Goal: Task Accomplishment & Management: Manage account settings

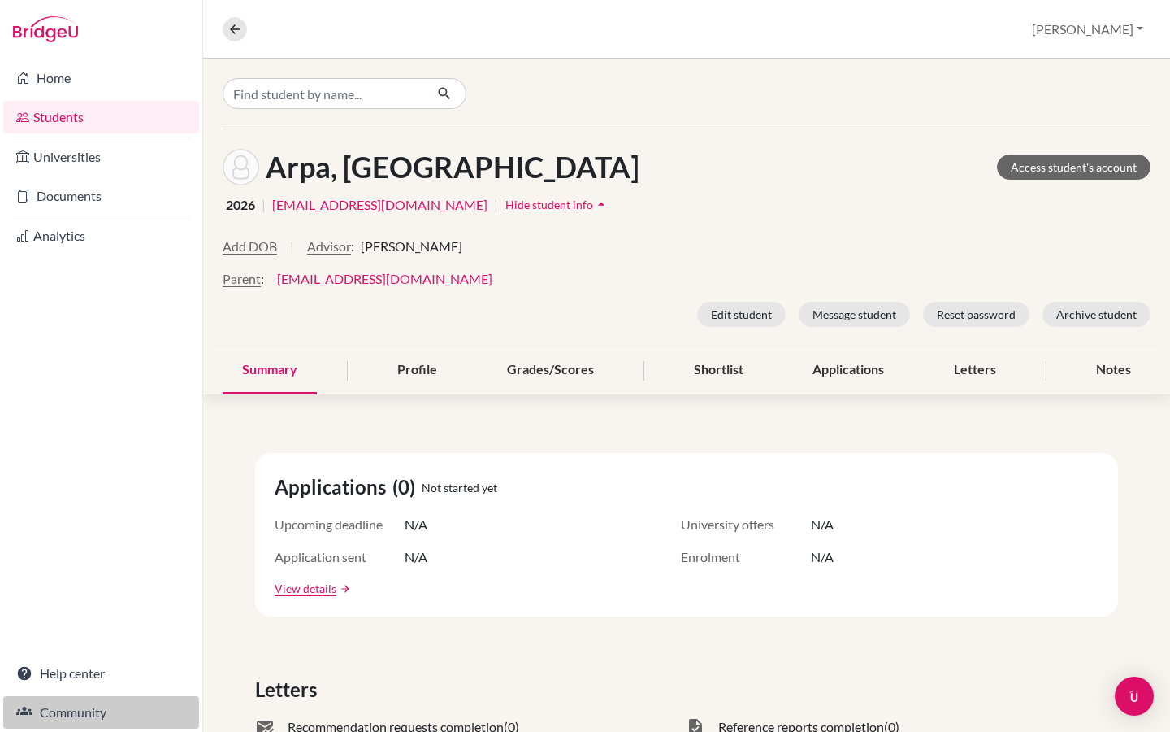
click at [73, 719] on link "Community" at bounding box center [101, 712] width 196 height 33
click at [1127, 46] on div "Overview Student details Riya Profile School Settings Admin Schools Users Commo…" at bounding box center [686, 29] width 967 height 59
click at [1121, 28] on button "[PERSON_NAME]" at bounding box center [1088, 29] width 126 height 31
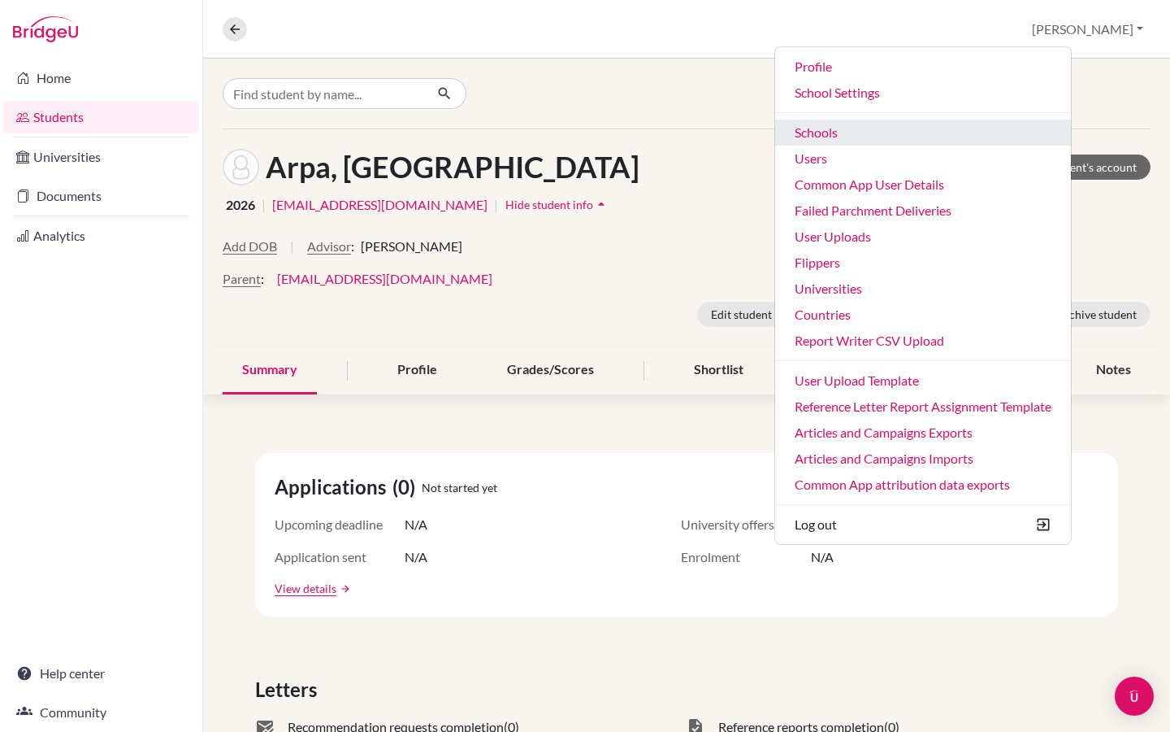
click at [936, 137] on link "Schools" at bounding box center [923, 132] width 296 height 26
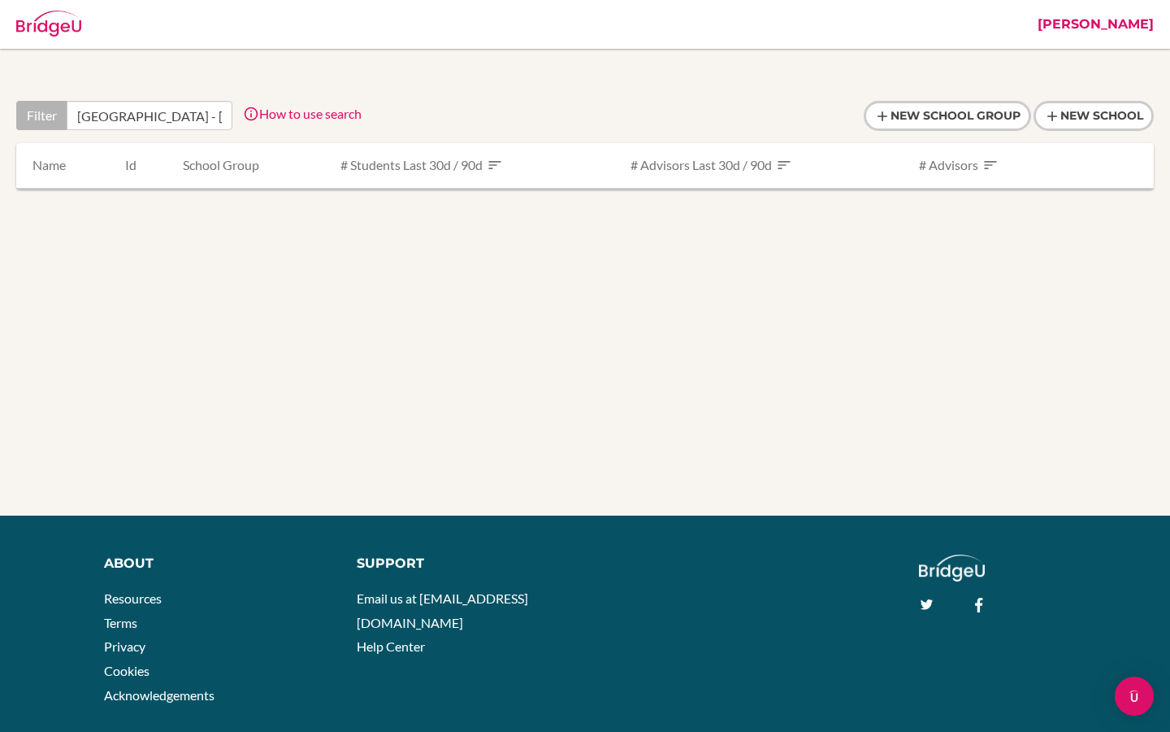
click at [237, 117] on div "Filter Dubai International Academy - Emirates Hills How to use search Filter by…" at bounding box center [188, 115] width 345 height 29
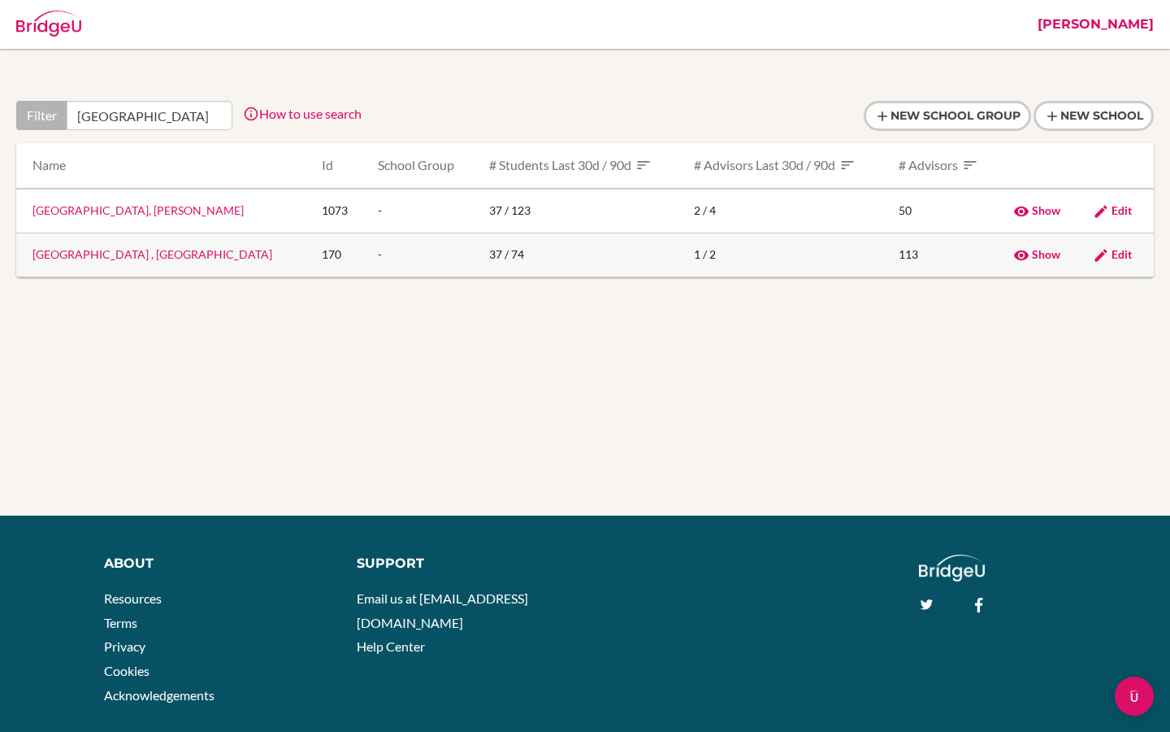
type input "Dubai International Academy"
click at [192, 258] on link "Dubai International Academy , Emirates Hills" at bounding box center [153, 254] width 240 height 14
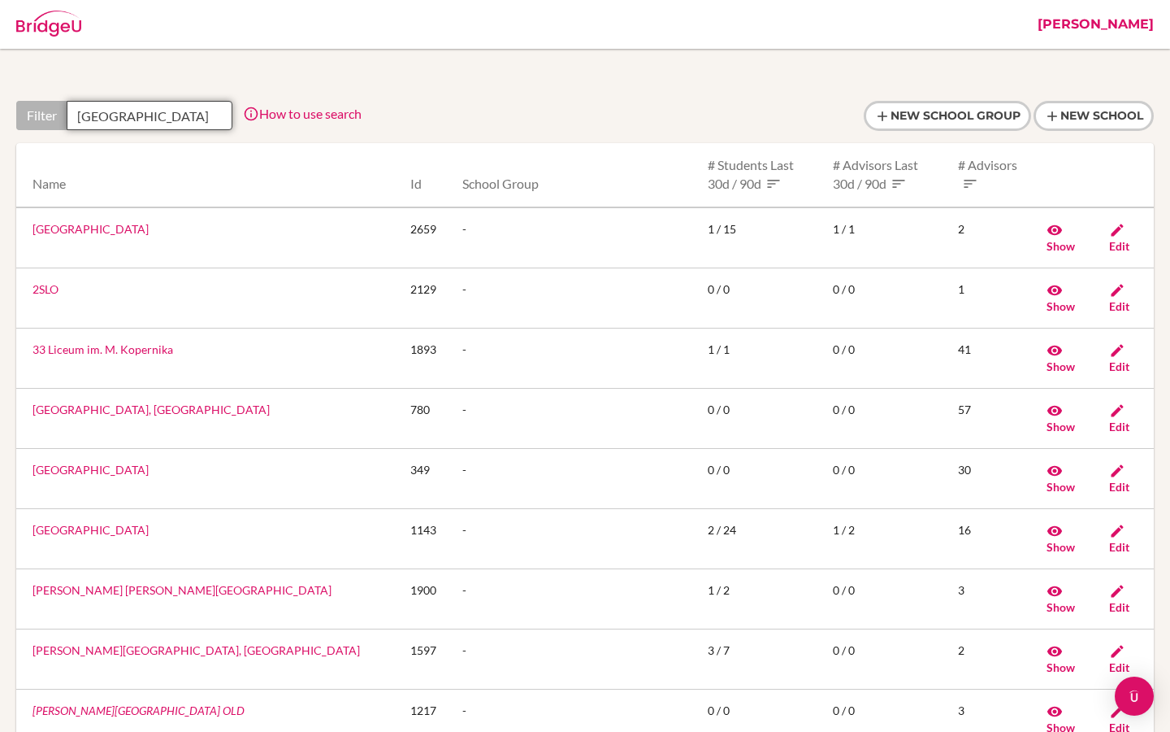
click at [170, 119] on input "Dubai International Academy" at bounding box center [150, 115] width 166 height 29
drag, startPoint x: 193, startPoint y: 117, endPoint x: 276, endPoint y: 117, distance: 82.9
click at [276, 117] on div "Filter Dubai International Academy How to use search Filter by school name, acc…" at bounding box center [188, 115] width 345 height 29
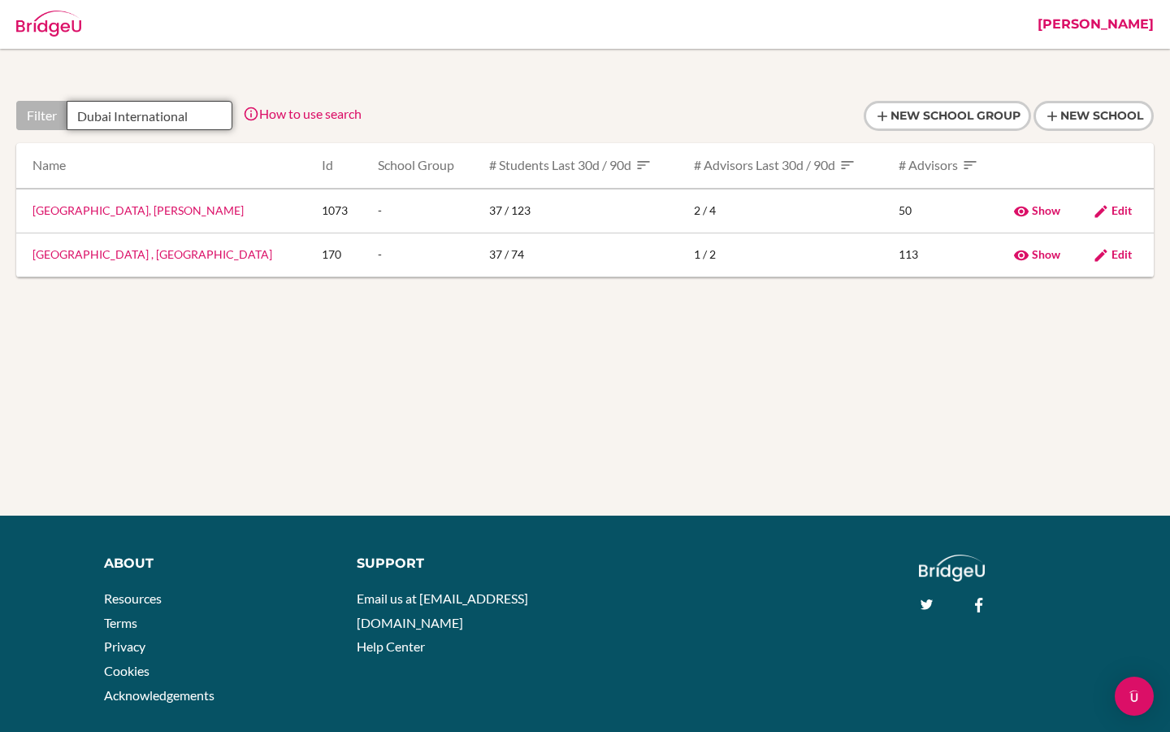
scroll to position [0, 0]
drag, startPoint x: 267, startPoint y: 254, endPoint x: 29, endPoint y: 258, distance: 237.4
click at [29, 258] on td "Dubai International Academy , Emirates Hills" at bounding box center [162, 254] width 293 height 44
copy link "Dubai International Academy , Emirates Hills"
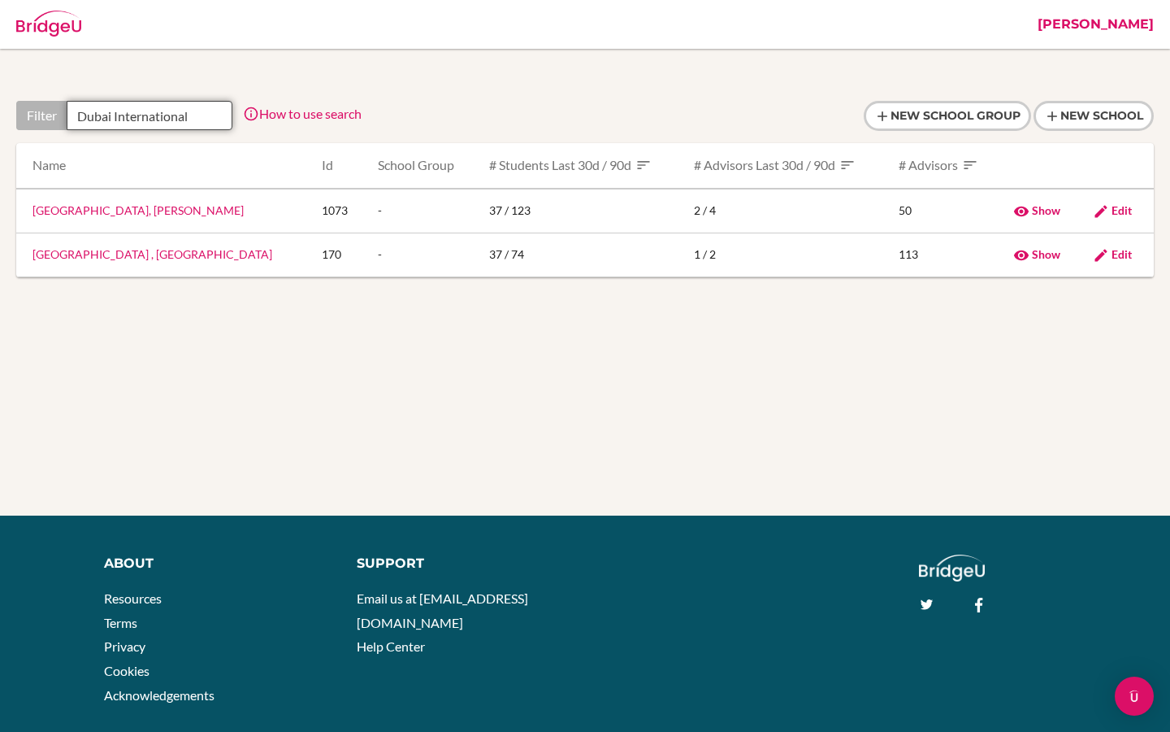
drag, startPoint x: 211, startPoint y: 120, endPoint x: 38, endPoint y: 120, distance: 172.3
click at [38, 120] on div "Filter Dubai International" at bounding box center [124, 115] width 216 height 29
paste input "Raffles International School"
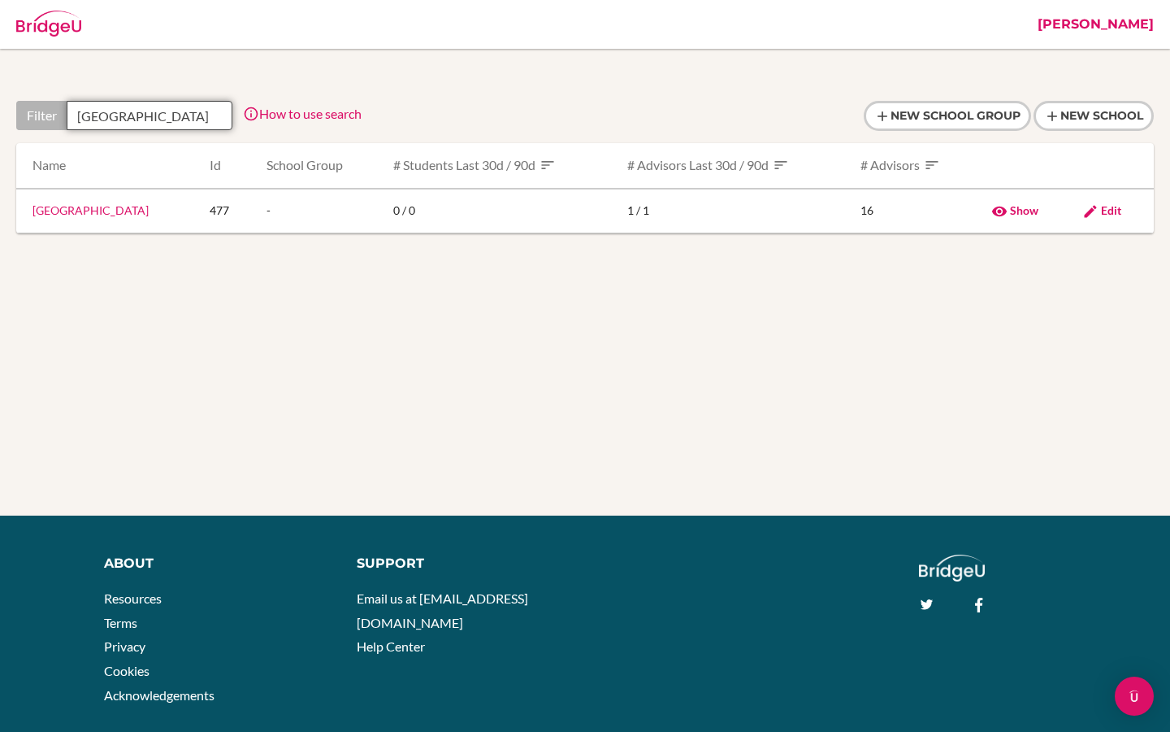
scroll to position [0, 19]
type input "Raffles International School"
click at [117, 213] on link "Raffles International School" at bounding box center [91, 210] width 116 height 14
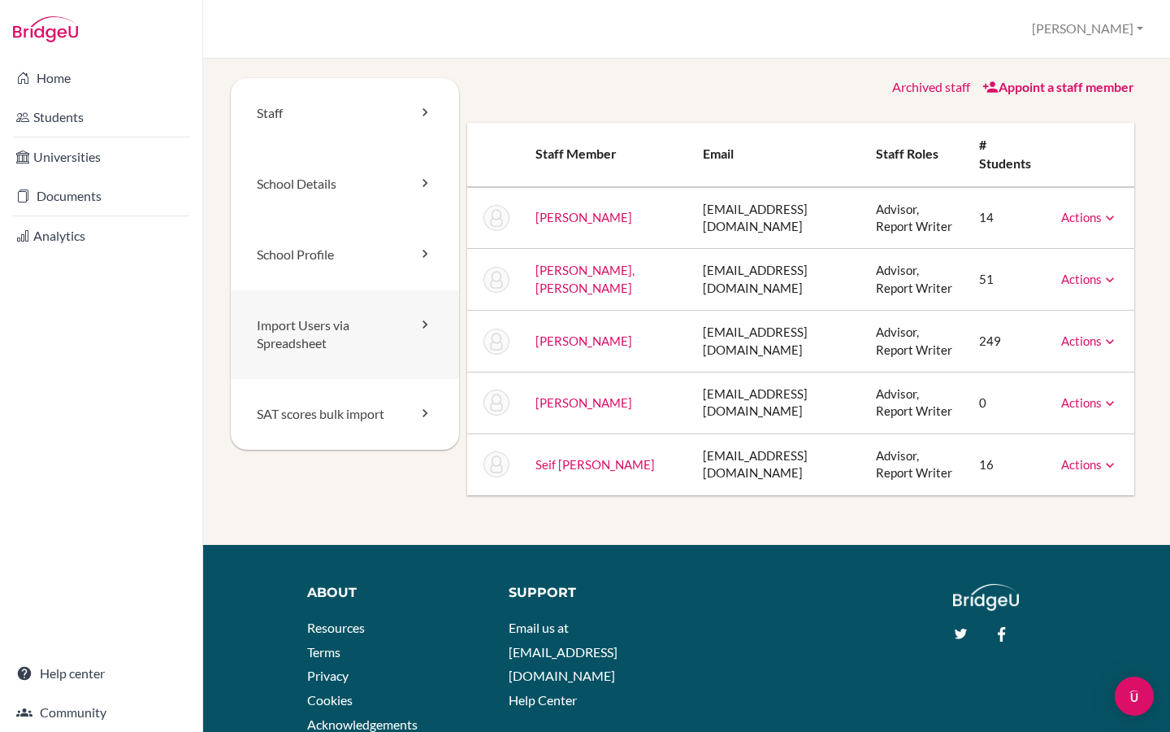
click at [316, 354] on link "Import Users via Spreadsheet" at bounding box center [345, 334] width 228 height 89
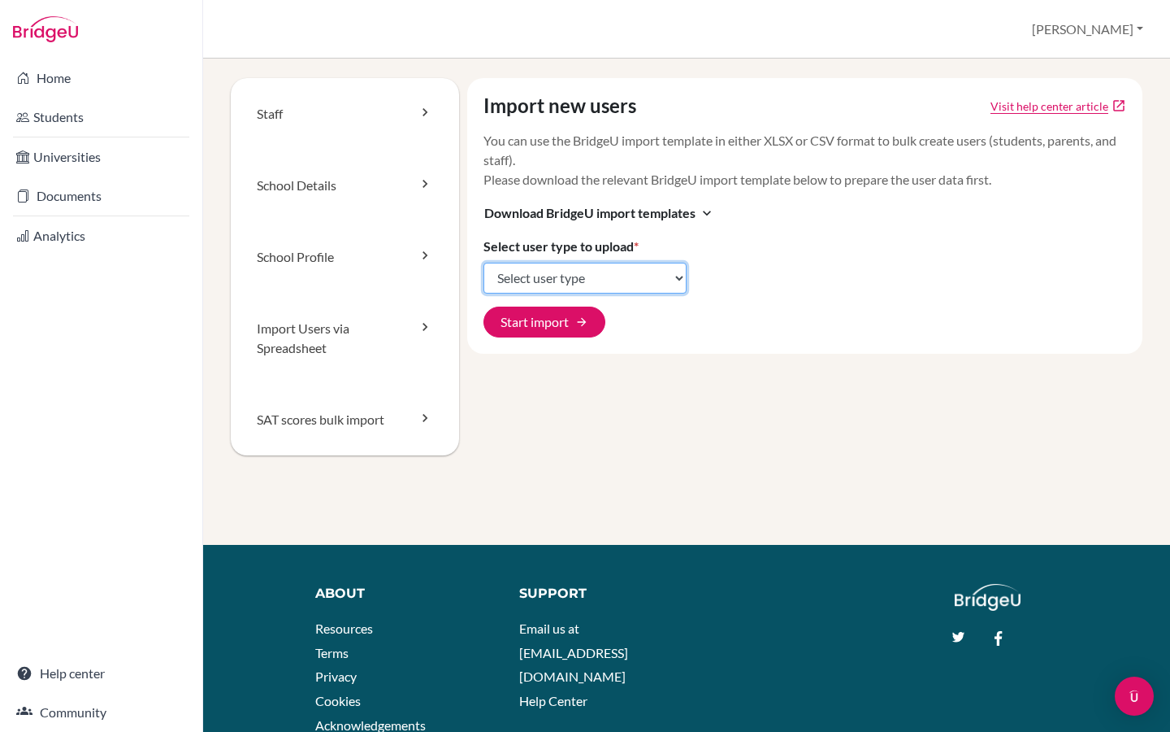
click at [588, 274] on select "Select user type Students Students and parents Parents Advisors Report writers" at bounding box center [585, 278] width 203 height 31
select select "students"
click at [484, 263] on select "Select user type Students Students and parents Parents Advisors Report writers" at bounding box center [585, 278] width 203 height 31
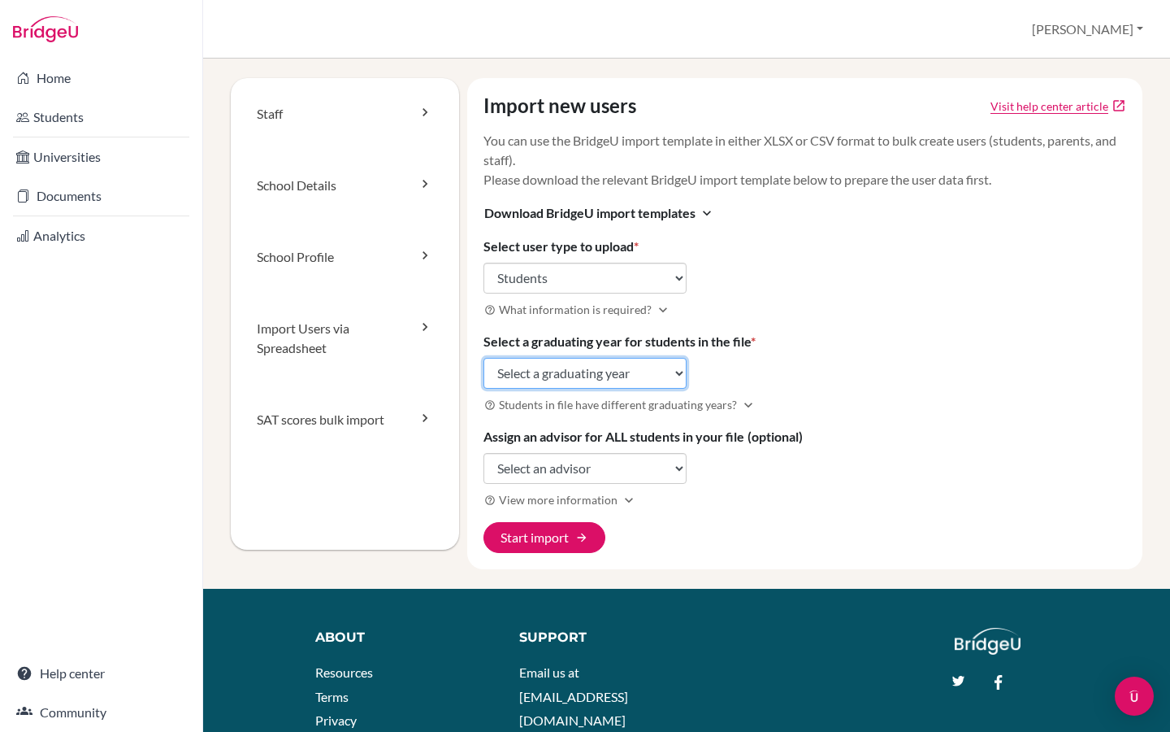
click at [595, 370] on select "Select a graduating year [DATE] 2025 2026 2027 2028 2029" at bounding box center [585, 373] width 203 height 31
select select "2026"
click at [484, 358] on select "Select a graduating year [DATE] 2025 2026 2027 2028 2029" at bounding box center [585, 373] width 203 height 31
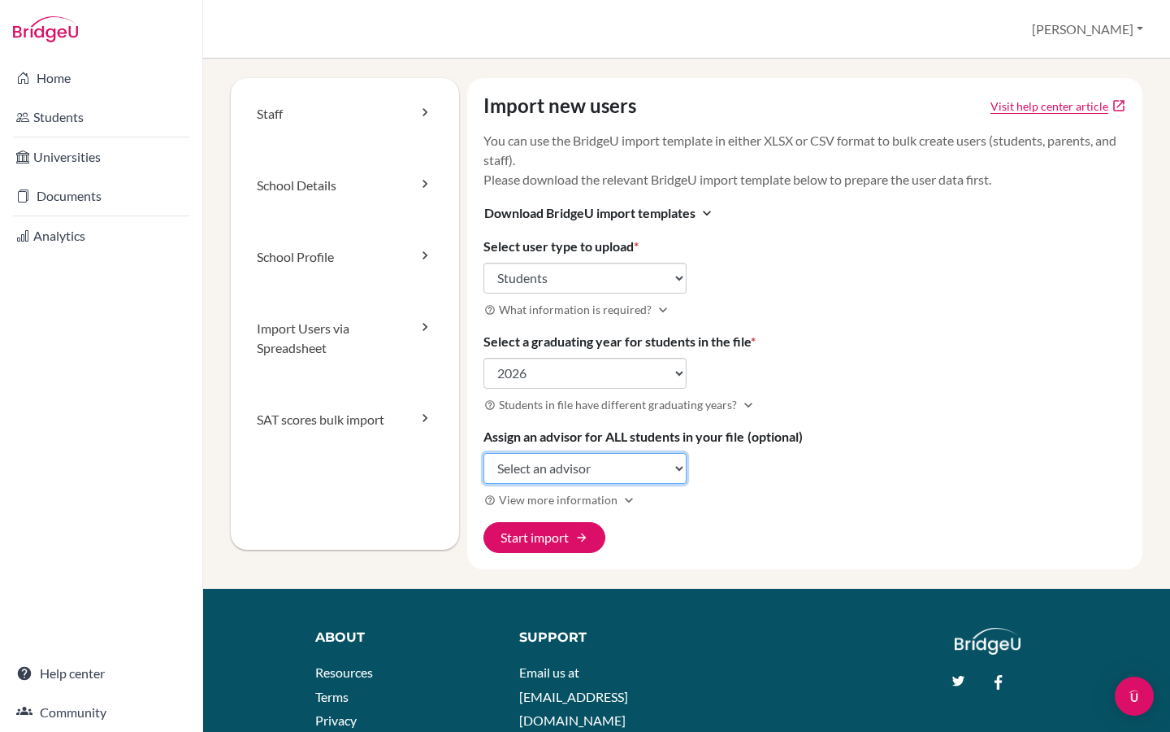
click at [548, 470] on select "Select an advisor [PERSON_NAME] Martyn [PERSON_NAME] [PERSON_NAME] [PERSON_NAME…" at bounding box center [585, 468] width 203 height 31
click at [557, 535] on button "Start import arrow_forward" at bounding box center [545, 537] width 122 height 31
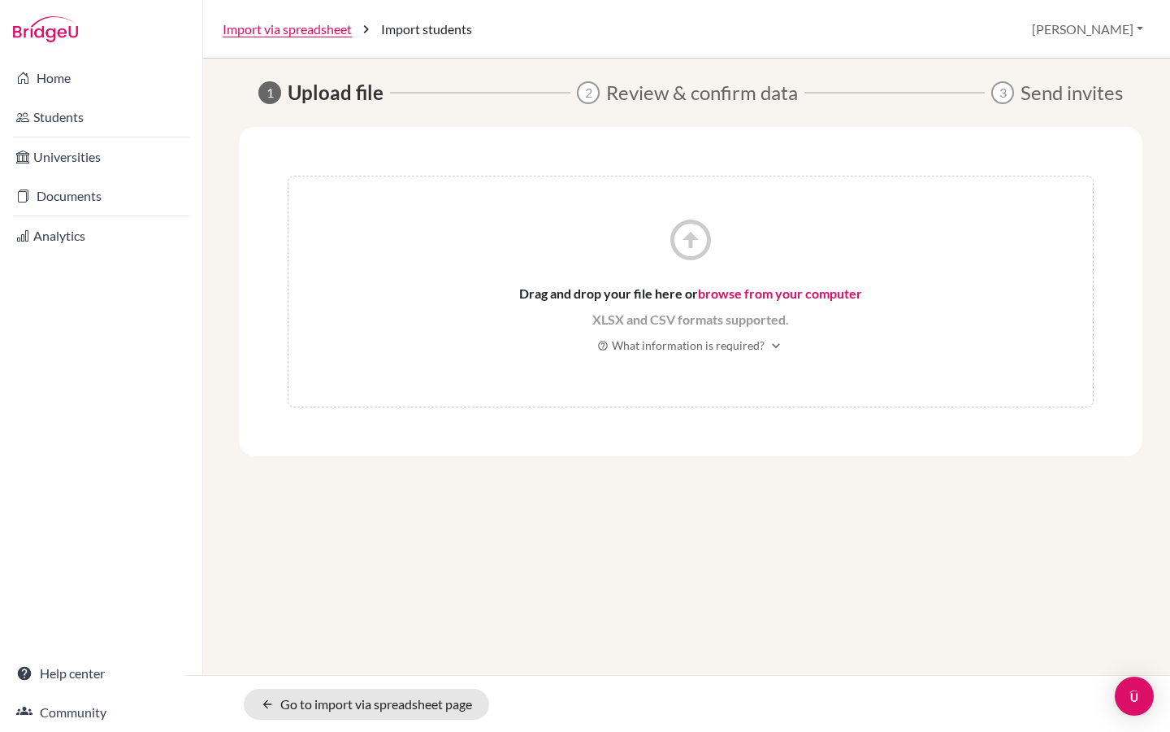
click at [732, 294] on link "browse from your computer" at bounding box center [780, 292] width 164 height 15
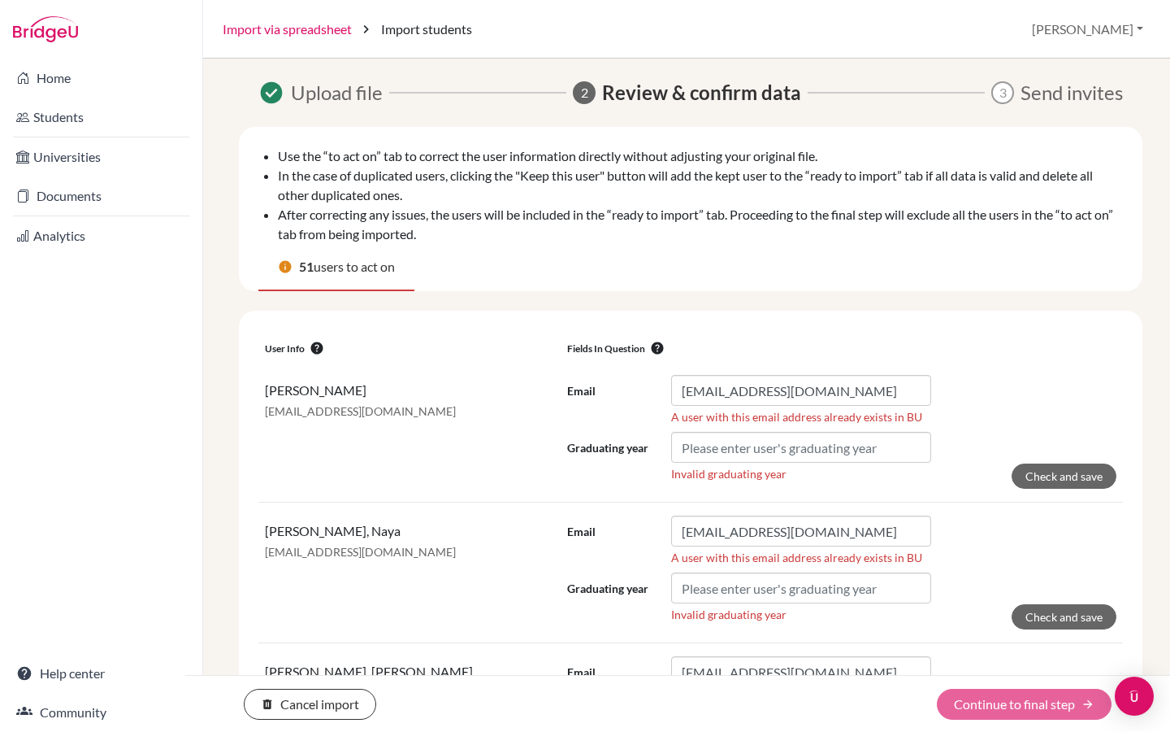
click at [305, 32] on link "Import via spreadsheet" at bounding box center [287, 30] width 129 height 20
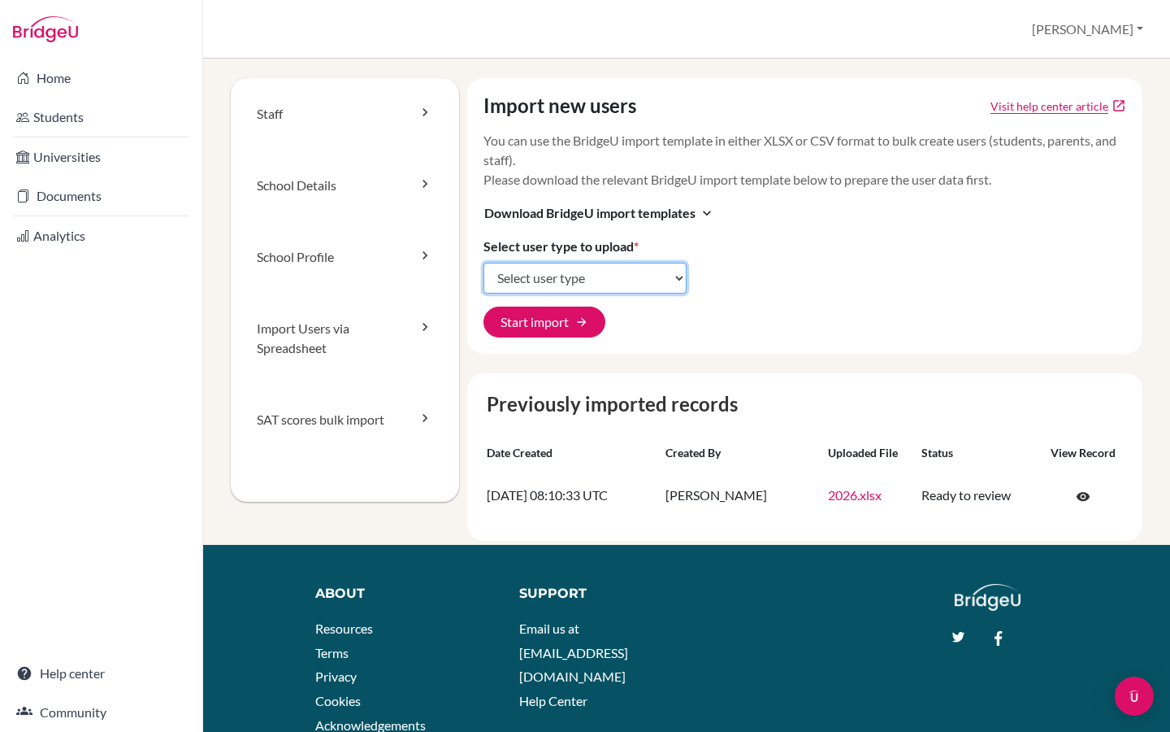
click at [555, 265] on select "Select user type Students Students and parents Parents Advisors Report writers" at bounding box center [585, 278] width 203 height 31
select select "students"
click at [484, 263] on select "Select user type Students Students and parents Parents Advisors Report writers" at bounding box center [585, 278] width 203 height 31
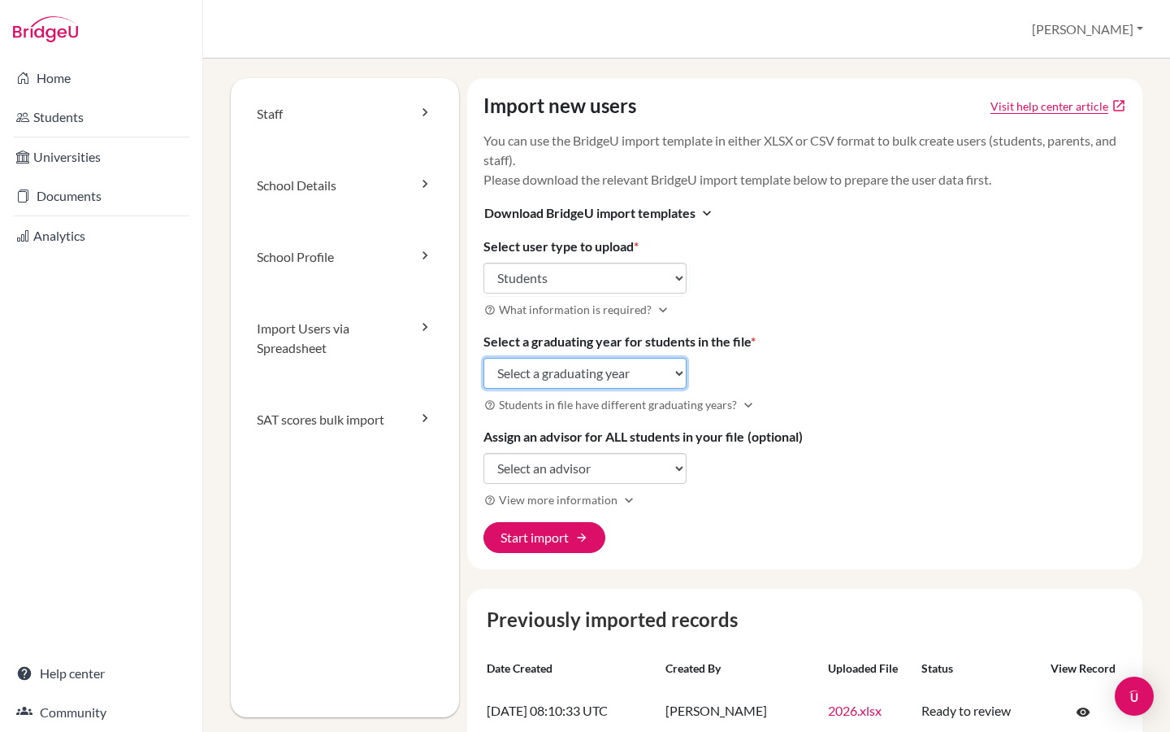
click at [575, 380] on select "Select a graduating year [DATE] 2025 2026 2027 2028 2029" at bounding box center [585, 373] width 203 height 31
select select "2026"
click at [484, 358] on select "Select a graduating year [DATE] 2025 2026 2027 2028 2029" at bounding box center [585, 373] width 203 height 31
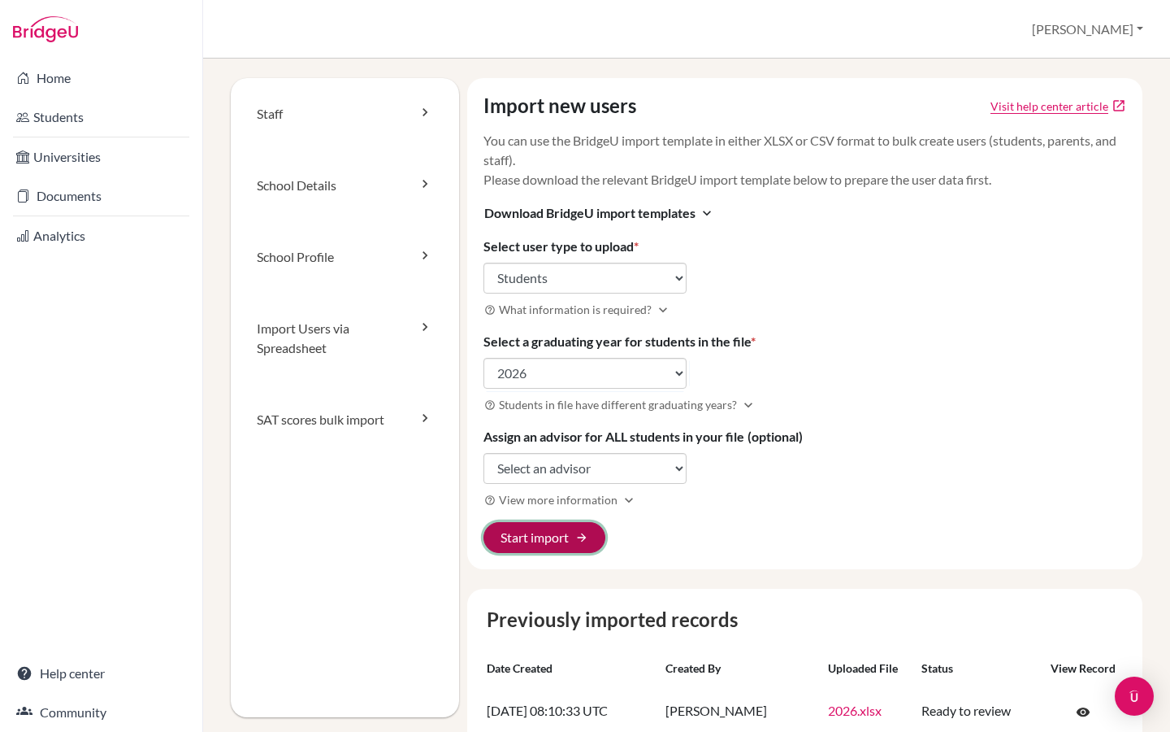
click at [543, 540] on button "Start import arrow_forward" at bounding box center [545, 537] width 122 height 31
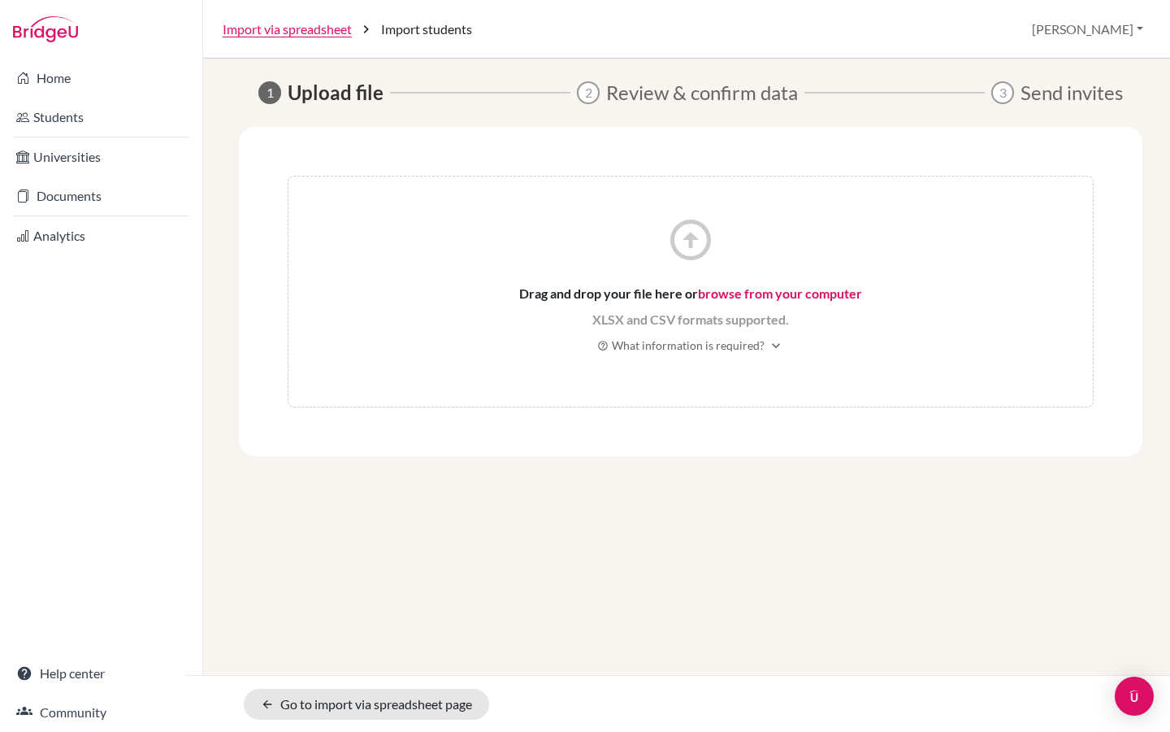
click at [724, 297] on link "browse from your computer" at bounding box center [780, 292] width 164 height 15
click at [753, 285] on link "browse from your computer" at bounding box center [780, 292] width 164 height 15
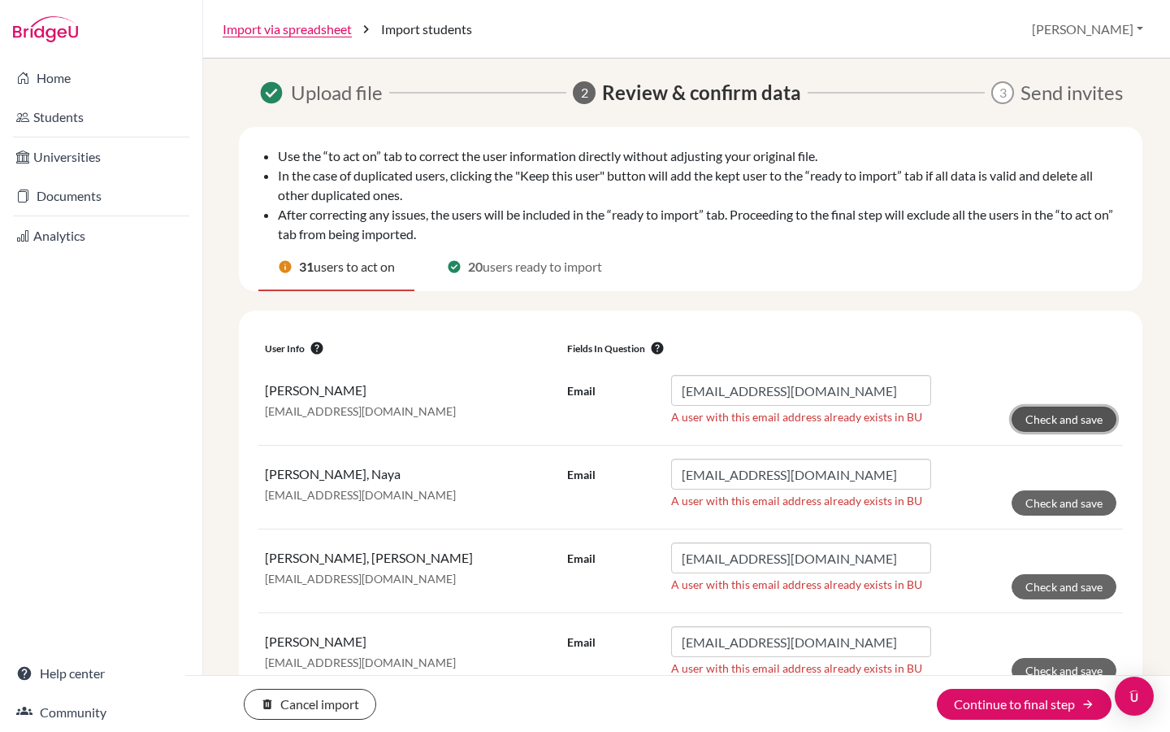
click at [1088, 418] on button "Check and save" at bounding box center [1064, 418] width 105 height 25
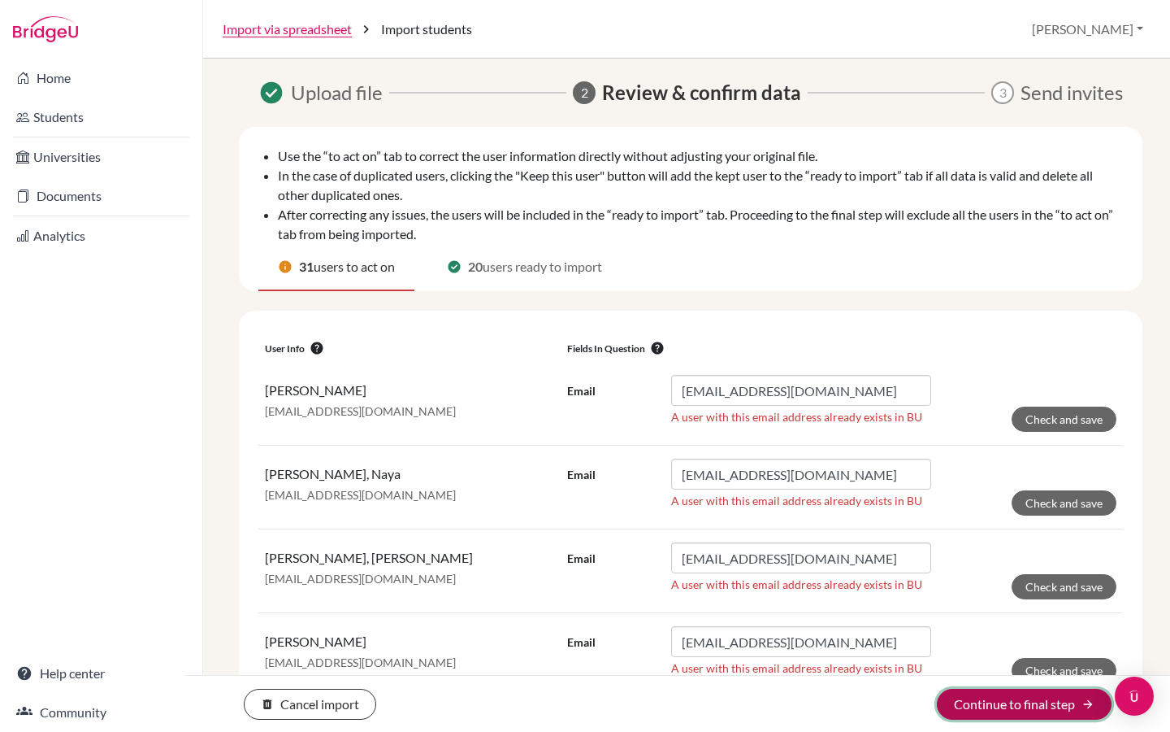
click at [1090, 702] on icon "arrow_forward" at bounding box center [1088, 703] width 13 height 13
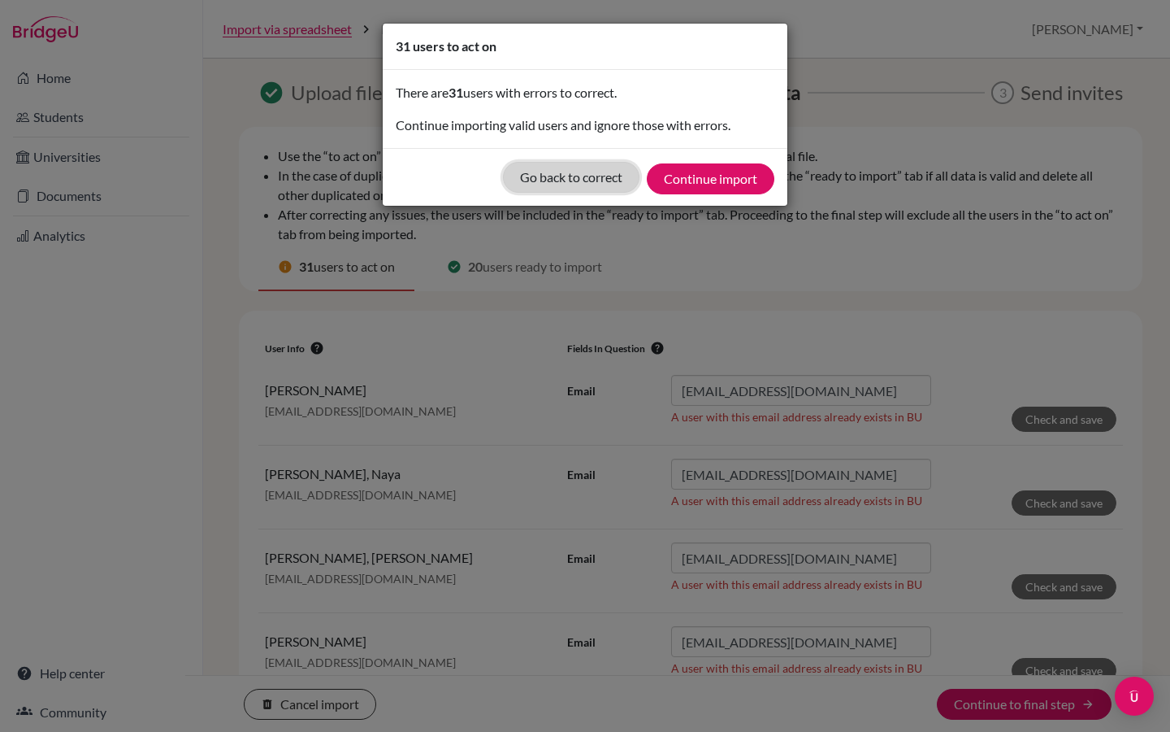
click at [568, 176] on button "Go back to correct" at bounding box center [571, 177] width 137 height 31
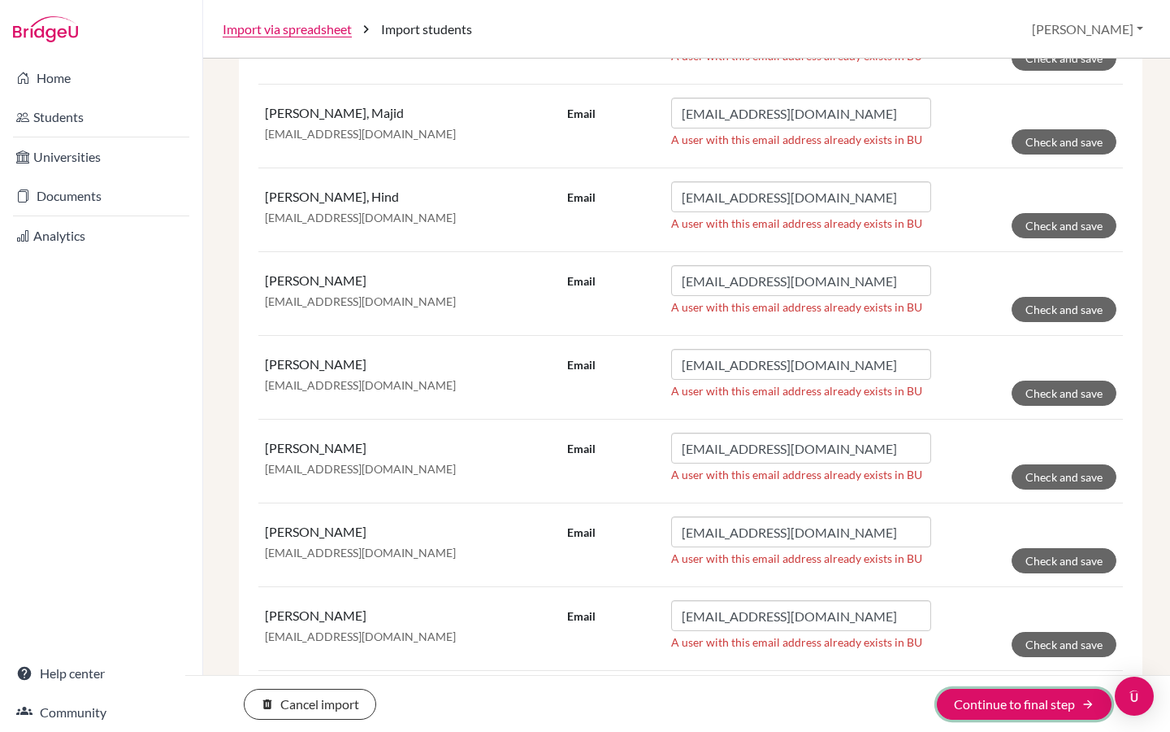
scroll to position [1638, 0]
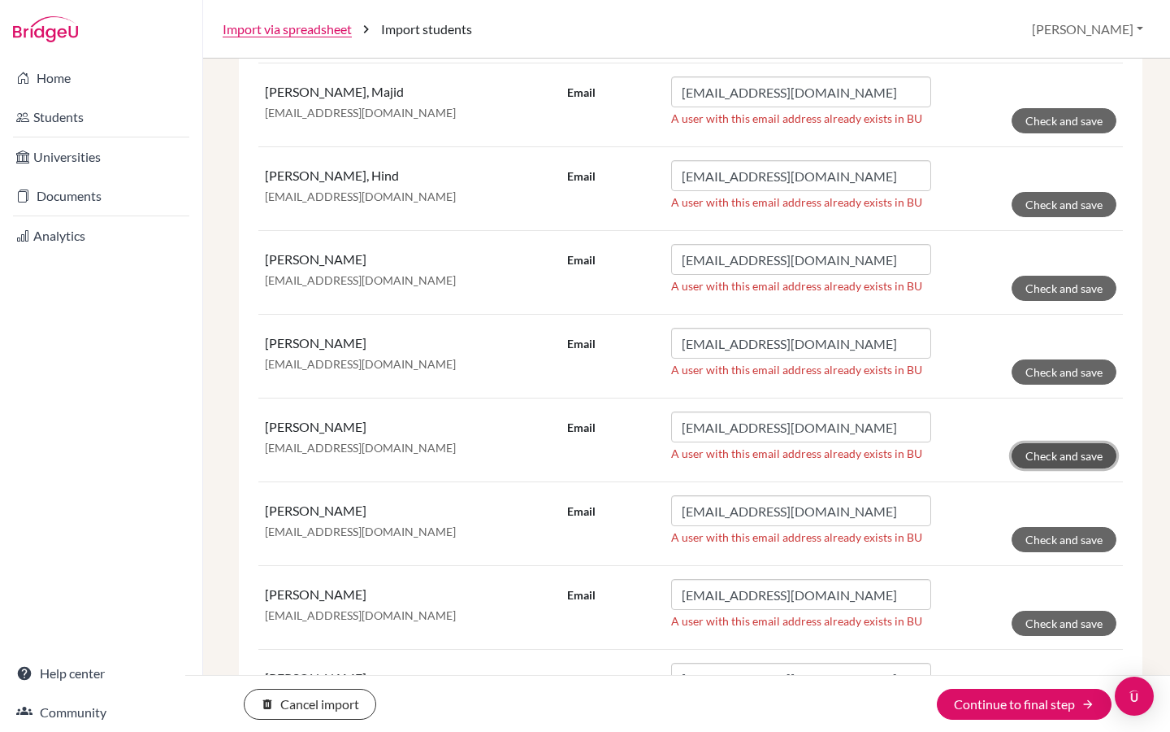
click at [1067, 462] on button "Check and save" at bounding box center [1064, 455] width 105 height 25
click at [869, 428] on input "ris6092@risstudents.com" at bounding box center [801, 426] width 260 height 31
click at [1048, 467] on button "Check and save" at bounding box center [1064, 455] width 105 height 25
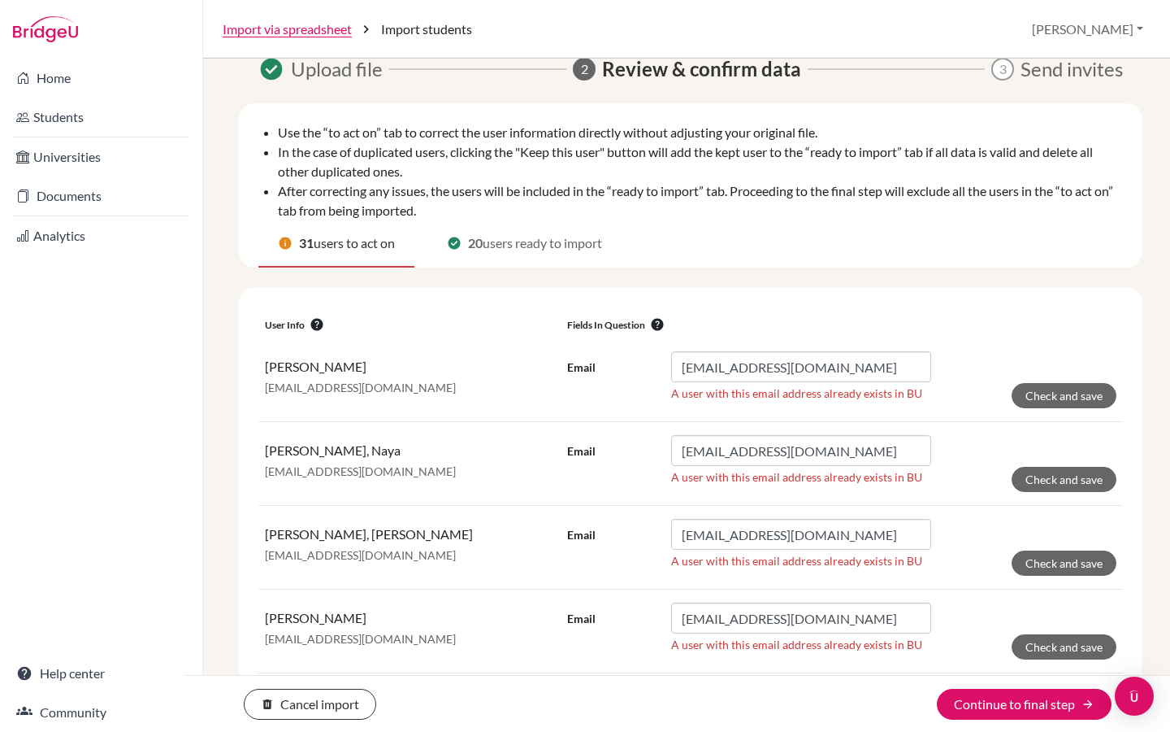
scroll to position [0, 0]
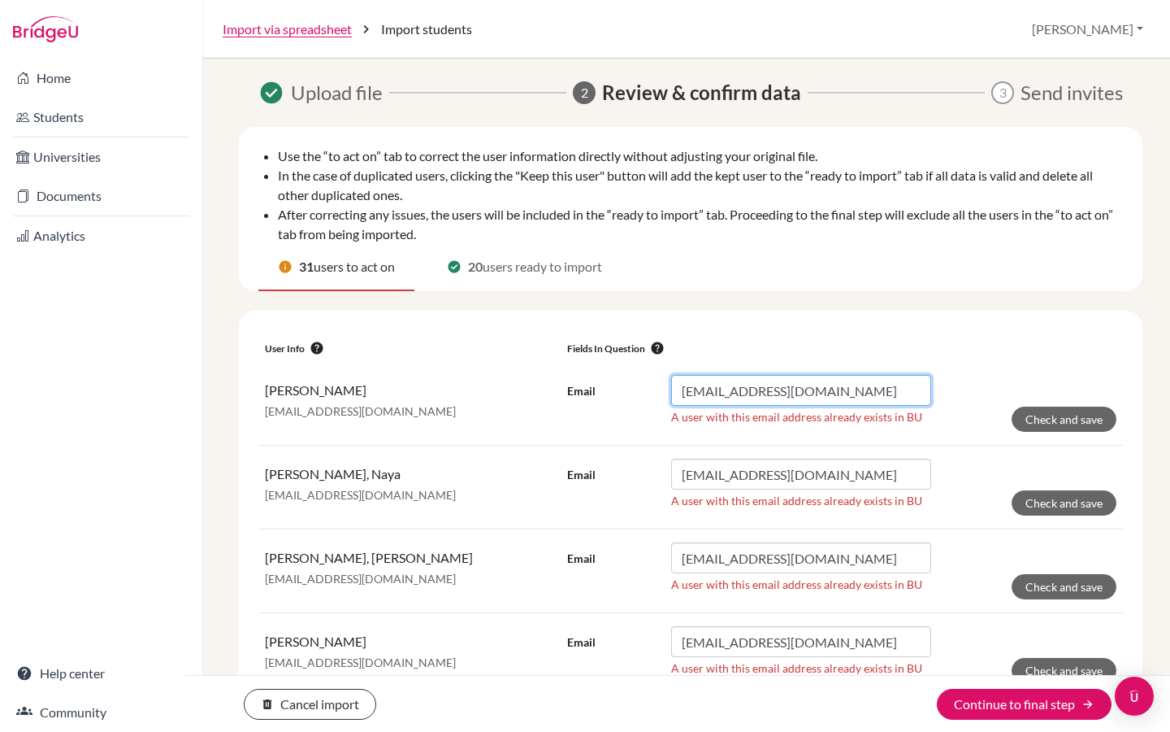
click at [847, 394] on input "ris133695@risstudents.com" at bounding box center [801, 390] width 260 height 31
click at [1068, 423] on button "Check and save" at bounding box center [1064, 418] width 105 height 25
click at [858, 391] on input "ris133695@risstudents.com" at bounding box center [801, 390] width 260 height 31
drag, startPoint x: 858, startPoint y: 391, endPoint x: 682, endPoint y: 391, distance: 175.6
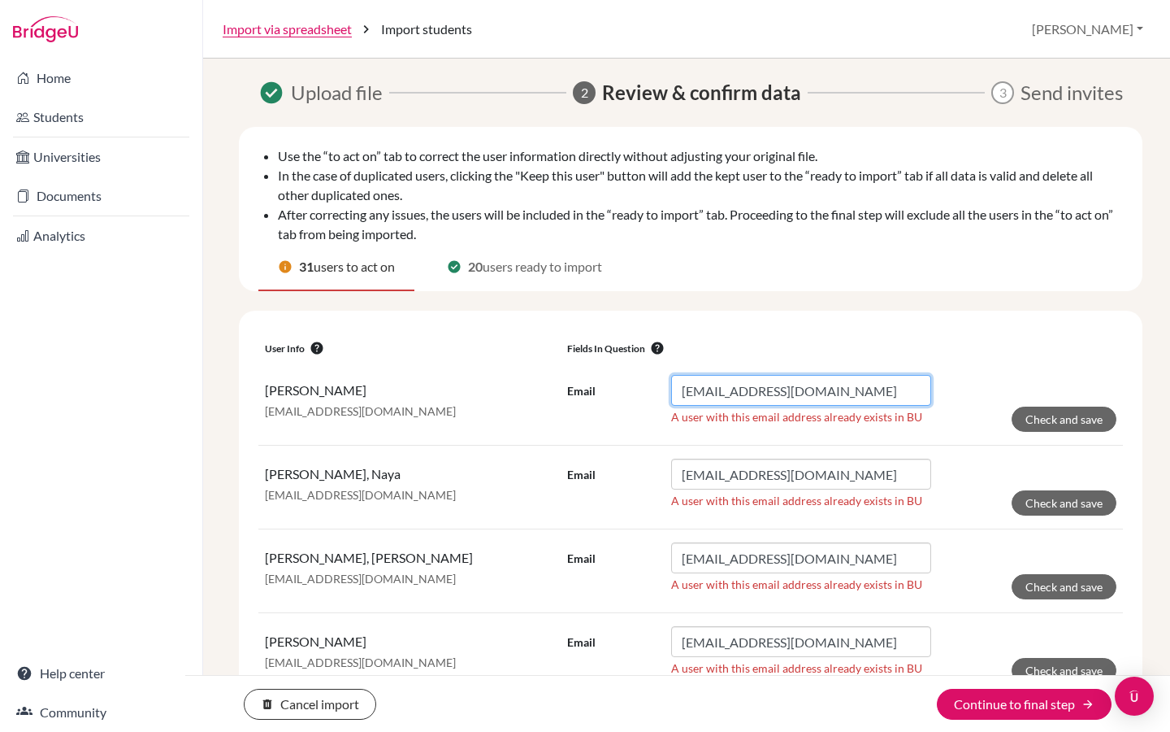
click at [682, 391] on input "ris133695@risstudents.com" at bounding box center [801, 390] width 260 height 31
paste input "ris133695@risstudents.com"
type input "ris133695@risstudents.com"
click at [1039, 426] on button "Check and save" at bounding box center [1064, 418] width 105 height 25
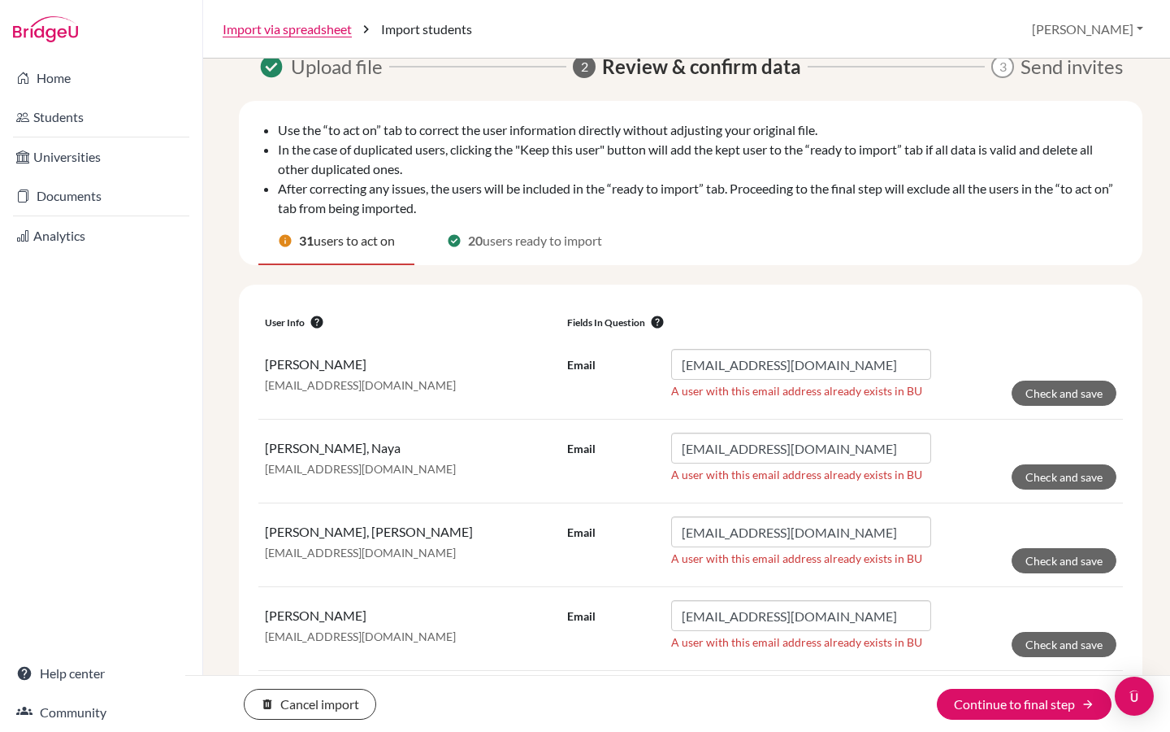
click at [654, 320] on button "help" at bounding box center [657, 322] width 24 height 16
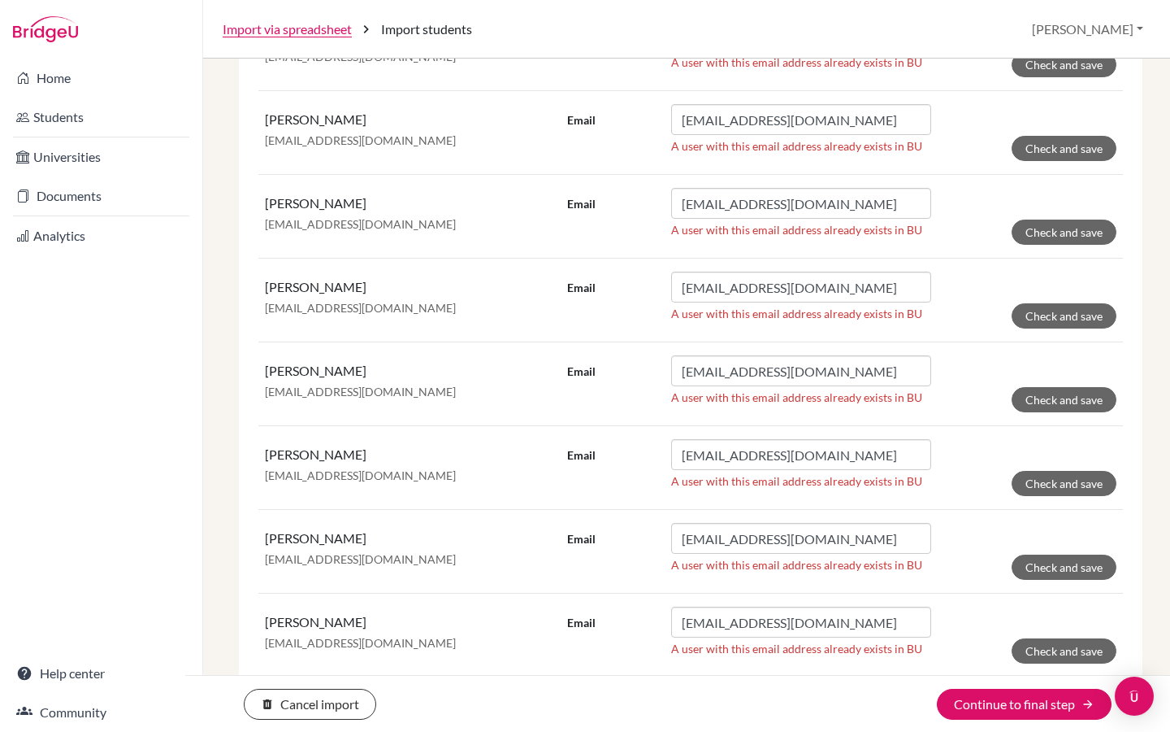
scroll to position [1934, 0]
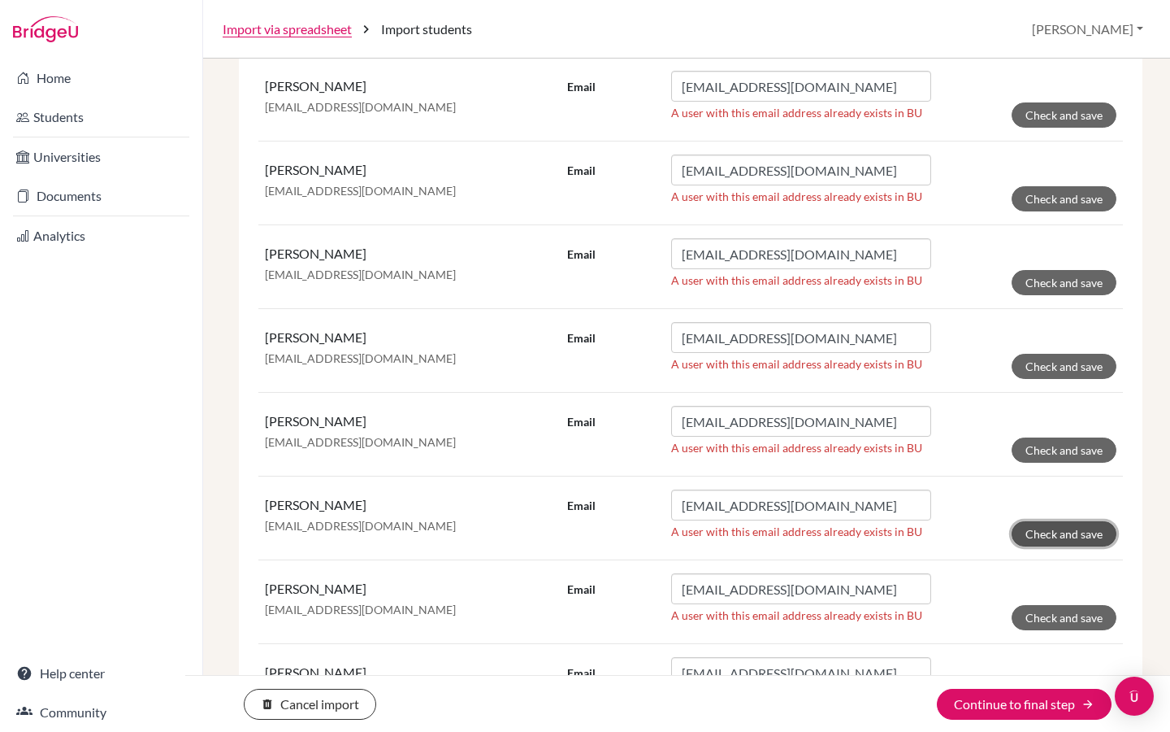
click at [1062, 537] on button "Check and save" at bounding box center [1064, 533] width 105 height 25
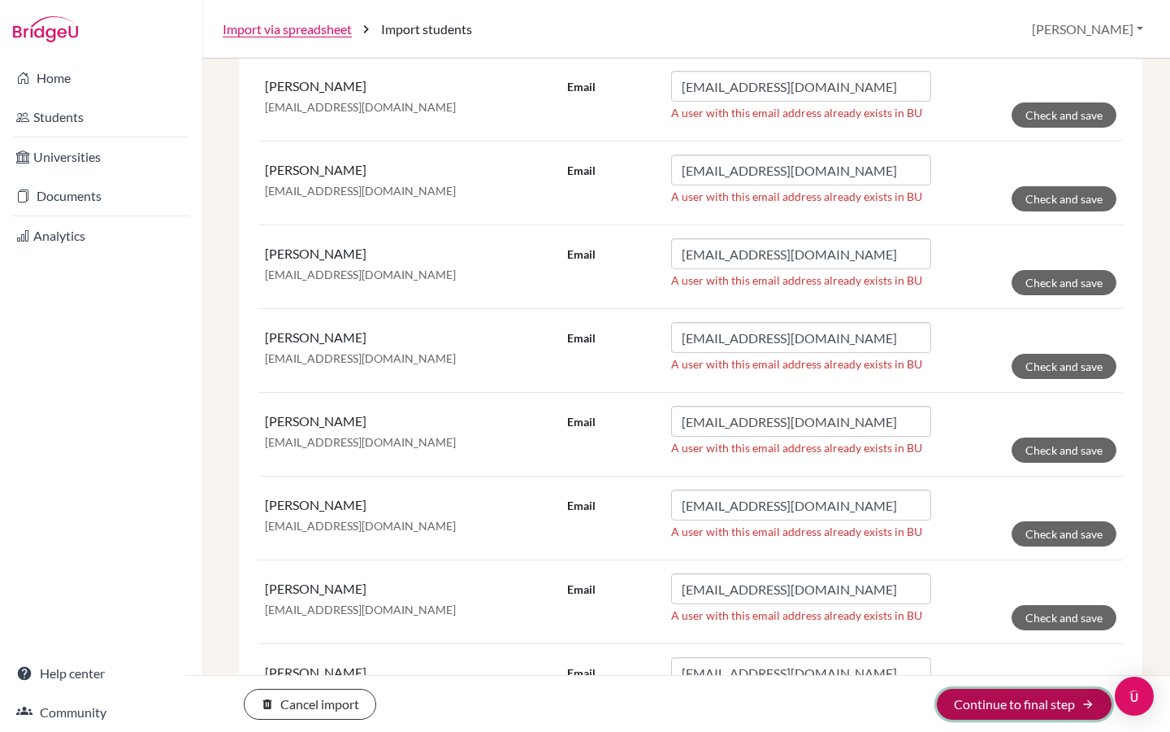
click at [1028, 712] on button "Continue to final step arrow_forward" at bounding box center [1024, 703] width 175 height 31
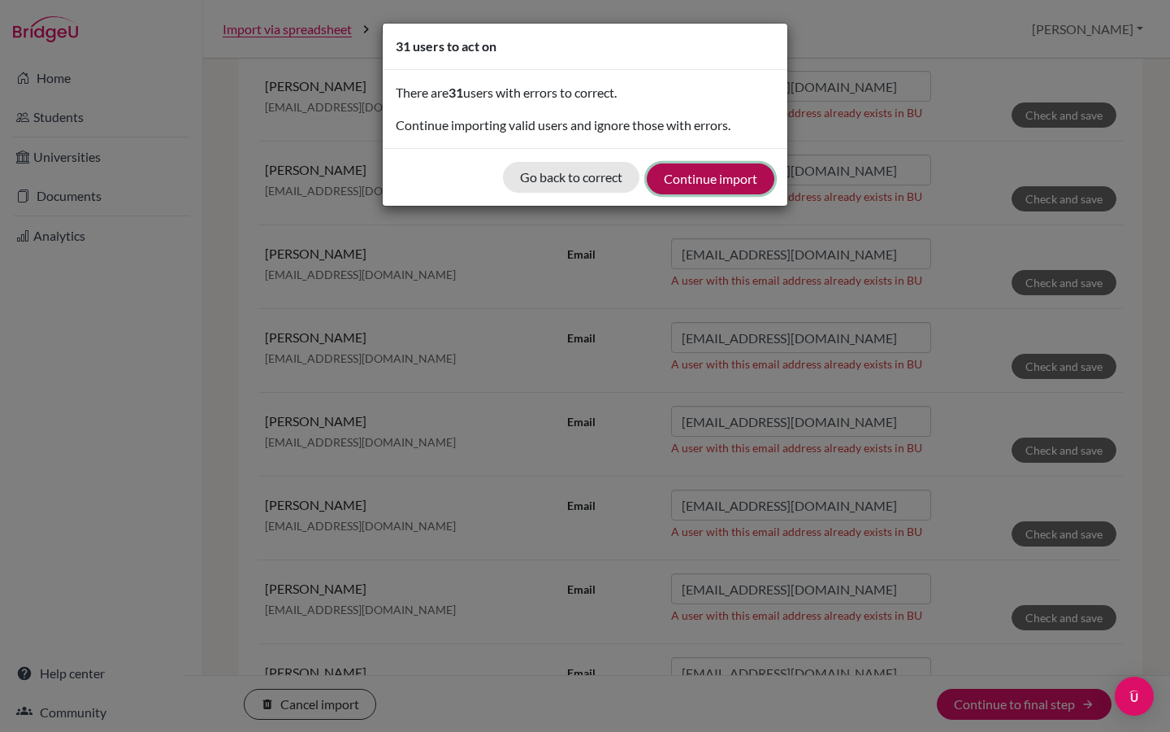
click at [686, 180] on button "Continue import" at bounding box center [711, 178] width 128 height 31
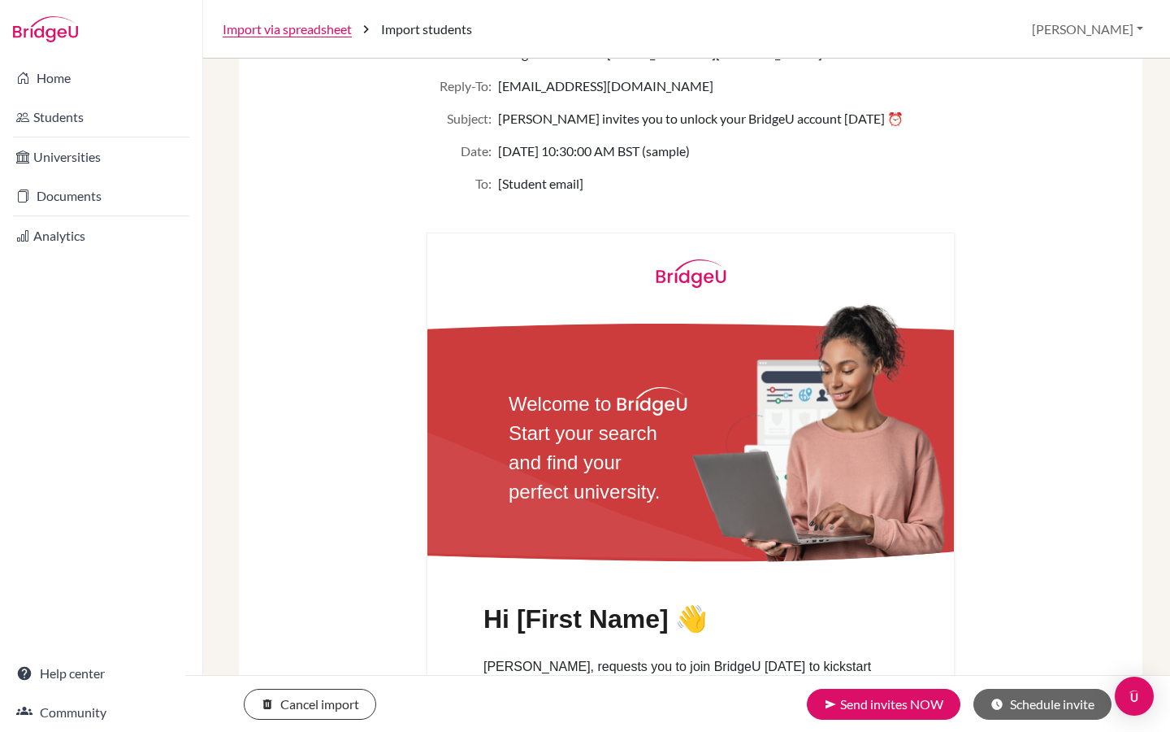
scroll to position [251, 0]
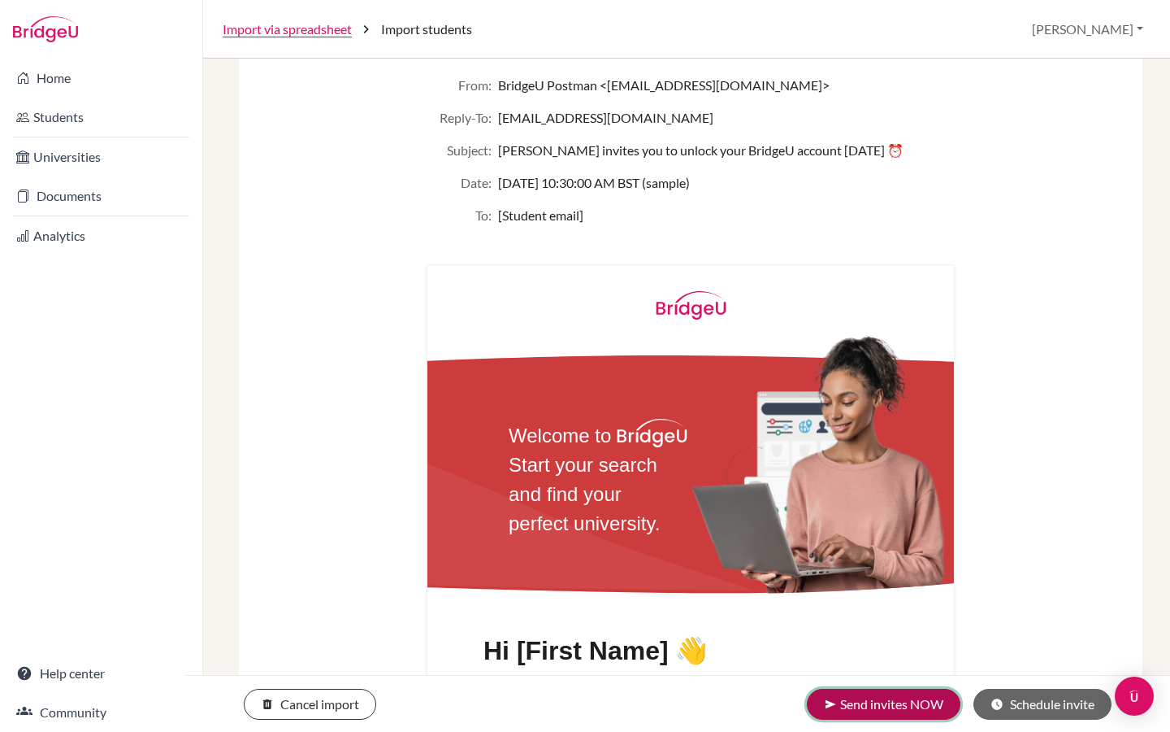
click at [886, 697] on button "send Send invites NOW" at bounding box center [884, 703] width 154 height 31
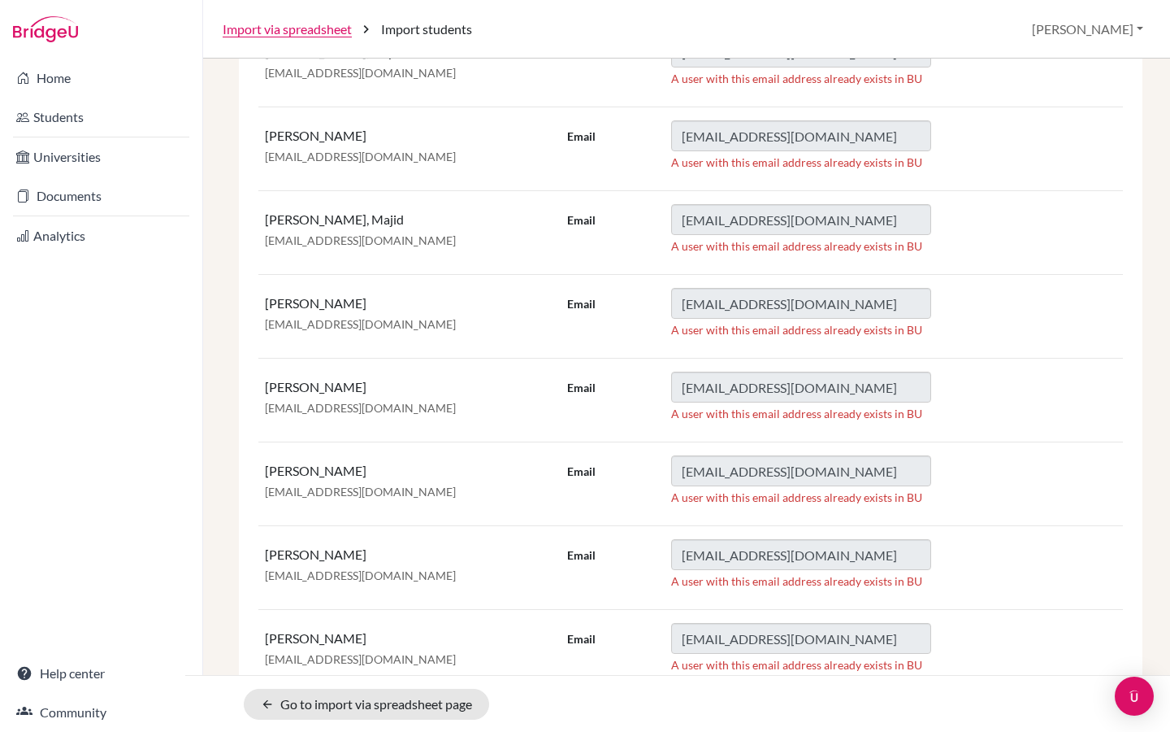
scroll to position [957, 0]
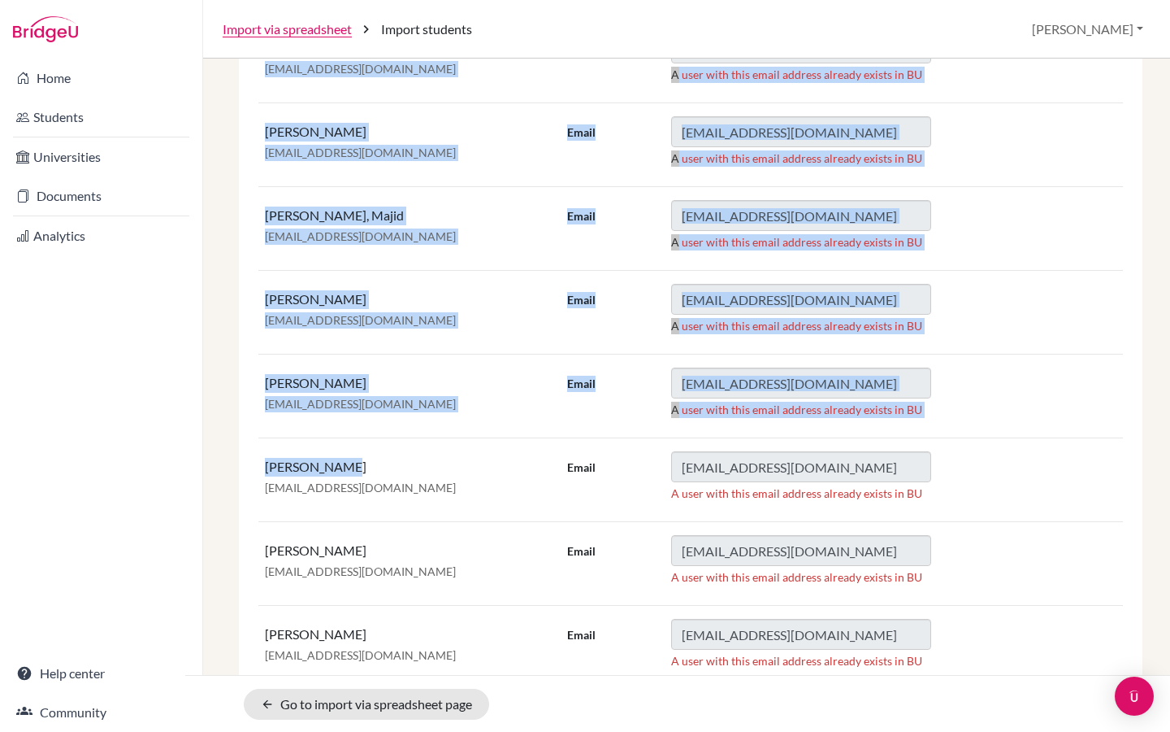
drag, startPoint x: 359, startPoint y: 467, endPoint x: 255, endPoint y: 466, distance: 104.0
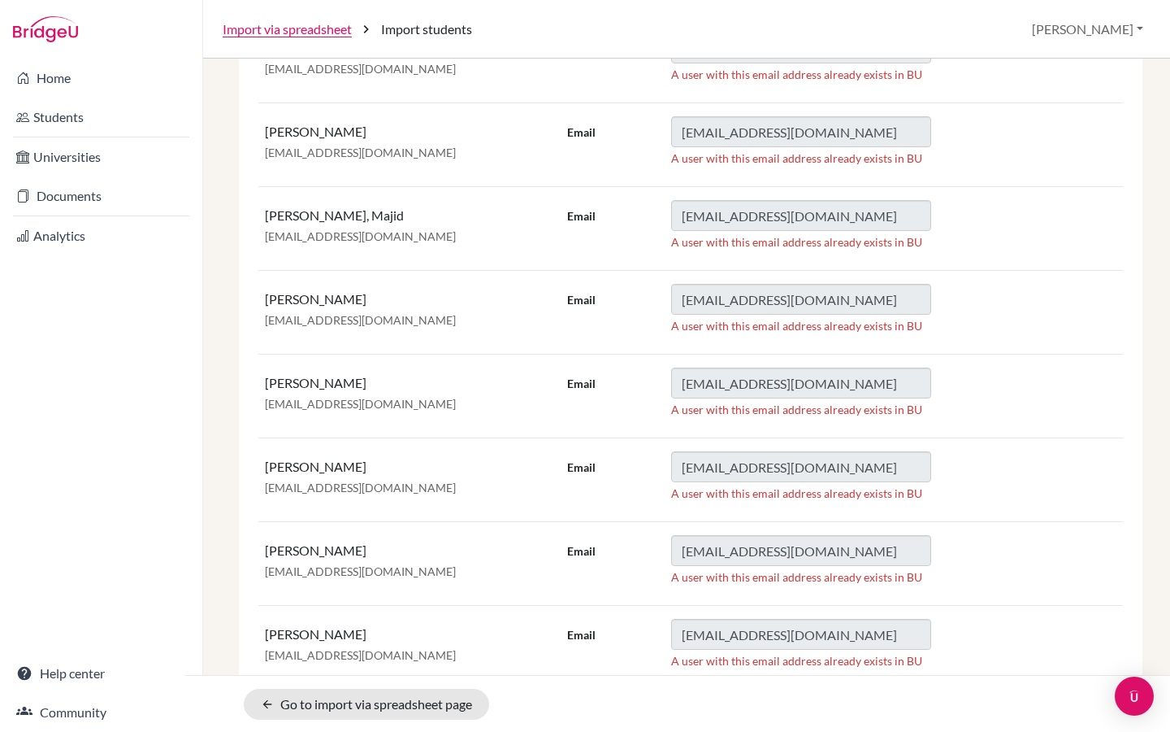
click at [258, 464] on td "Eliwa, Adham ris7443@risstudents.com" at bounding box center [409, 480] width 302 height 84
drag, startPoint x: 360, startPoint y: 468, endPoint x: 266, endPoint y: 471, distance: 94.3
click at [266, 471] on p "Eliwa, Adham" at bounding box center [409, 467] width 289 height 19
copy p "Eliwa, Adham"
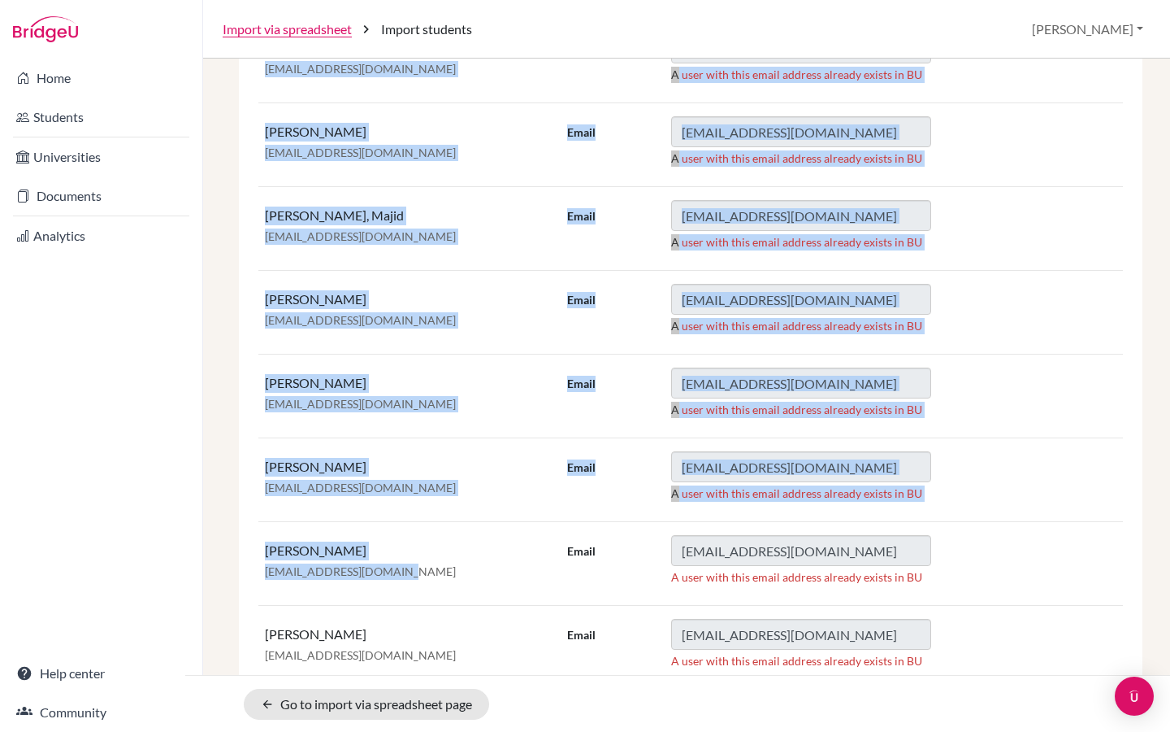
drag, startPoint x: 393, startPoint y: 572, endPoint x: 258, endPoint y: 577, distance: 135.0
click at [258, 577] on td "Elnaggar, Omar ris6923@risstudents.com" at bounding box center [409, 564] width 302 height 84
copy div "31 users are not imported There are some errors not cleared for the following u…"
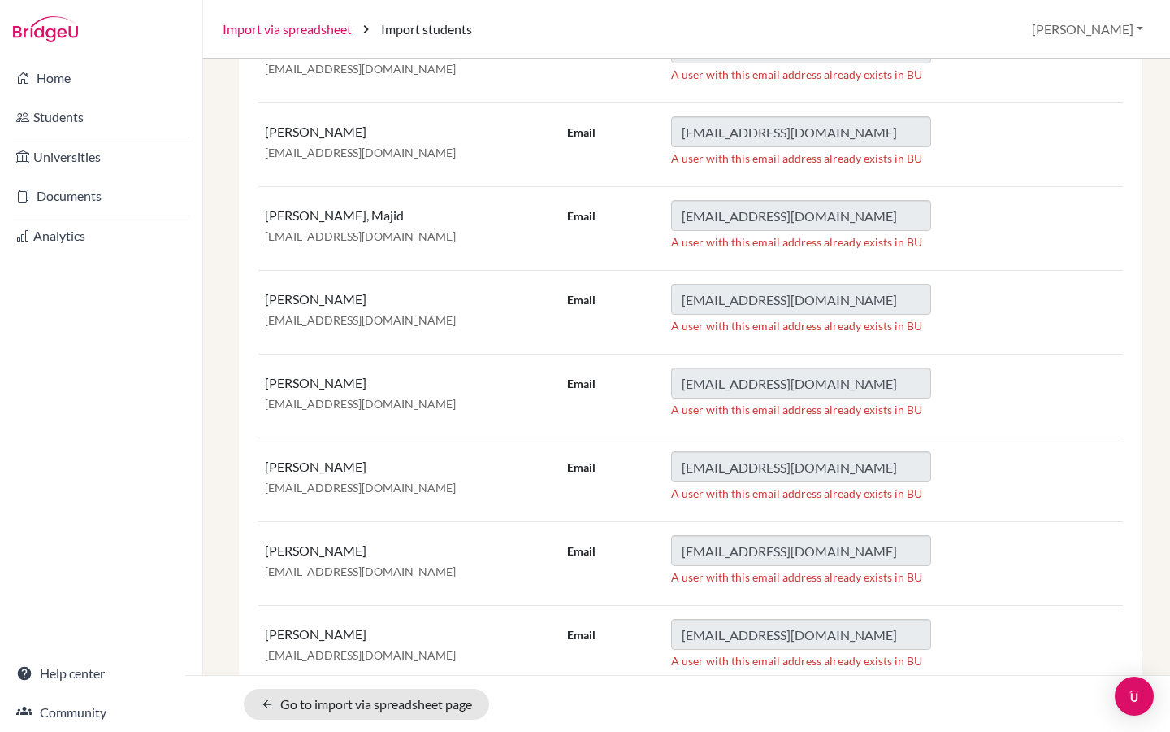
click at [413, 587] on td "Elnaggar, Omar ris6923@risstudents.com" at bounding box center [409, 564] width 302 height 84
drag, startPoint x: 410, startPoint y: 569, endPoint x: 261, endPoint y: 570, distance: 149.6
click at [261, 570] on td "Elnaggar, Omar ris6923@risstudents.com" at bounding box center [409, 564] width 302 height 84
copy p "ris6923@risstudents.com"
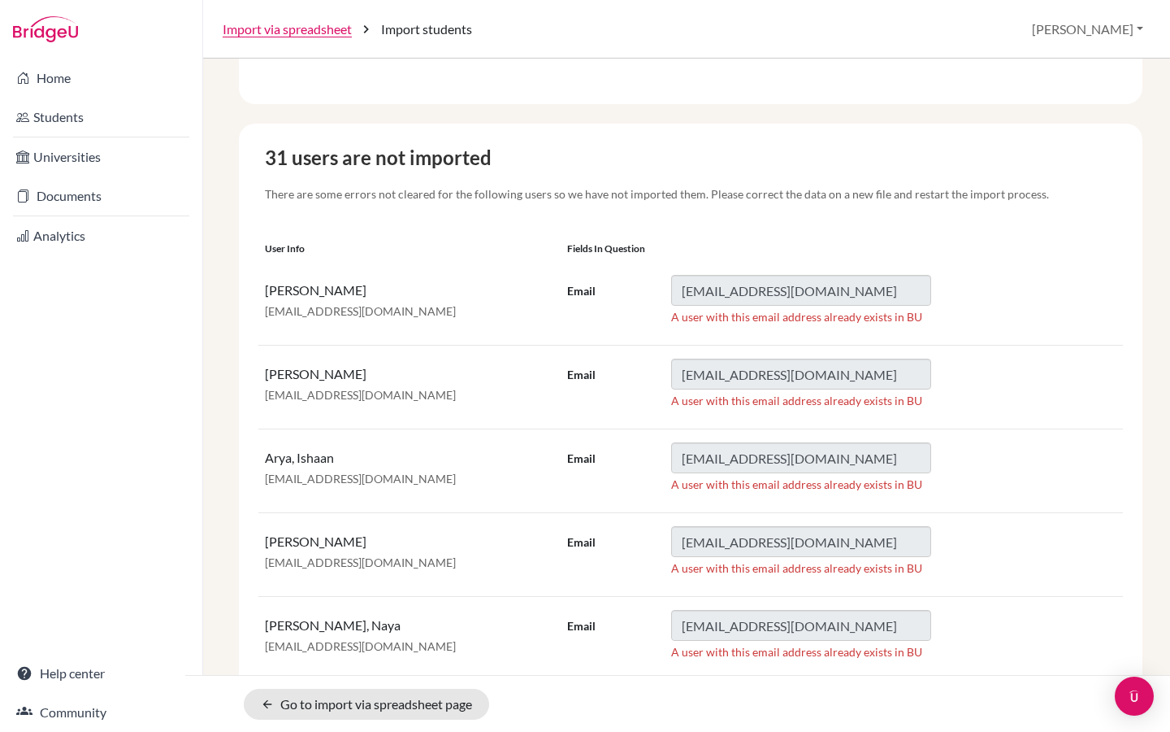
scroll to position [288, 0]
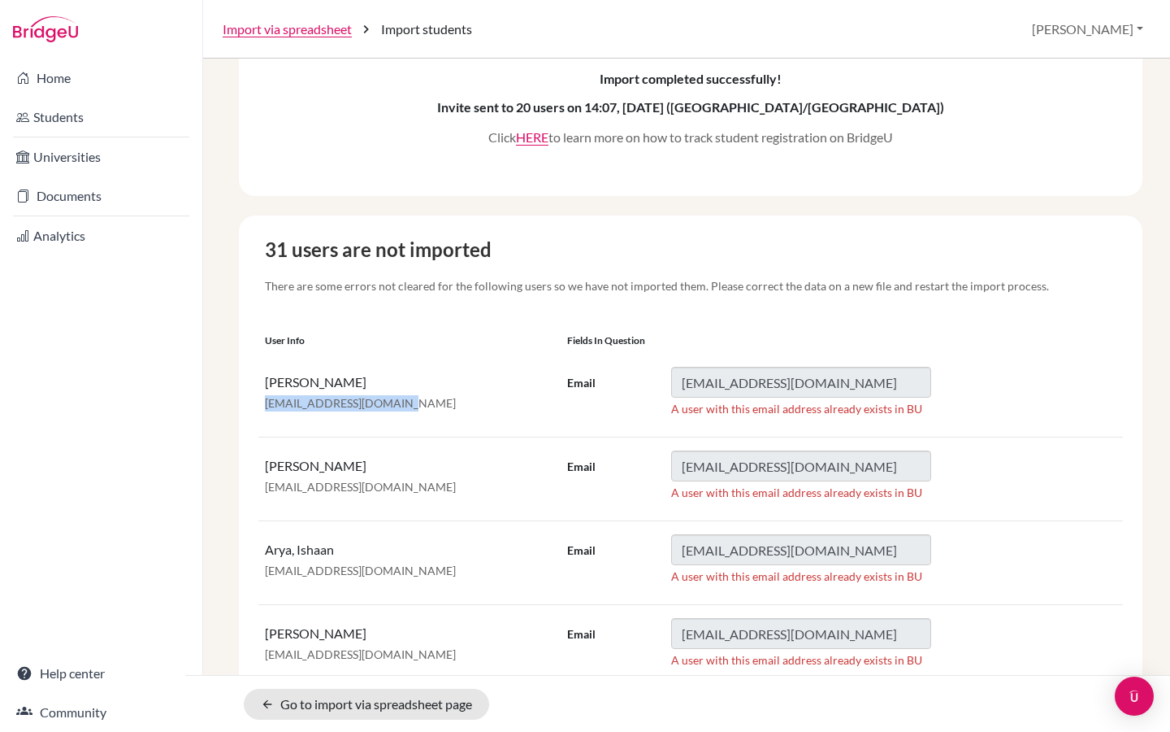
drag, startPoint x: 404, startPoint y: 405, endPoint x: 264, endPoint y: 405, distance: 139.8
click at [265, 405] on p "ris7312@risstudents.com" at bounding box center [409, 403] width 289 height 16
copy p "ris7312@risstudents.com"
click at [318, 26] on link "Import via spreadsheet" at bounding box center [287, 30] width 129 height 20
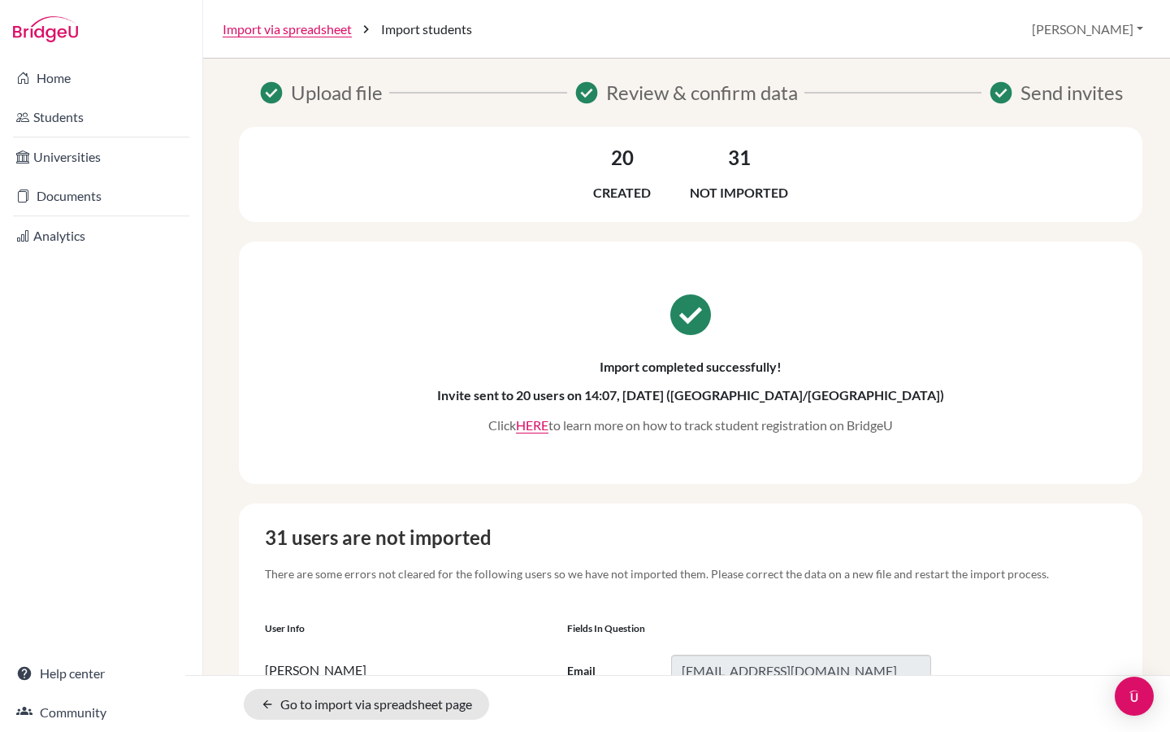
click at [45, 103] on link "Students" at bounding box center [101, 117] width 196 height 33
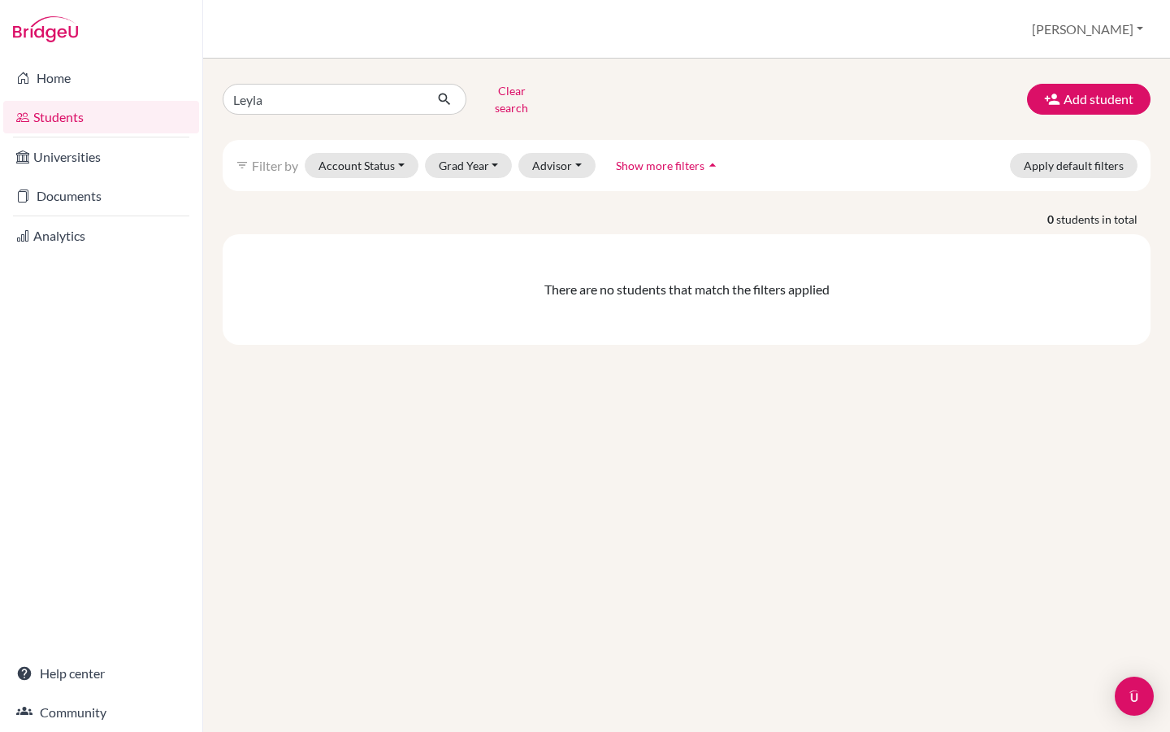
click at [203, 99] on div "Leyla Clear search Add student filter_list Filter by Account Status Active acco…" at bounding box center [686, 395] width 967 height 673
type input "[PERSON_NAME]"
click at [448, 100] on icon "submit" at bounding box center [444, 99] width 16 height 16
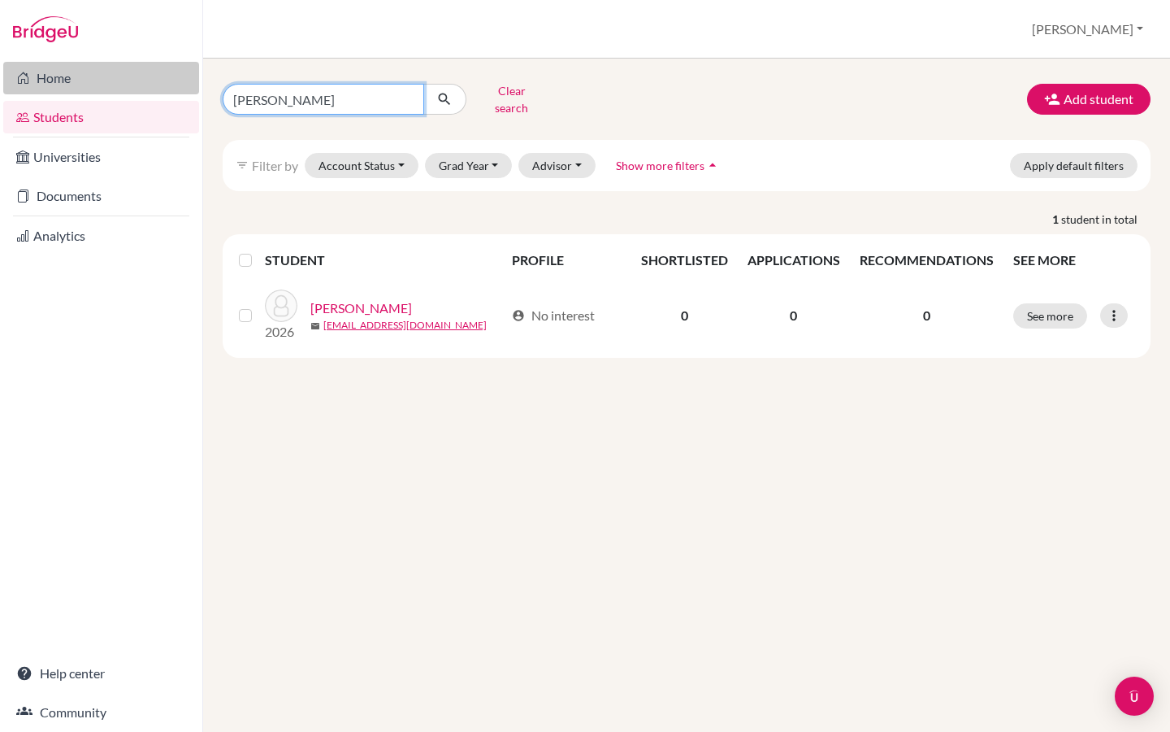
drag, startPoint x: 319, startPoint y: 91, endPoint x: 168, endPoint y: 91, distance: 150.4
click at [168, 91] on div "Home Students Universities Documents Analytics Help center Community Students o…" at bounding box center [585, 366] width 1170 height 732
paste input "[EMAIL_ADDRESS][DOMAIN_NAME]"
type input "[EMAIL_ADDRESS][DOMAIN_NAME]"
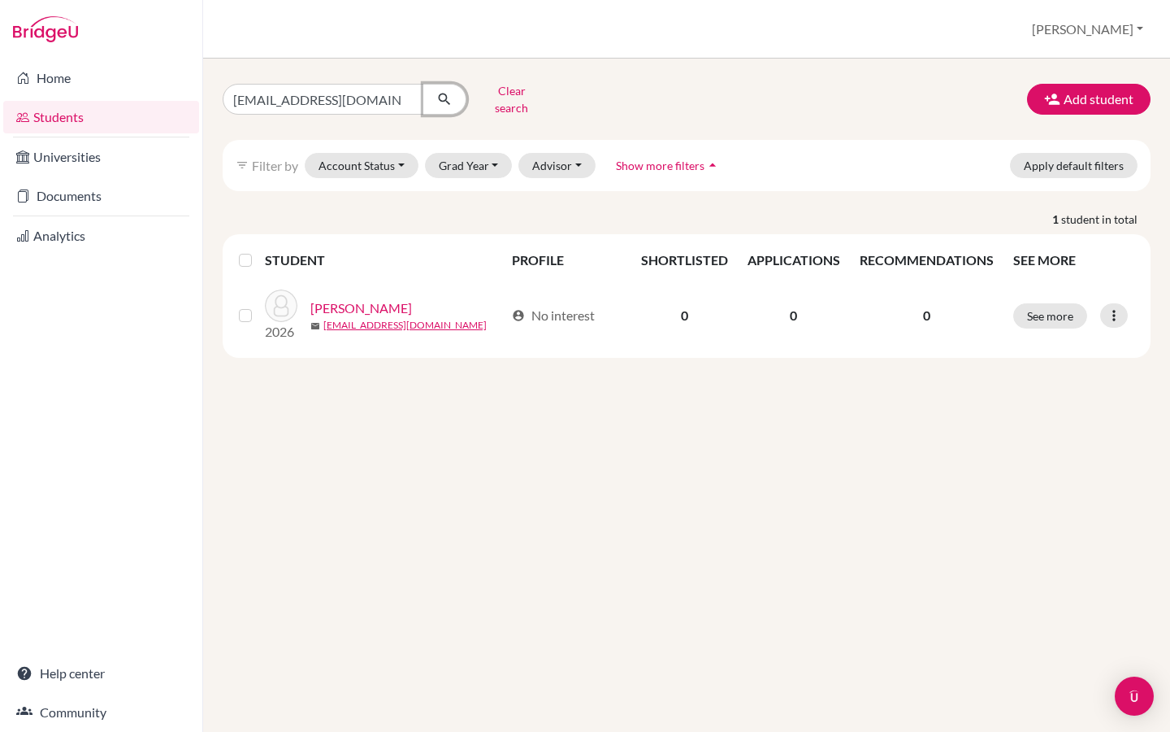
click at [437, 91] on icon "submit" at bounding box center [444, 99] width 16 height 16
drag, startPoint x: 386, startPoint y: 96, endPoint x: 202, endPoint y: 95, distance: 183.7
click at [203, 95] on div "[EMAIL_ADDRESS][DOMAIN_NAME] Clear search Add student filter_list Filter by Acc…" at bounding box center [686, 395] width 967 height 673
paste input "7312"
type input "[EMAIL_ADDRESS][DOMAIN_NAME]"
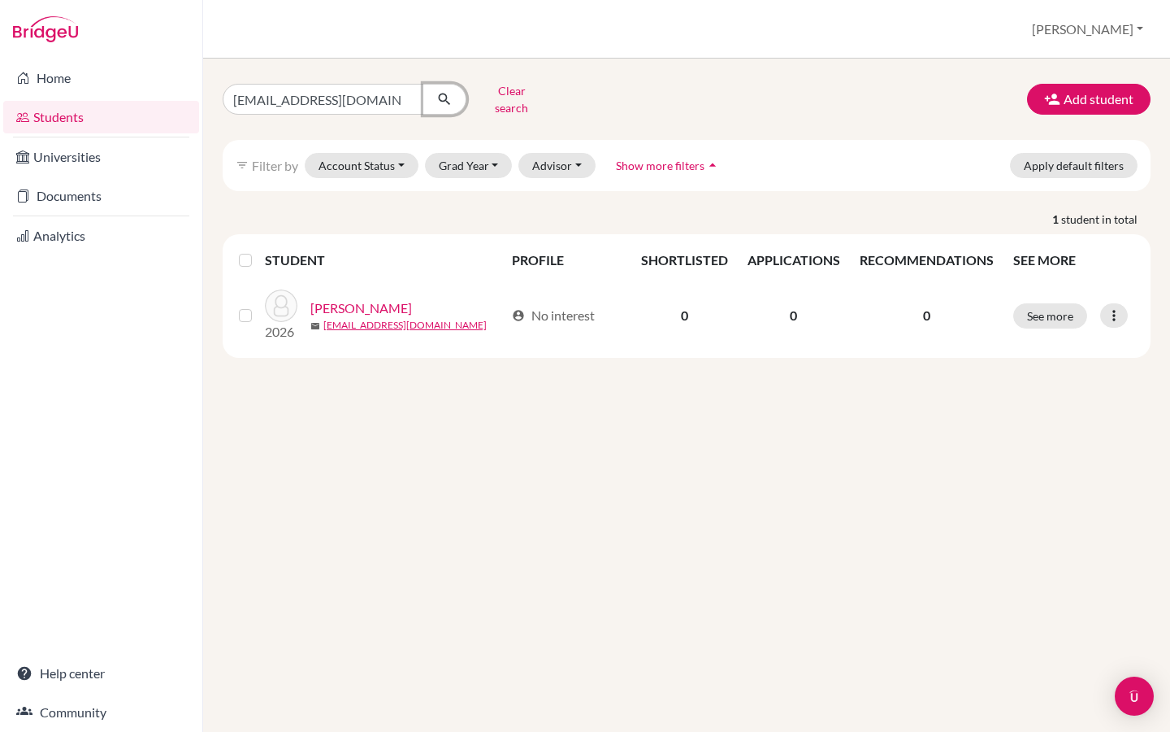
click at [451, 95] on icon "submit" at bounding box center [444, 99] width 16 height 16
click at [479, 159] on button "Grad Year" at bounding box center [469, 165] width 88 height 25
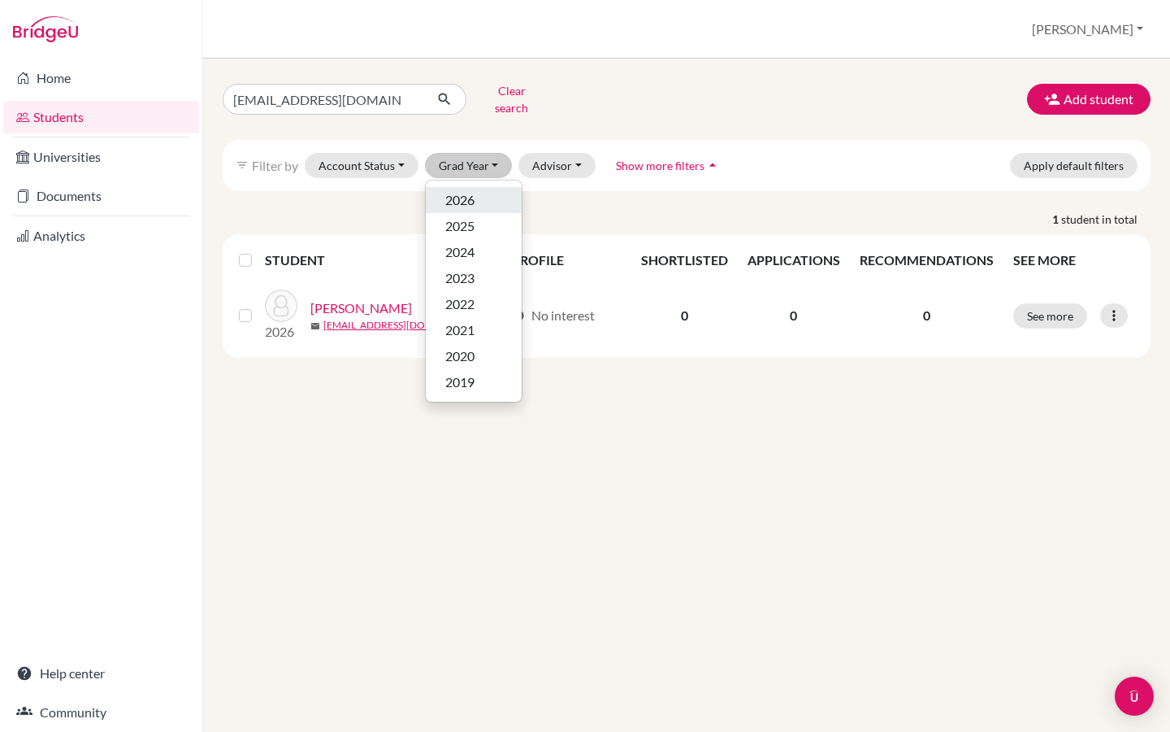
click at [480, 190] on div "2026" at bounding box center [473, 200] width 57 height 20
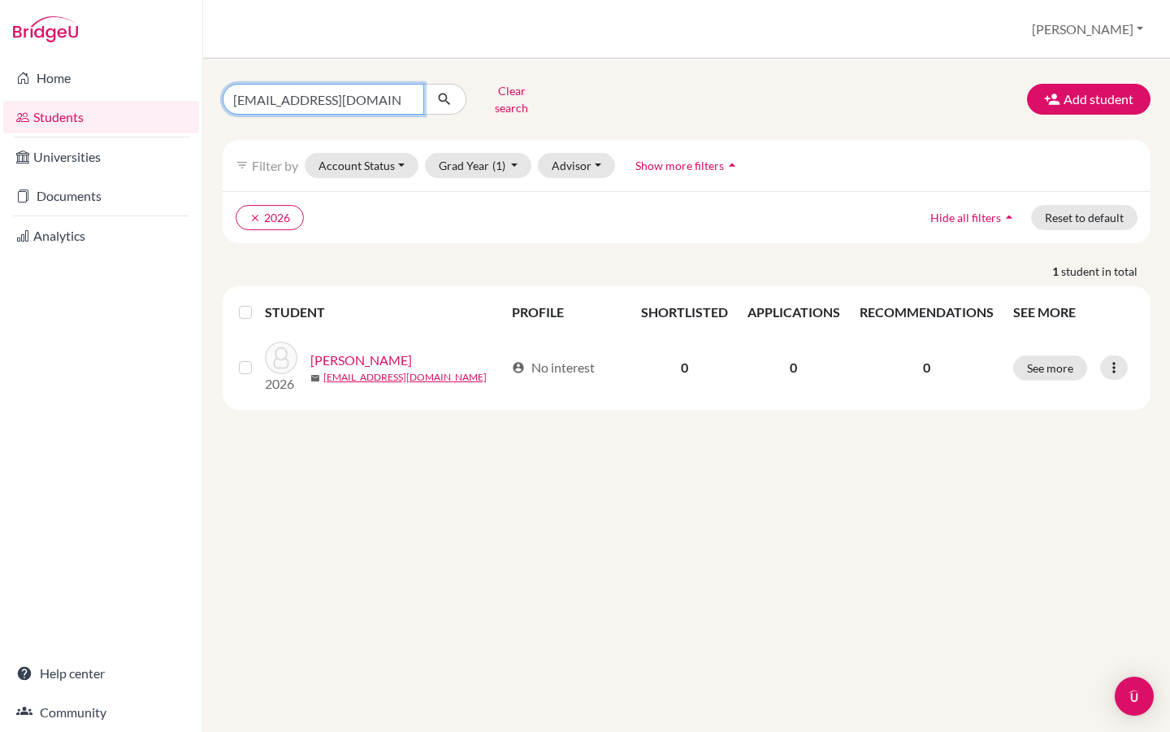
click at [403, 89] on input "[EMAIL_ADDRESS][DOMAIN_NAME]" at bounding box center [324, 99] width 202 height 31
click at [250, 212] on icon "clear" at bounding box center [255, 217] width 11 height 11
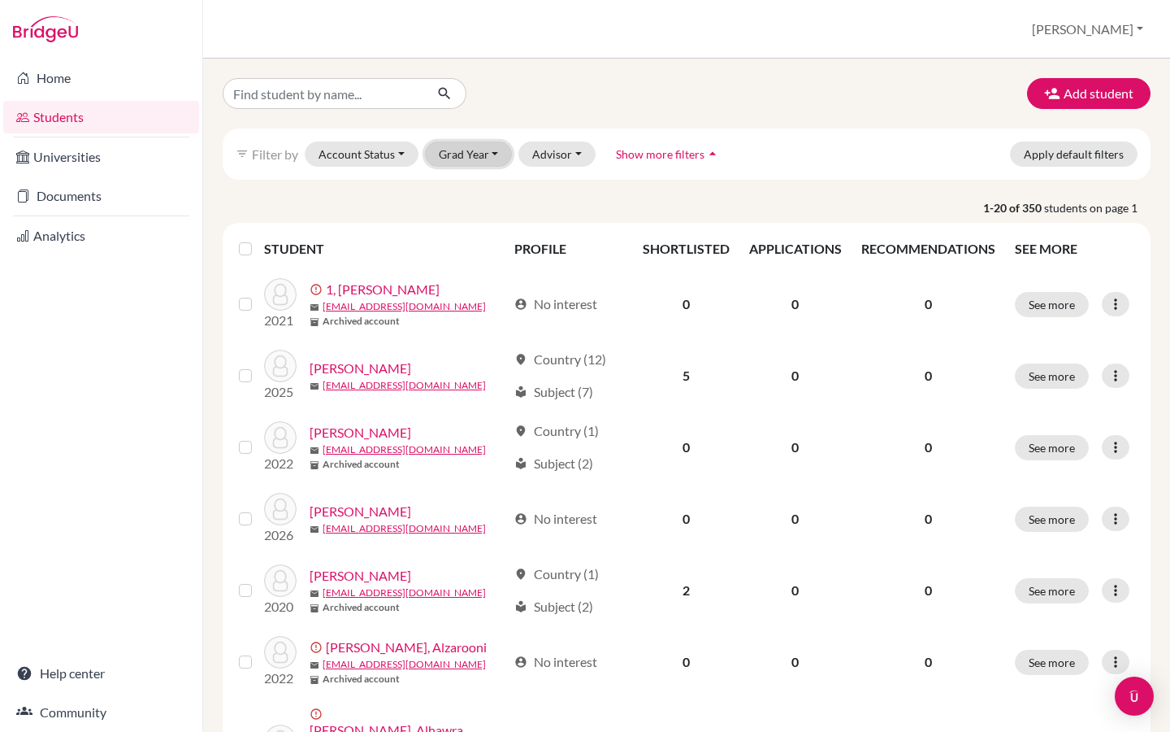
click at [458, 152] on button "Grad Year" at bounding box center [469, 153] width 88 height 25
click at [475, 179] on div "2026" at bounding box center [473, 189] width 57 height 20
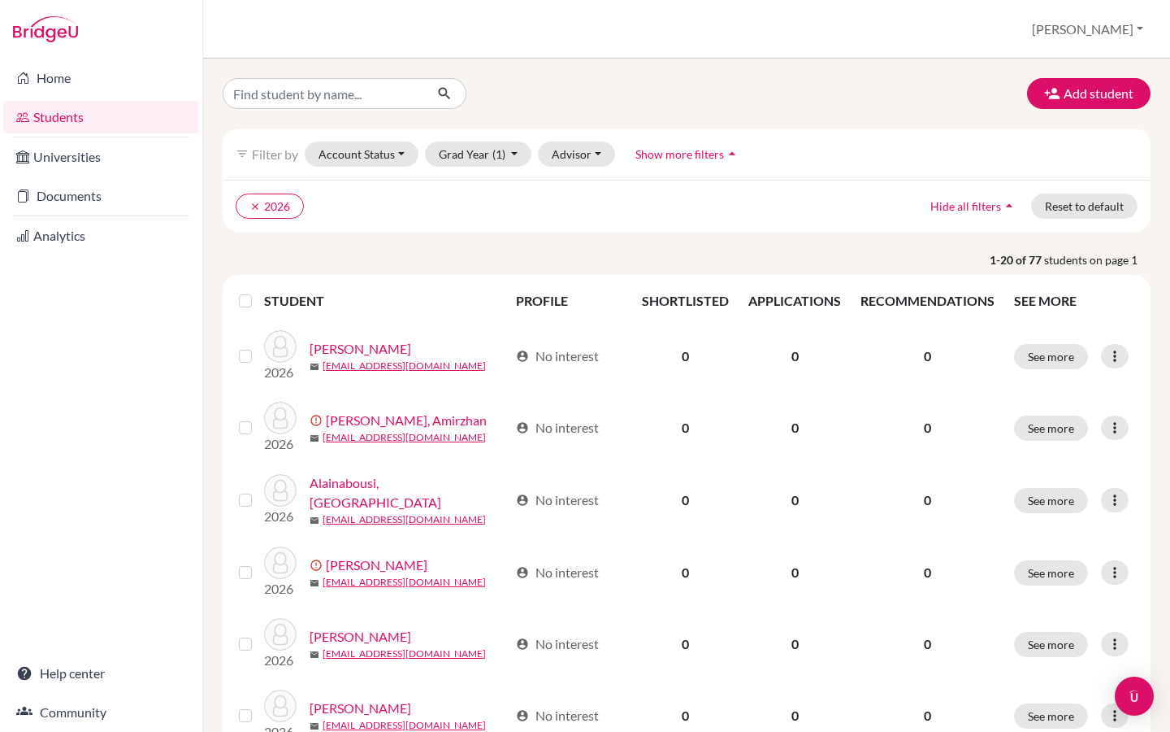
click at [258, 291] on label at bounding box center [258, 291] width 0 height 0
click at [0, 0] on input "checkbox" at bounding box center [0, 0] width 0 height 0
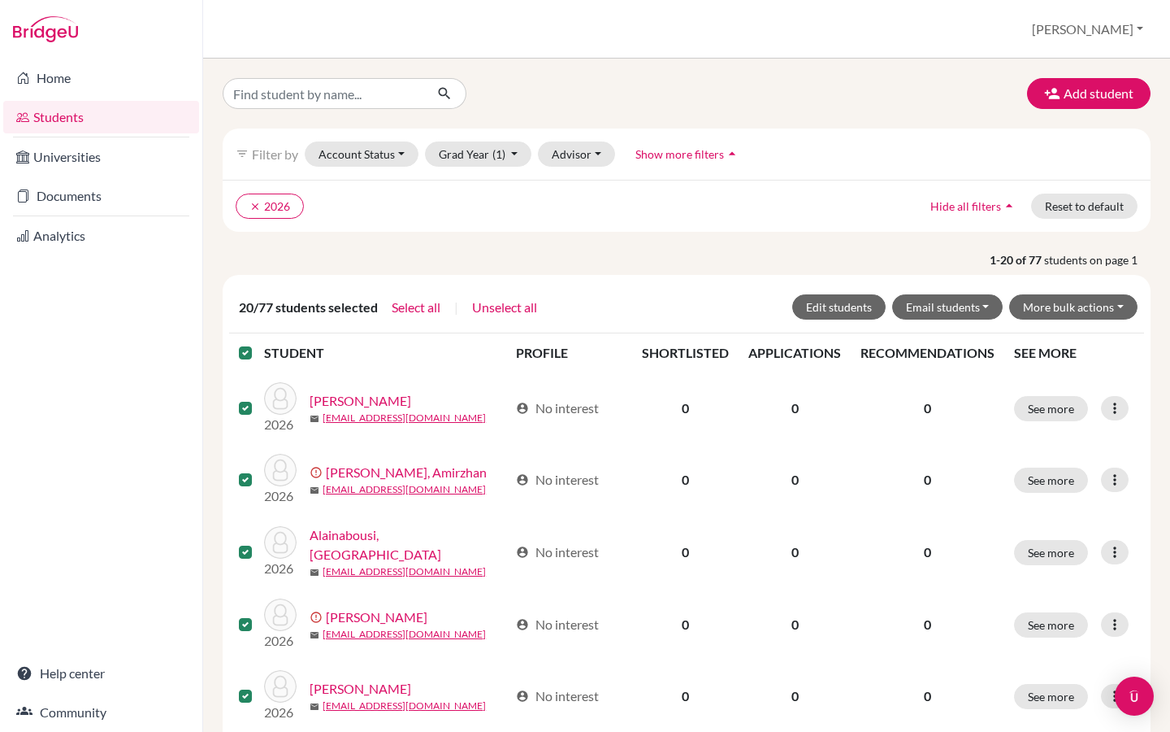
click at [397, 335] on th "STUDENT" at bounding box center [384, 352] width 241 height 39
click at [258, 343] on label at bounding box center [258, 343] width 0 height 0
click at [0, 0] on input "checkbox" at bounding box center [0, 0] width 0 height 0
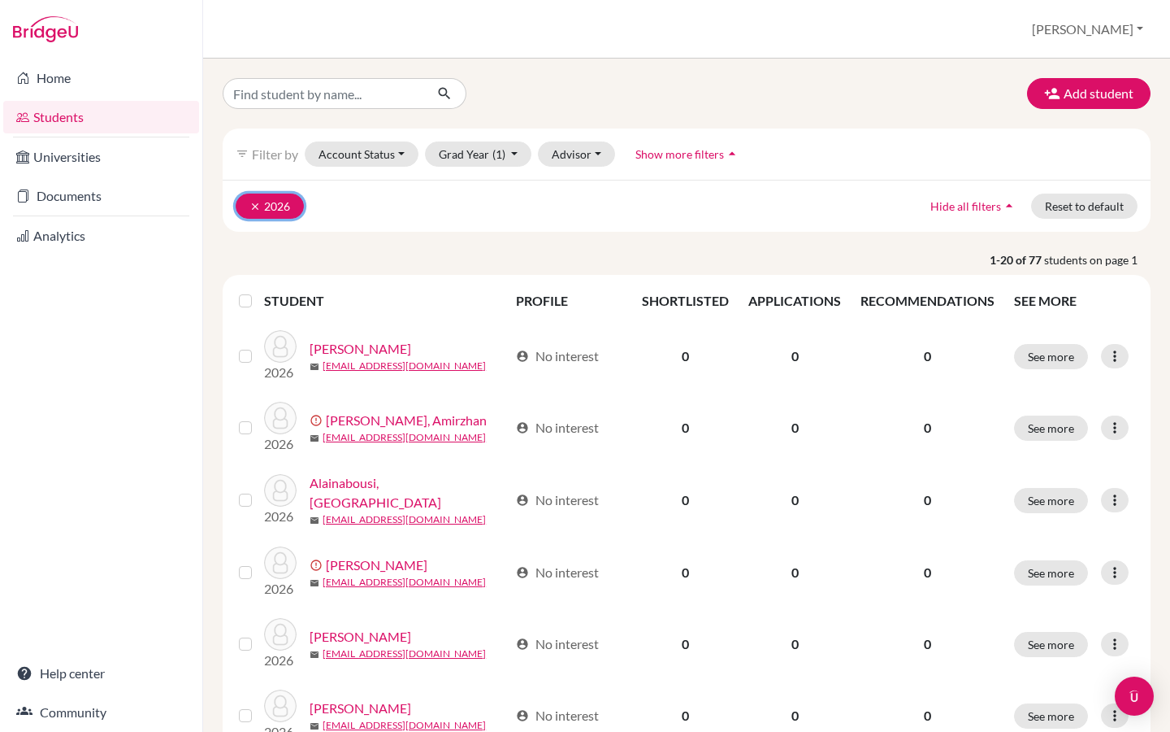
click at [276, 206] on button "clear 2026" at bounding box center [270, 205] width 68 height 25
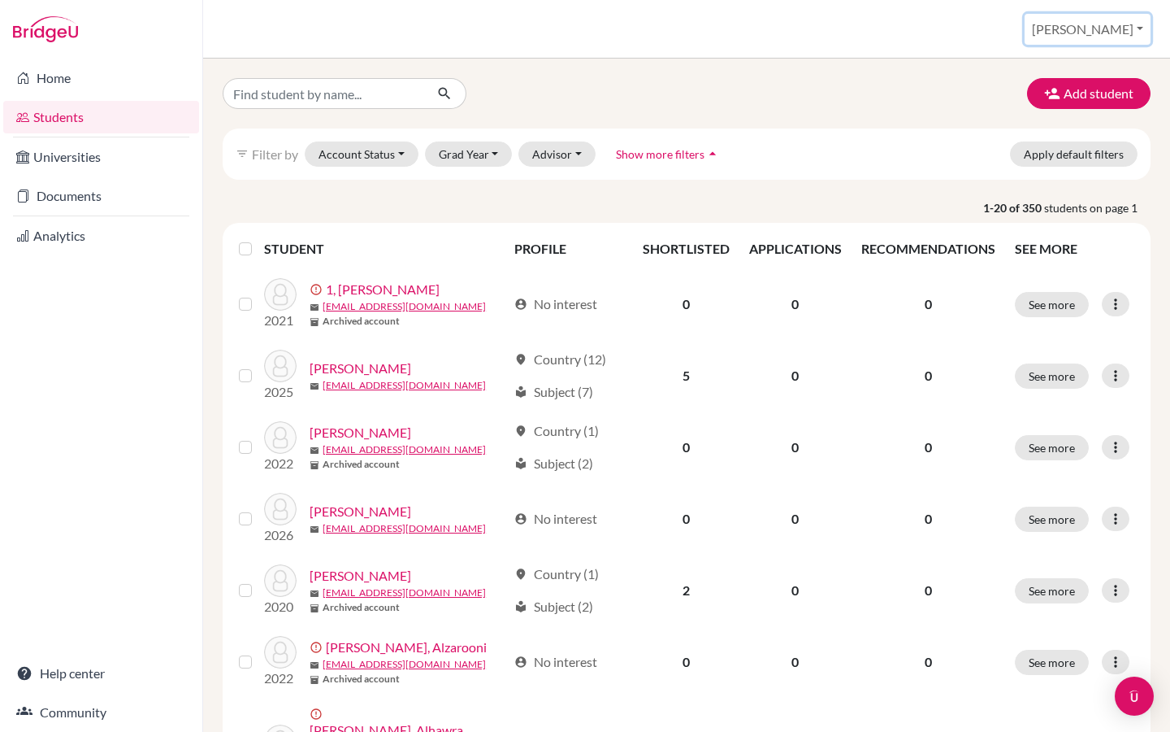
click at [1122, 35] on button "[PERSON_NAME]" at bounding box center [1088, 29] width 126 height 31
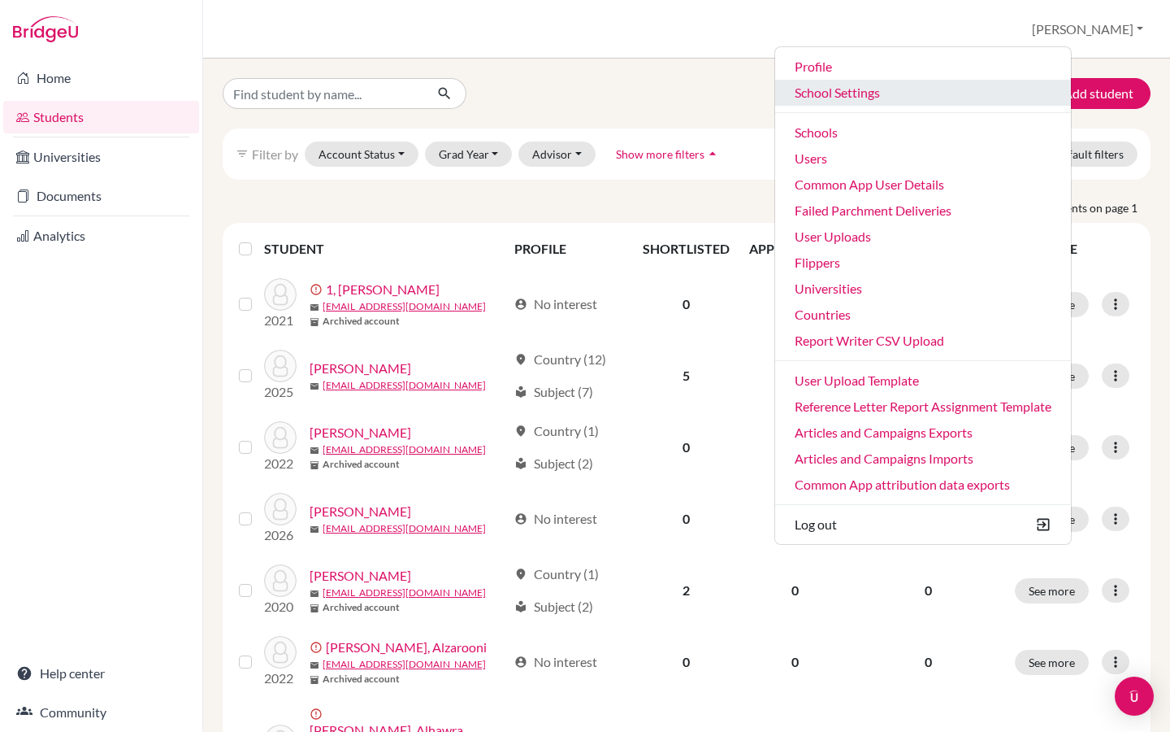
click at [923, 90] on link "School Settings" at bounding box center [923, 93] width 296 height 26
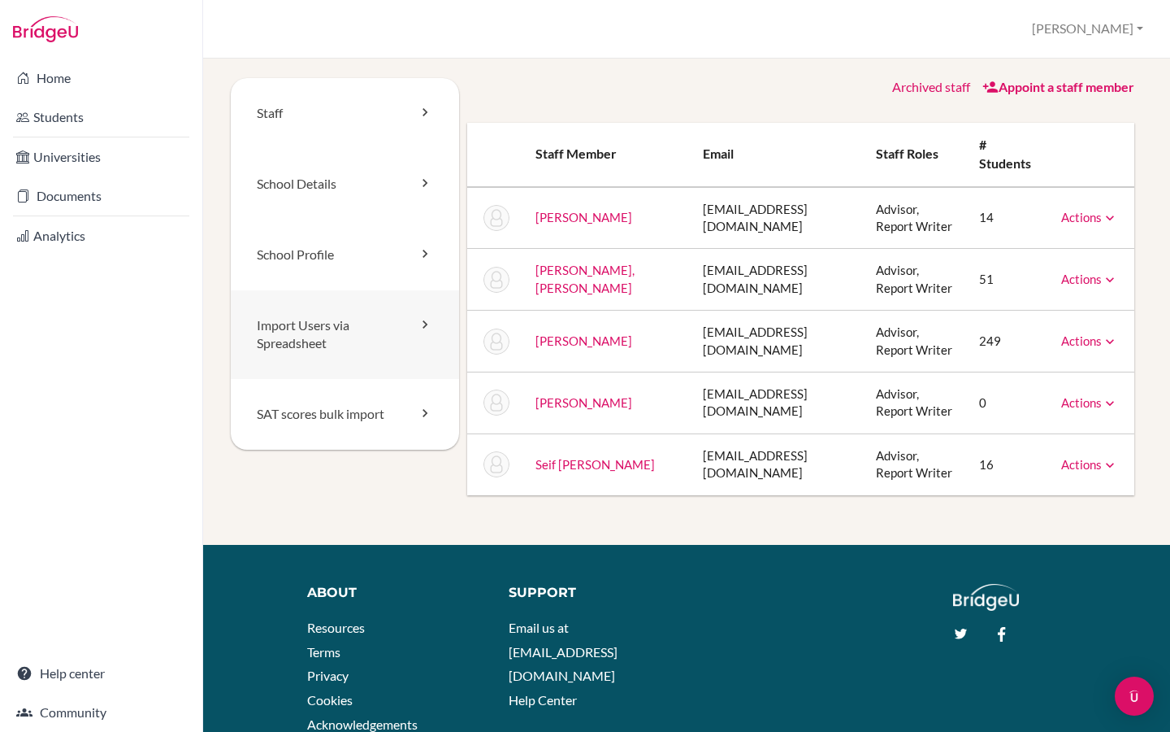
click at [320, 341] on link "Import Users via Spreadsheet" at bounding box center [345, 334] width 228 height 89
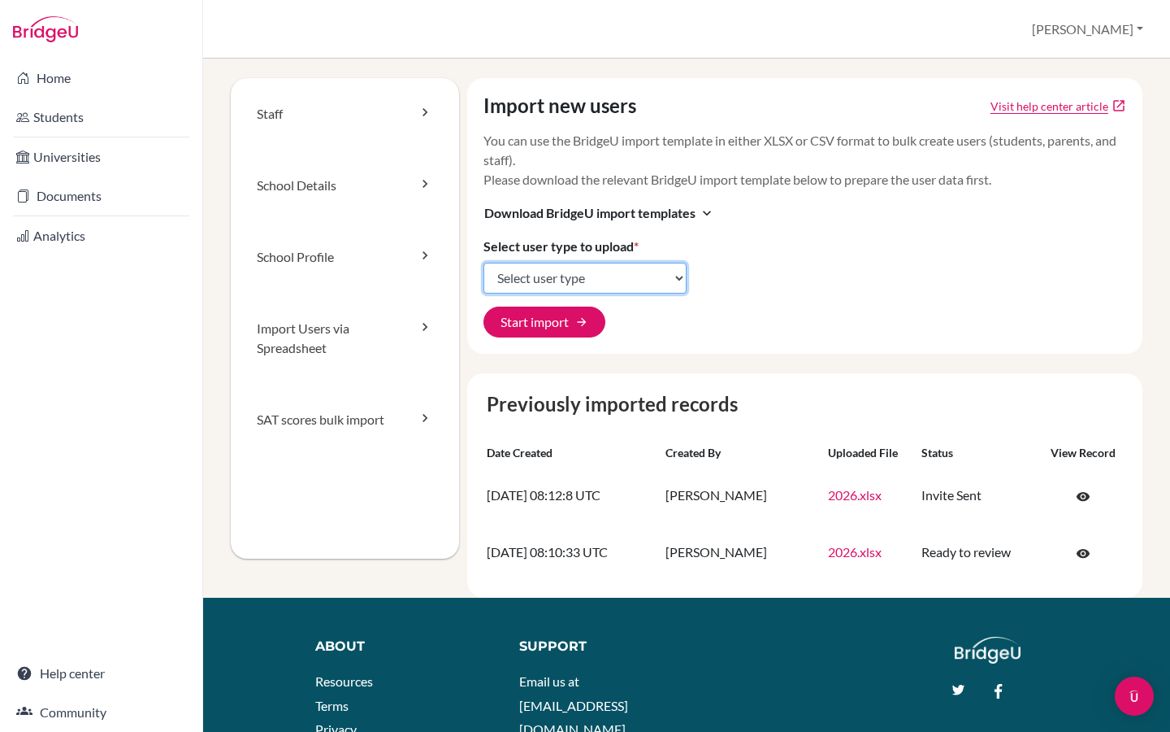
click at [536, 280] on select "Select user type Students Students and parents Parents Advisors Report writers" at bounding box center [585, 278] width 203 height 31
select select "students"
click at [484, 263] on select "Select user type Students Students and parents Parents Advisors Report writers" at bounding box center [585, 278] width 203 height 31
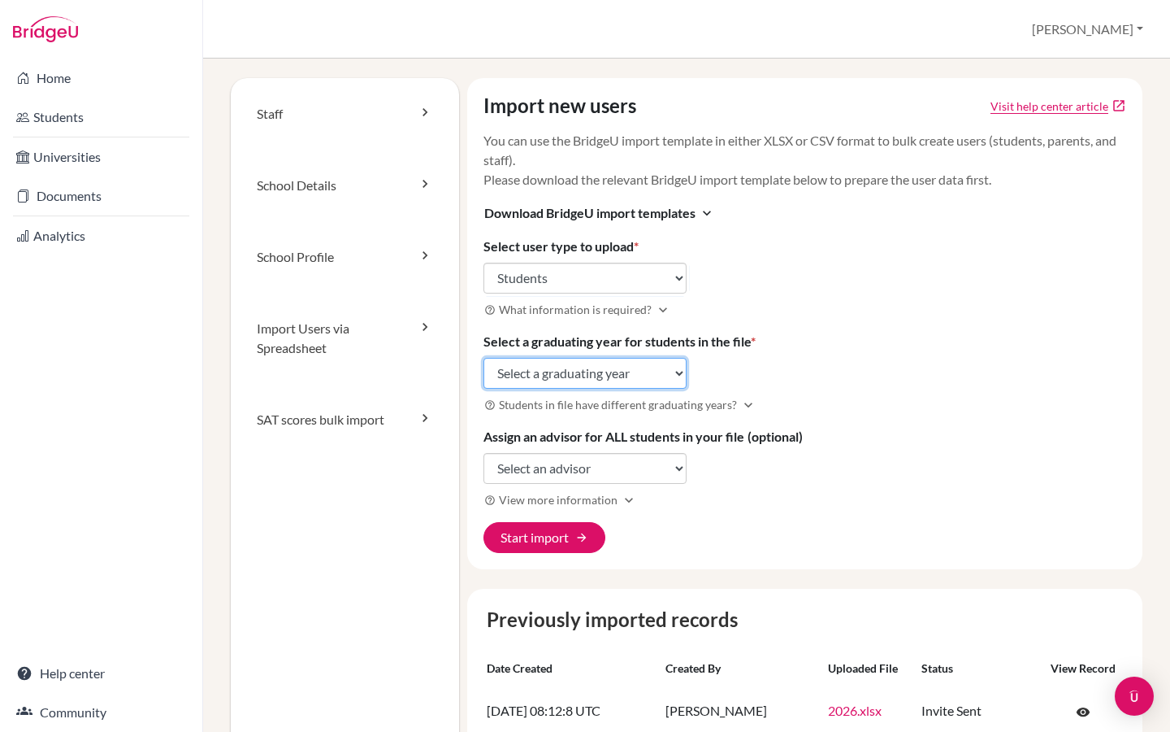
click at [562, 360] on select "Select a graduating year [DATE] 2025 2026 2027 2028 2029" at bounding box center [585, 373] width 203 height 31
select select "2027"
click at [484, 358] on select "Select a graduating year [DATE] 2025 2026 2027 2028 2029" at bounding box center [585, 373] width 203 height 31
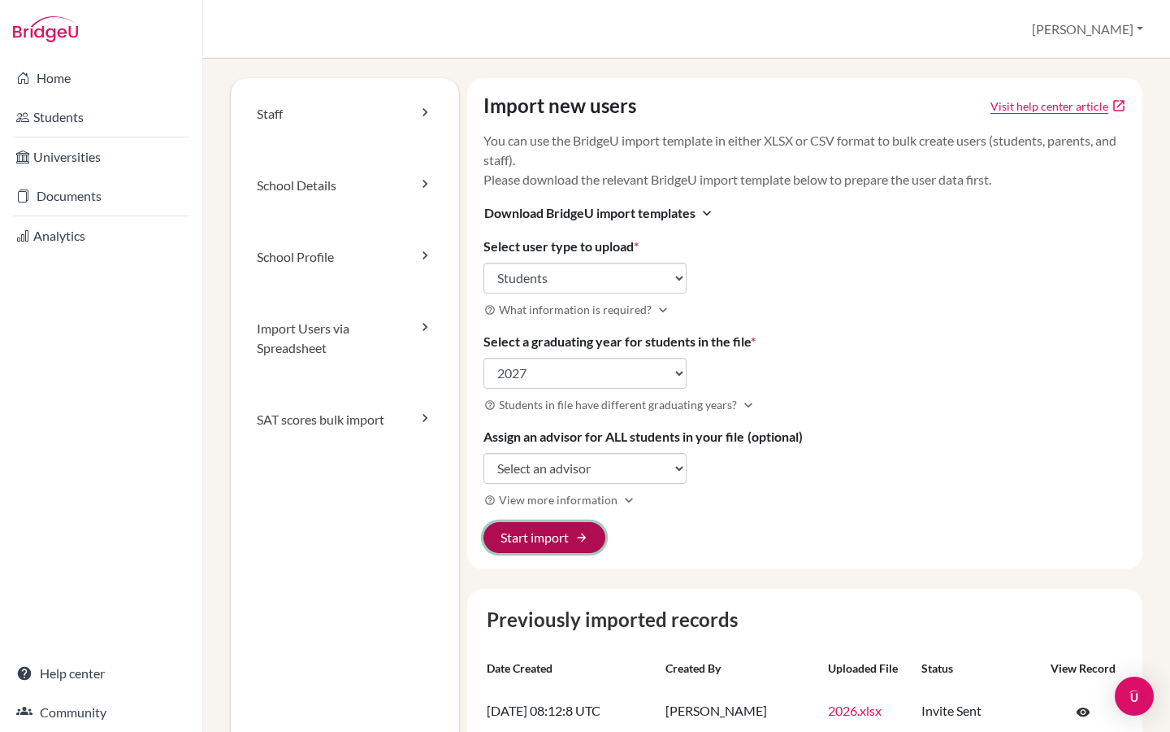
click at [545, 528] on button "Start import arrow_forward" at bounding box center [545, 537] width 122 height 31
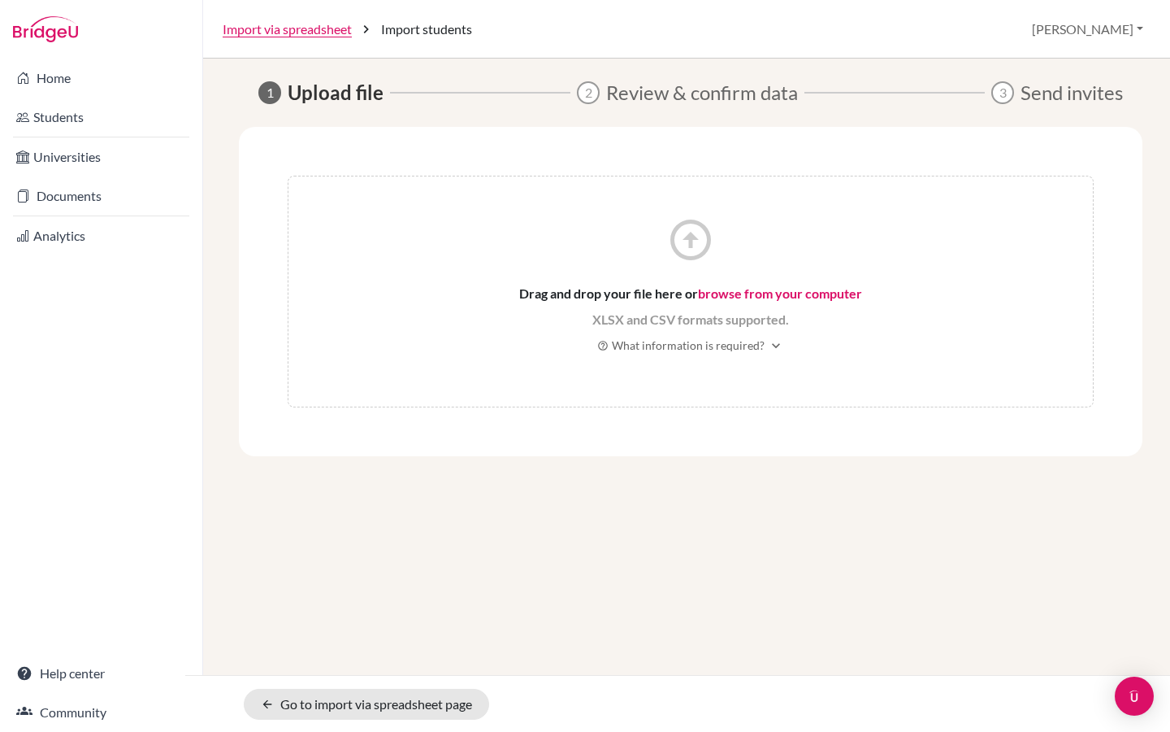
click at [753, 297] on link "browse from your computer" at bounding box center [780, 292] width 164 height 15
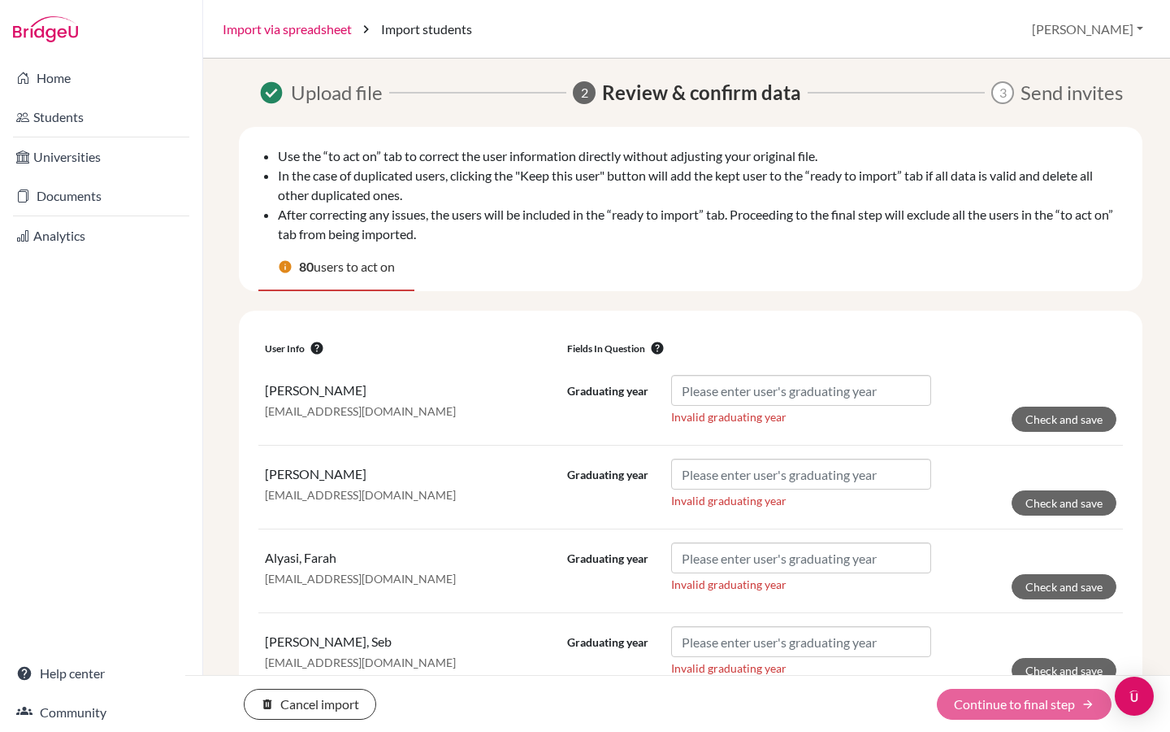
click at [324, 29] on link "Import via spreadsheet" at bounding box center [287, 30] width 129 height 20
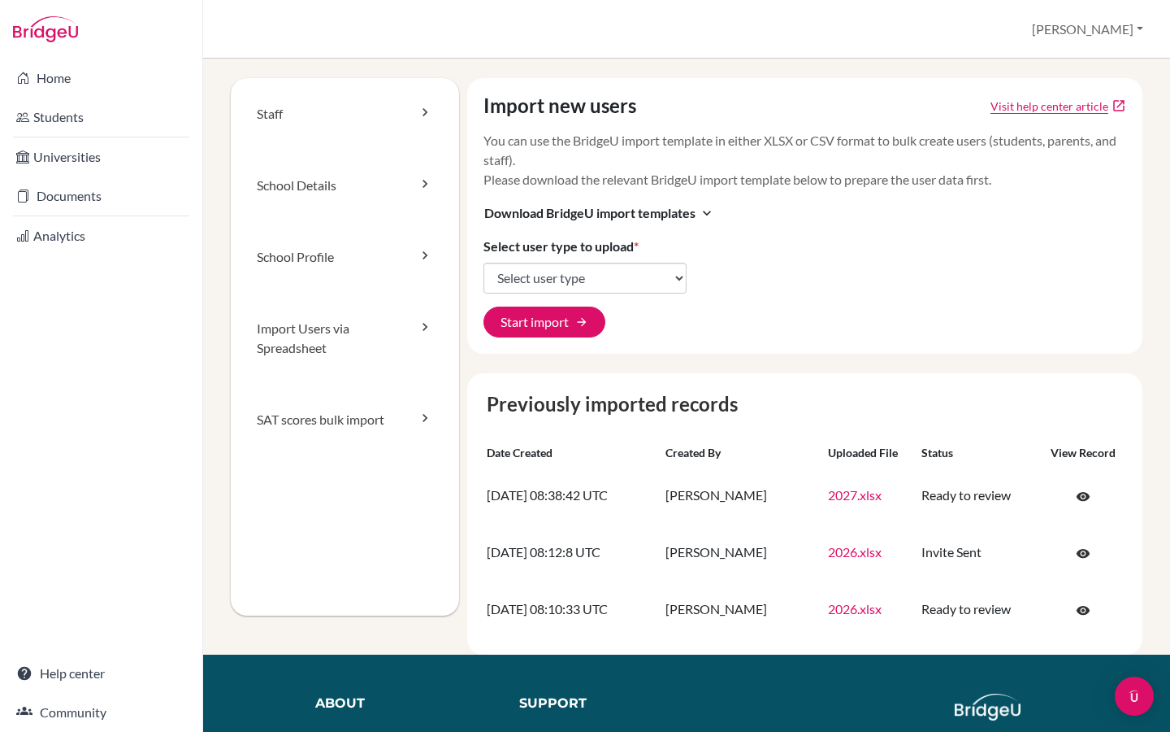
select select "students"
click at [484, 263] on select "Select user type Students Students and parents Parents Advisors Report writers" at bounding box center [585, 278] width 203 height 31
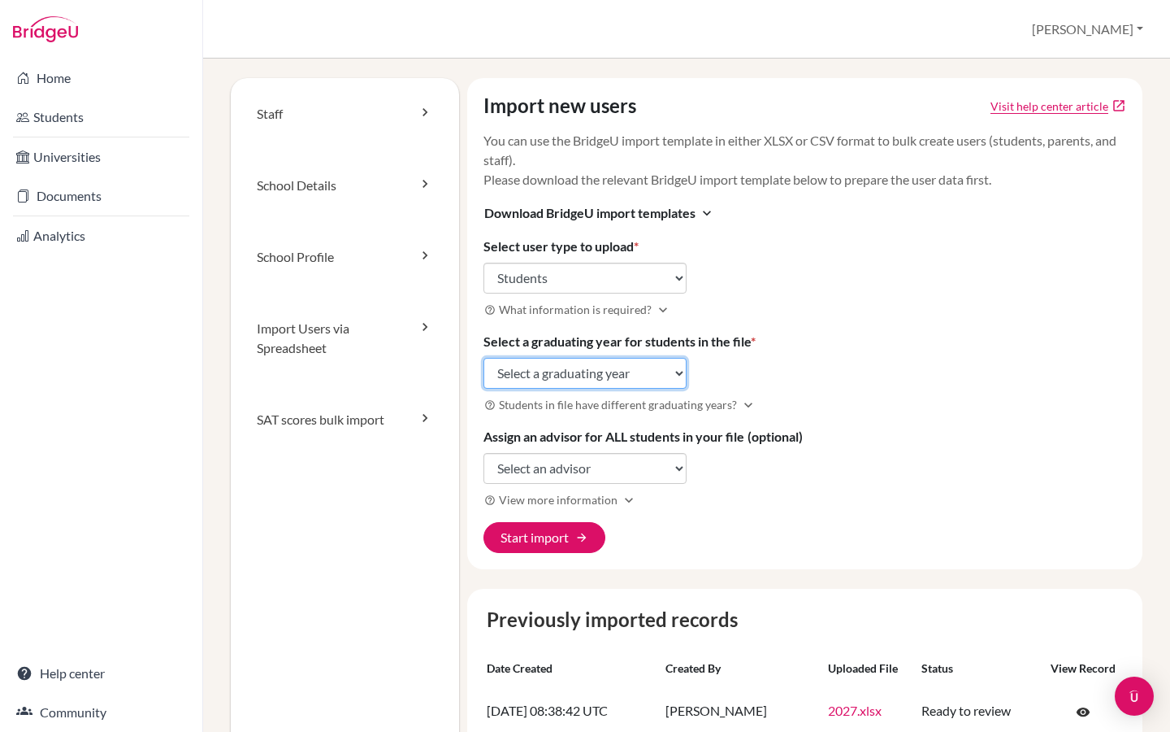
click at [549, 373] on select "Select a graduating year 2024 2025 2026 2027 2028 2029" at bounding box center [585, 373] width 203 height 31
select select "2027"
click at [484, 358] on select "Select a graduating year 2024 2025 2026 2027 2028 2029" at bounding box center [585, 373] width 203 height 31
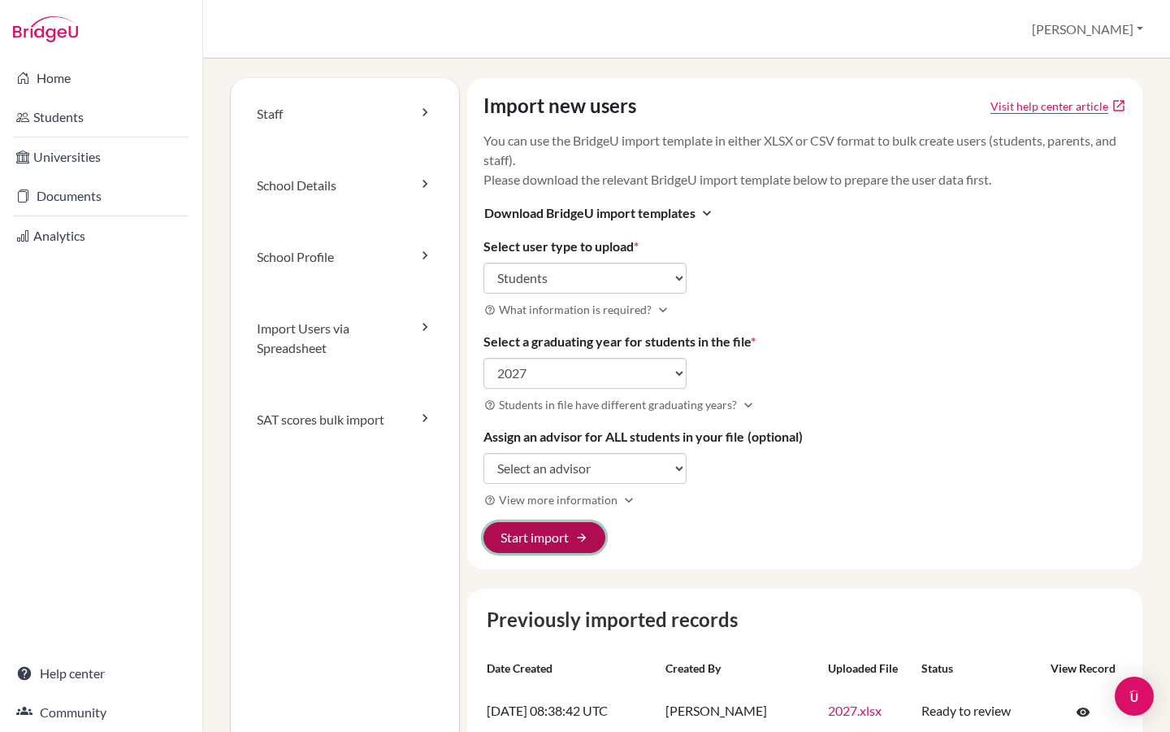
click at [568, 540] on button "Start import arrow_forward" at bounding box center [545, 537] width 122 height 31
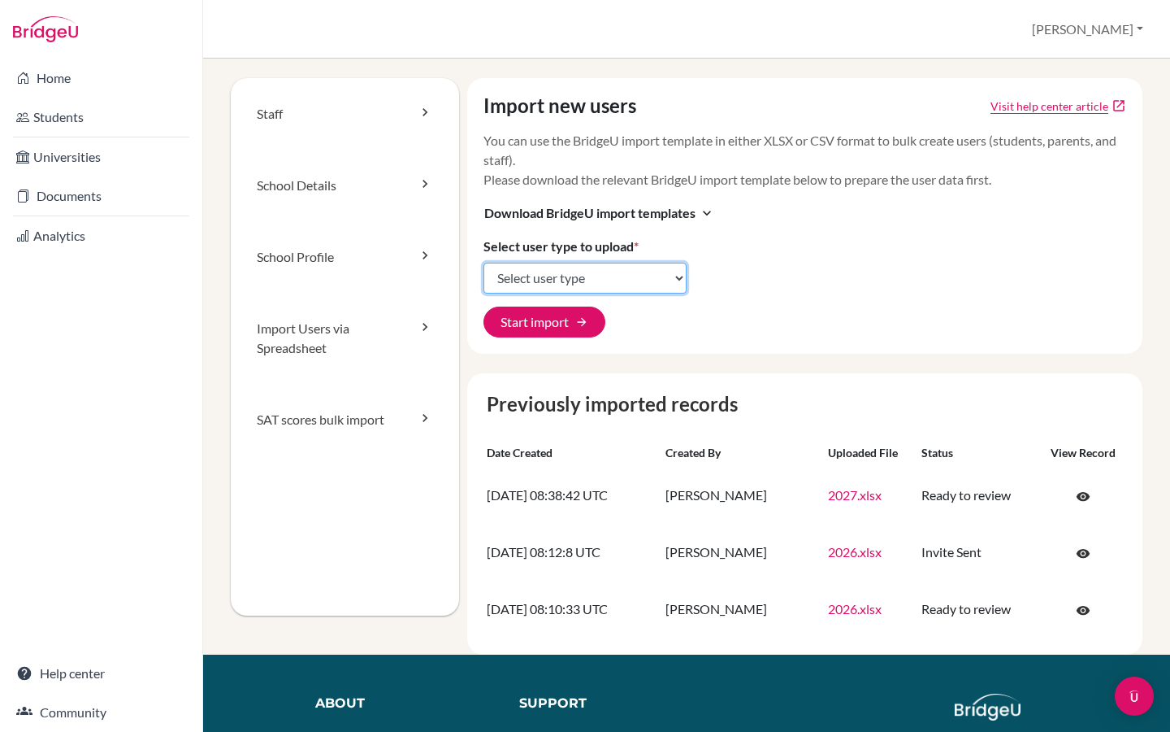
click at [551, 265] on select "Select user type Students Students and parents Parents Advisors Report writers" at bounding box center [585, 278] width 203 height 31
click at [594, 276] on select "Select user type Students Students and parents Parents Advisors Report writers" at bounding box center [585, 278] width 203 height 31
select select "students"
click at [484, 263] on select "Select user type Students Students and parents Parents Advisors Report writers" at bounding box center [585, 278] width 203 height 31
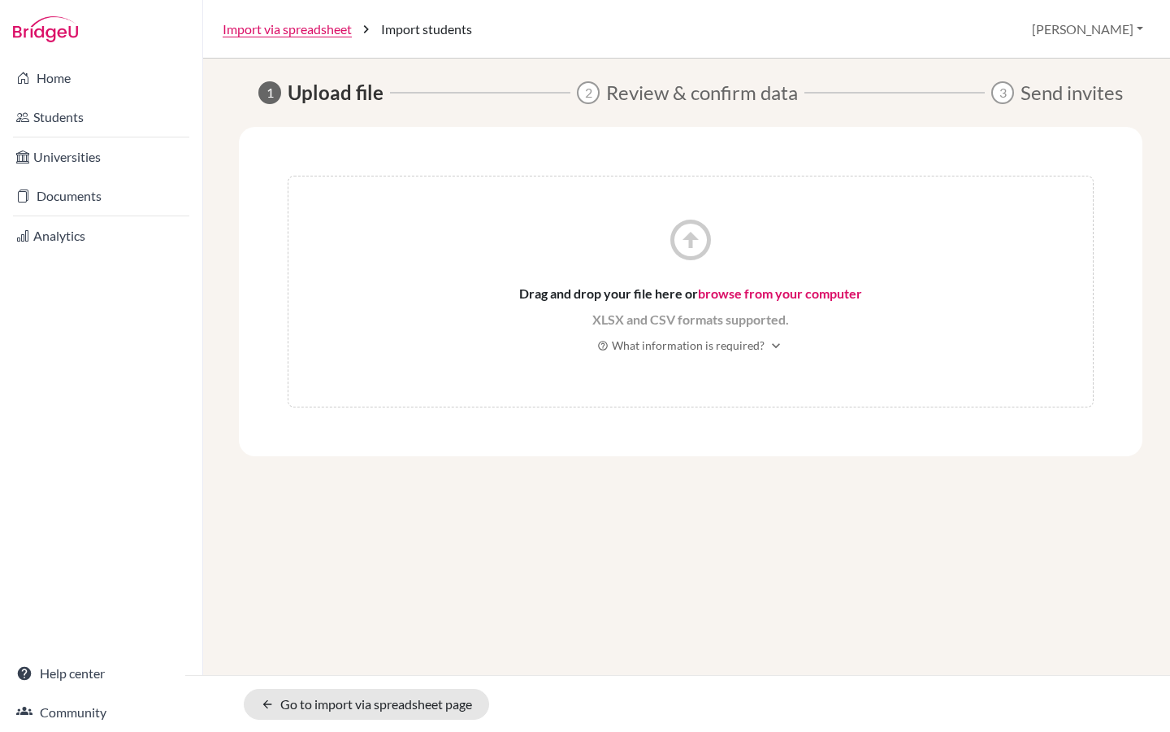
click at [755, 284] on span "Drag and drop your file here or browse from your computer" at bounding box center [690, 294] width 343 height 20
click at [753, 293] on link "browse from your computer" at bounding box center [780, 292] width 164 height 15
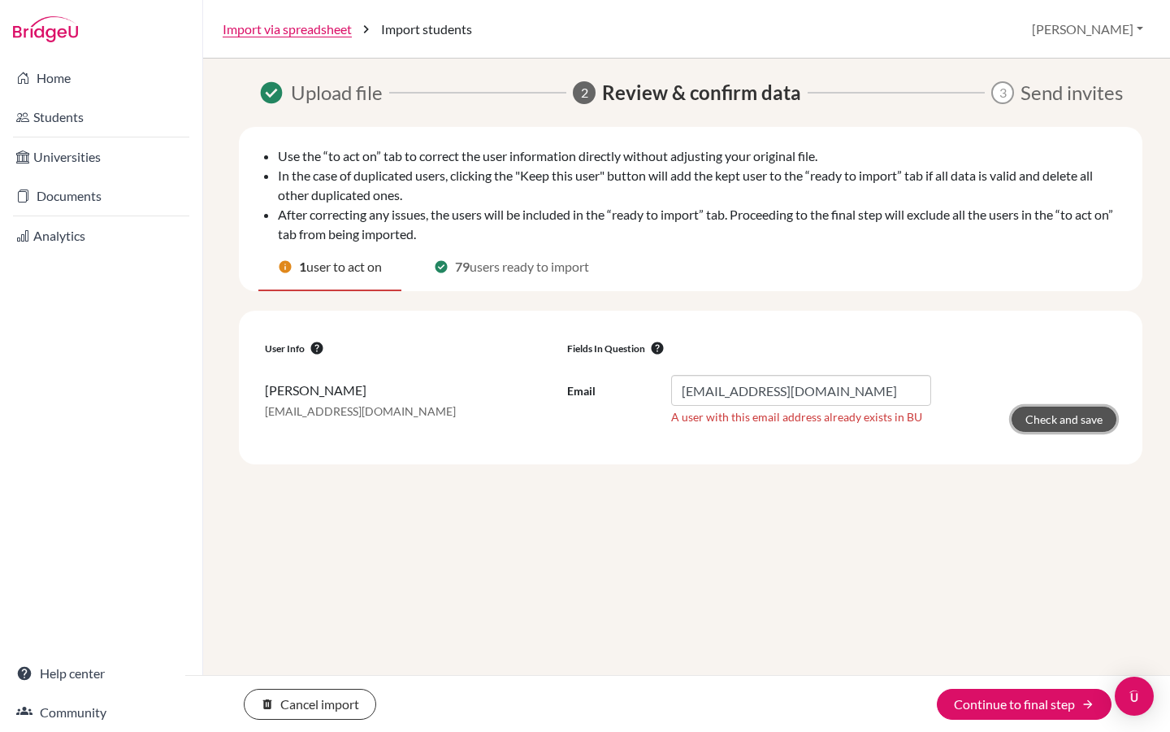
click at [1050, 423] on button "Check and save" at bounding box center [1064, 418] width 105 height 25
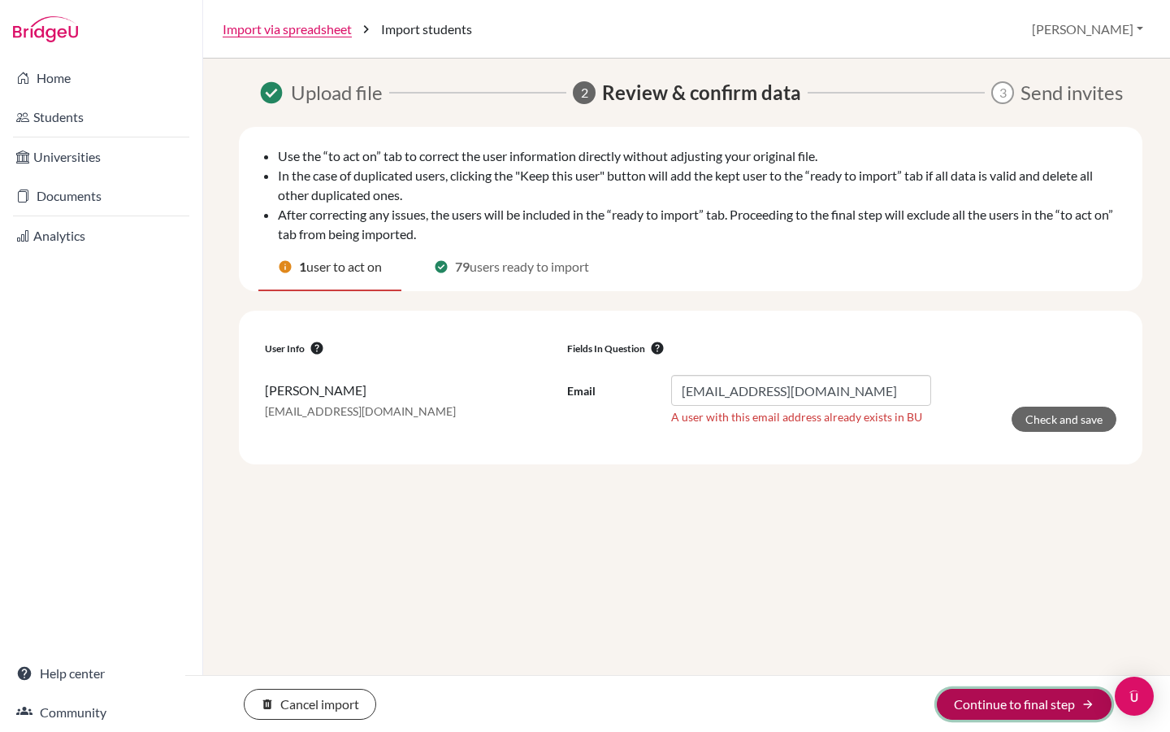
click at [986, 703] on button "Continue to final step arrow_forward" at bounding box center [1024, 703] width 175 height 31
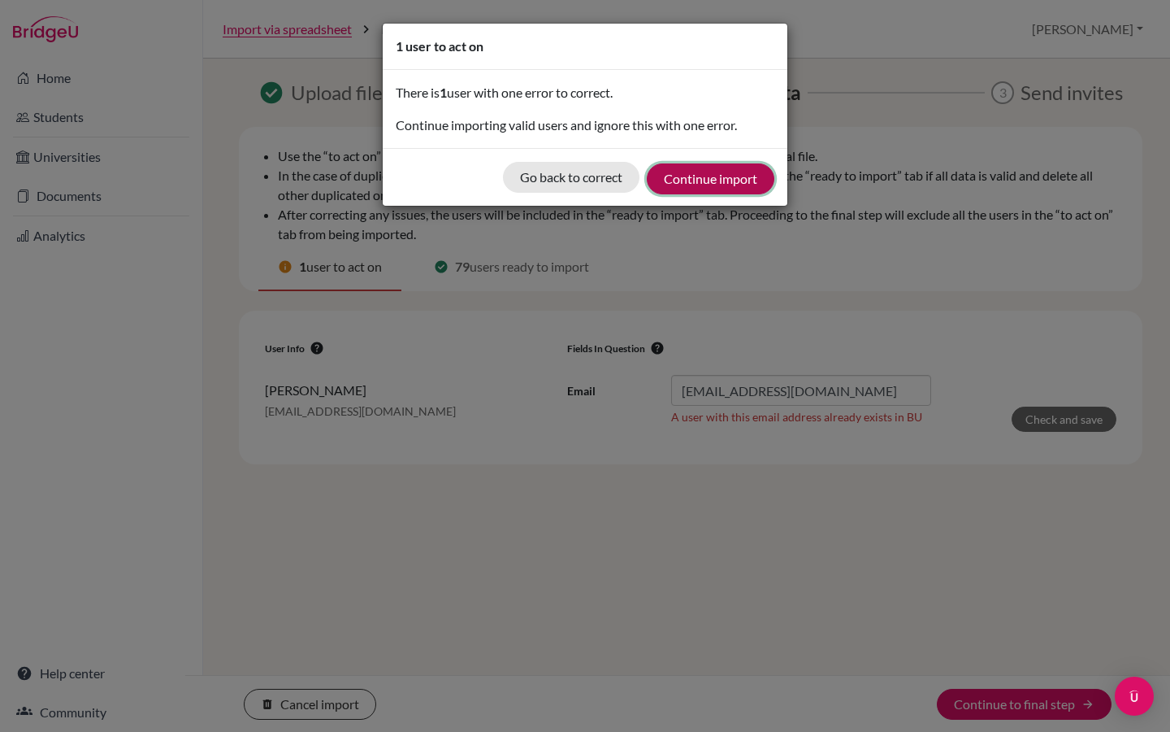
click at [727, 184] on button "Continue import" at bounding box center [711, 178] width 128 height 31
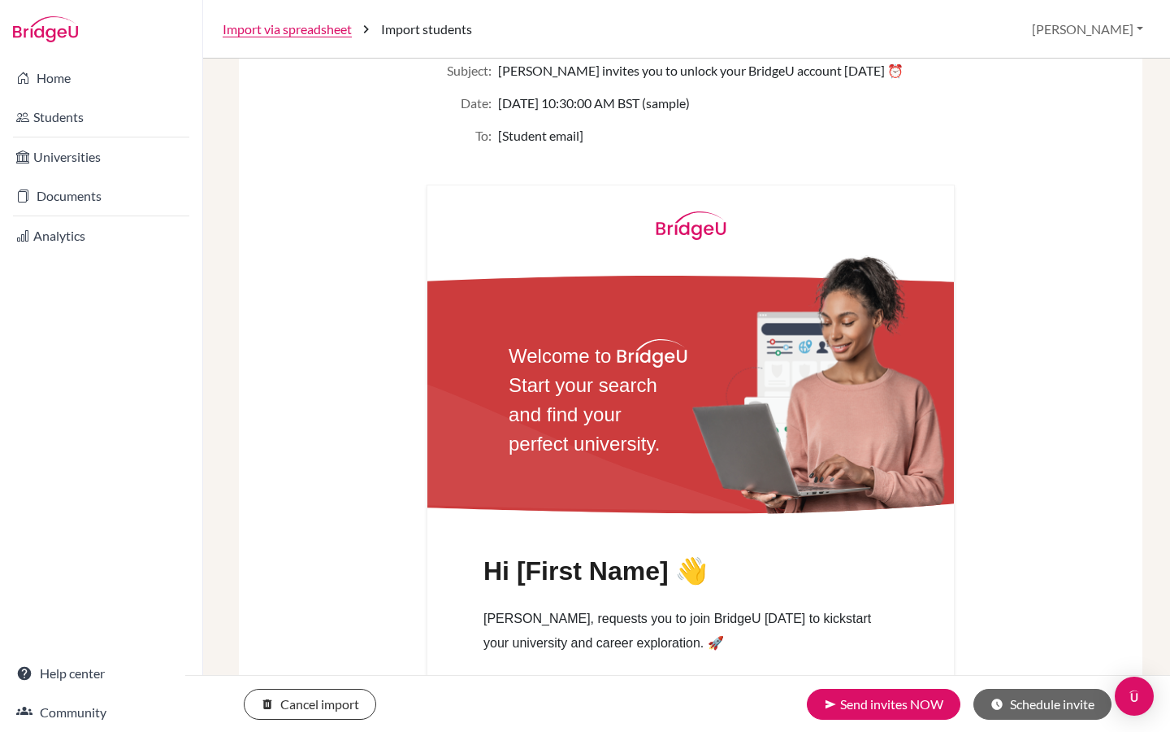
scroll to position [464, 0]
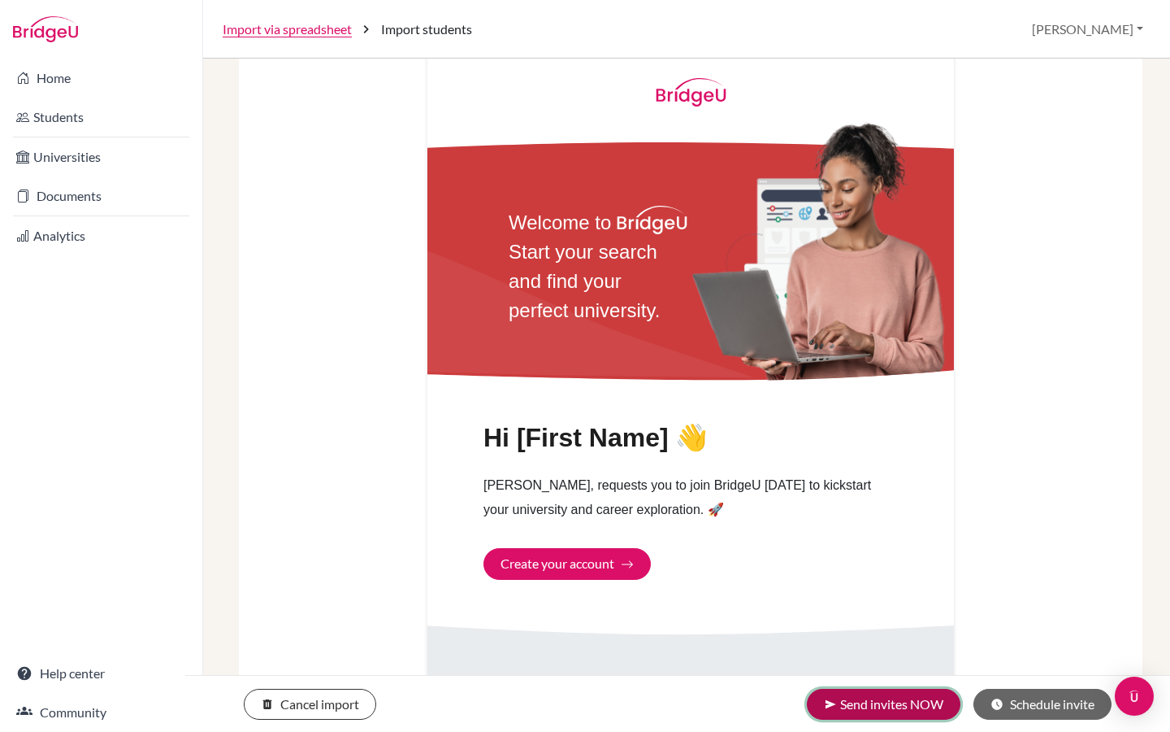
click at [892, 706] on button "send Send invites NOW" at bounding box center [884, 703] width 154 height 31
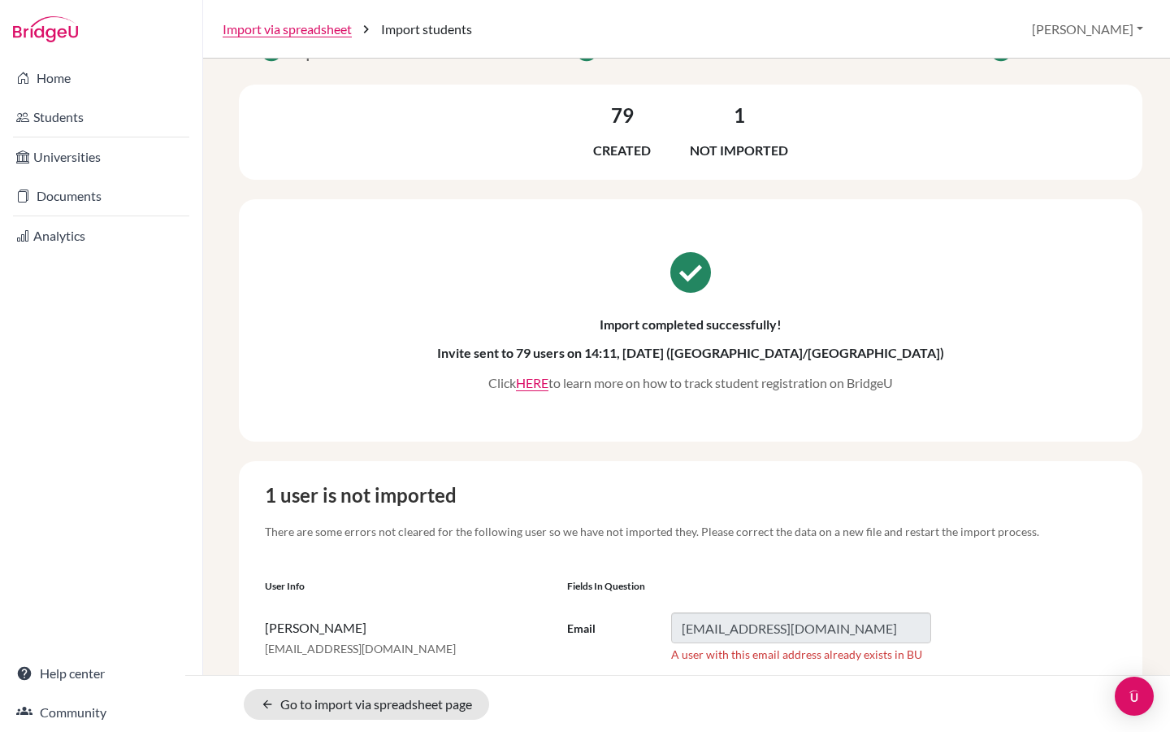
scroll to position [71, 0]
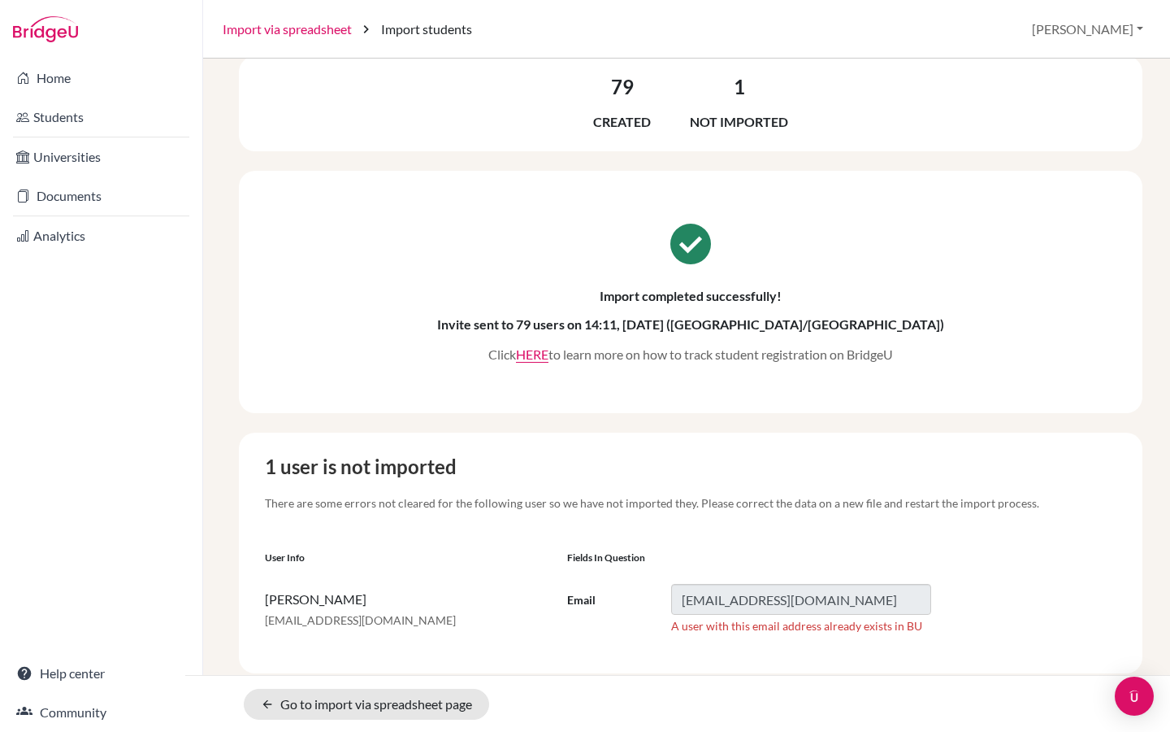
click at [324, 24] on link "Import via spreadsheet" at bounding box center [287, 30] width 129 height 20
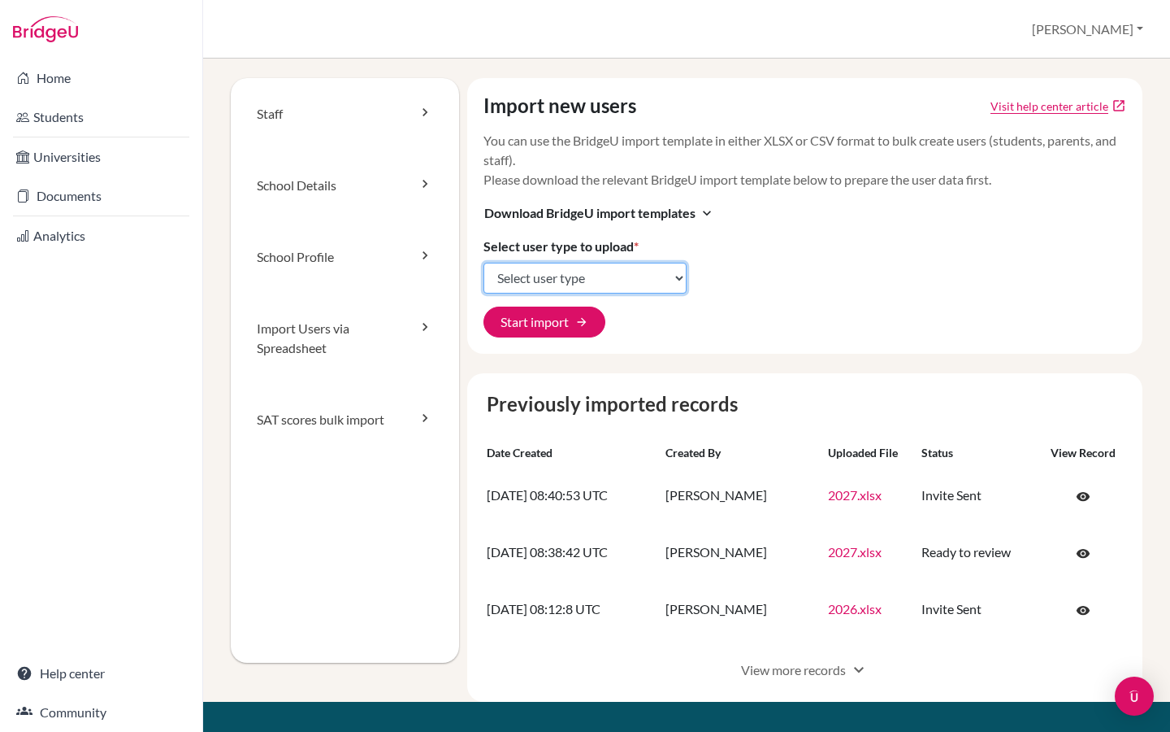
click at [580, 278] on select "Select user type Students Students and parents Parents Advisors Report writers" at bounding box center [585, 278] width 203 height 31
select select "students"
click at [484, 263] on select "Select user type Students Students and parents Parents Advisors Report writers" at bounding box center [585, 278] width 203 height 31
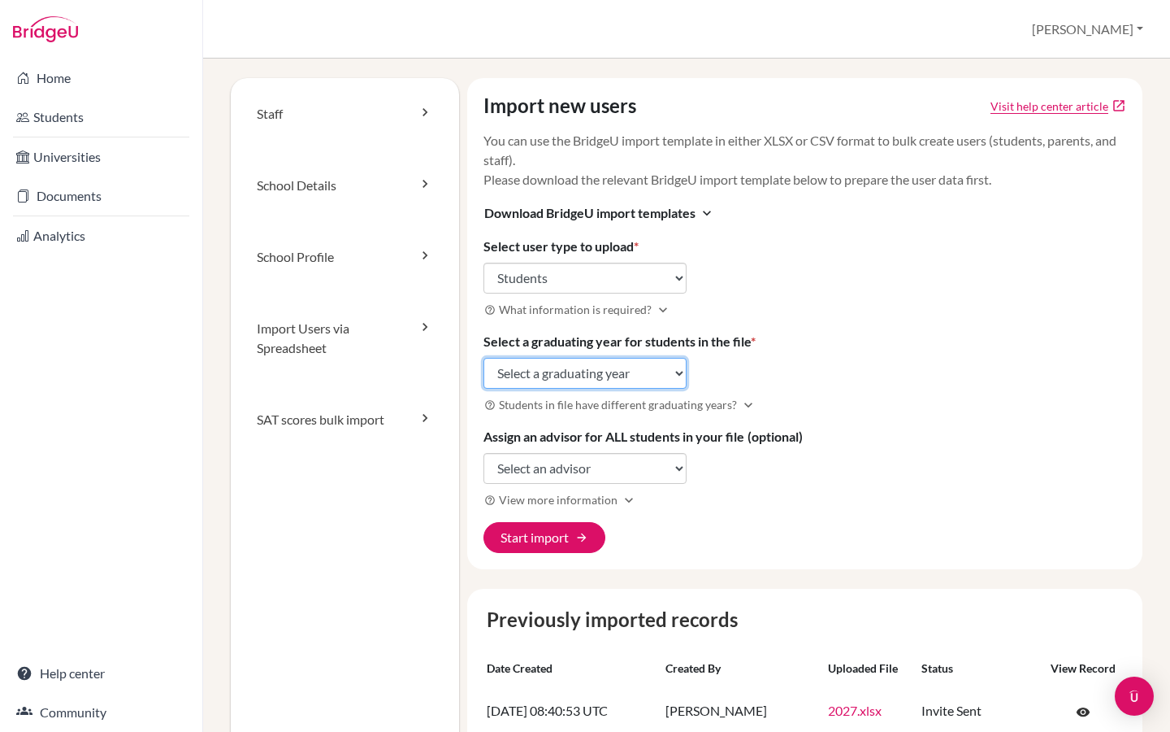
click at [560, 366] on select "Select a graduating year [DATE] 2025 2026 2027 2028 2029" at bounding box center [585, 373] width 203 height 31
select select "2028"
click at [484, 358] on select "Select a graduating year 2024 2025 2026 2027 2028 2029" at bounding box center [585, 373] width 203 height 31
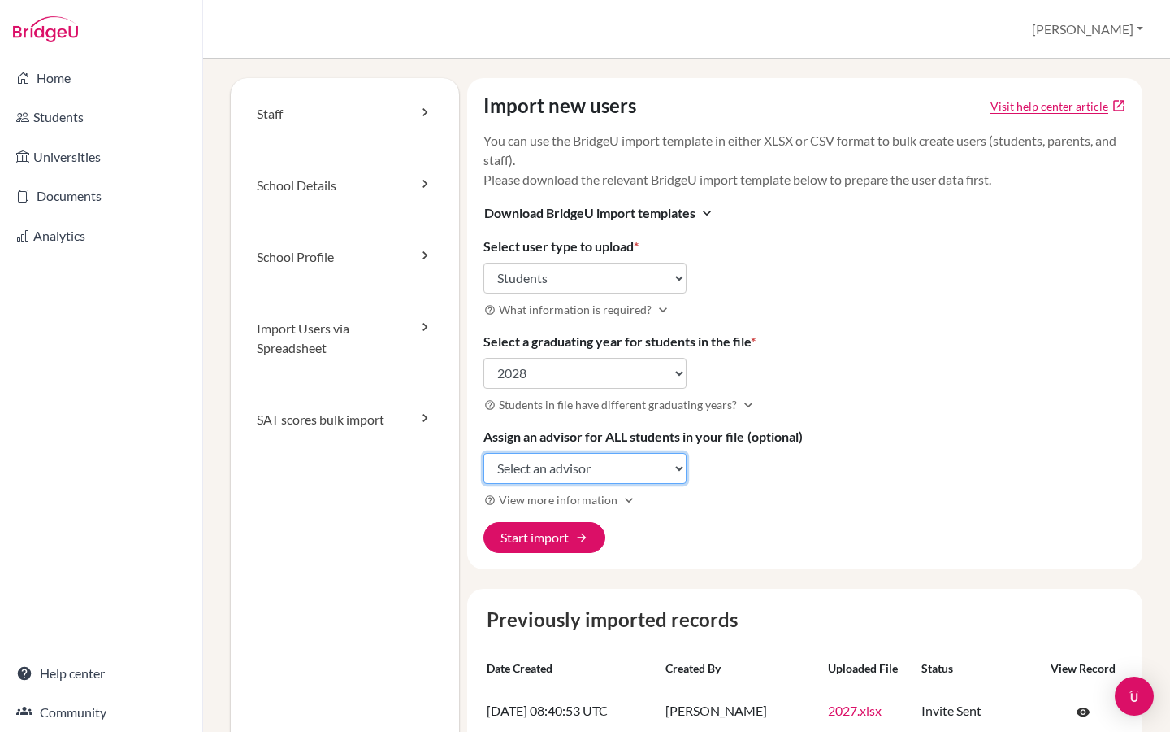
click at [590, 457] on select "Select an advisor Leena Atkins Martyn Brian George Meenakshi Mattoo Annie Paul …" at bounding box center [585, 468] width 203 height 31
click at [571, 548] on button "Start import arrow_forward" at bounding box center [545, 537] width 122 height 31
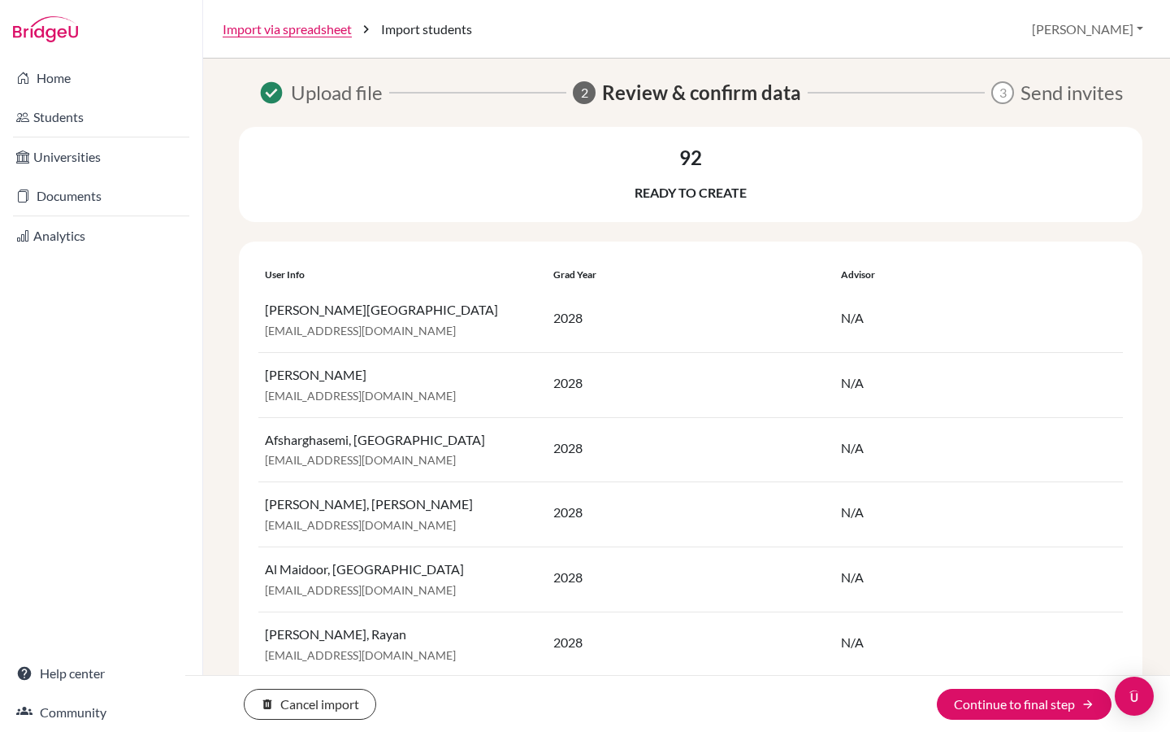
scroll to position [3, 0]
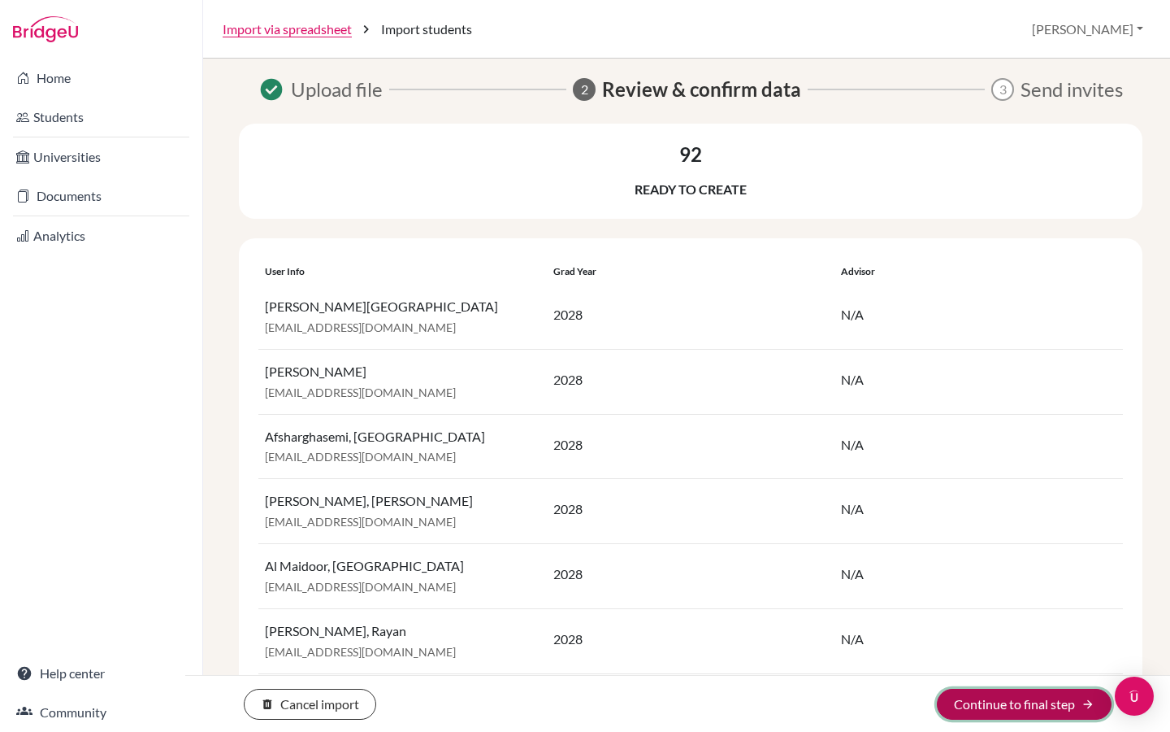
click at [994, 710] on button "Continue to final step arrow_forward" at bounding box center [1024, 703] width 175 height 31
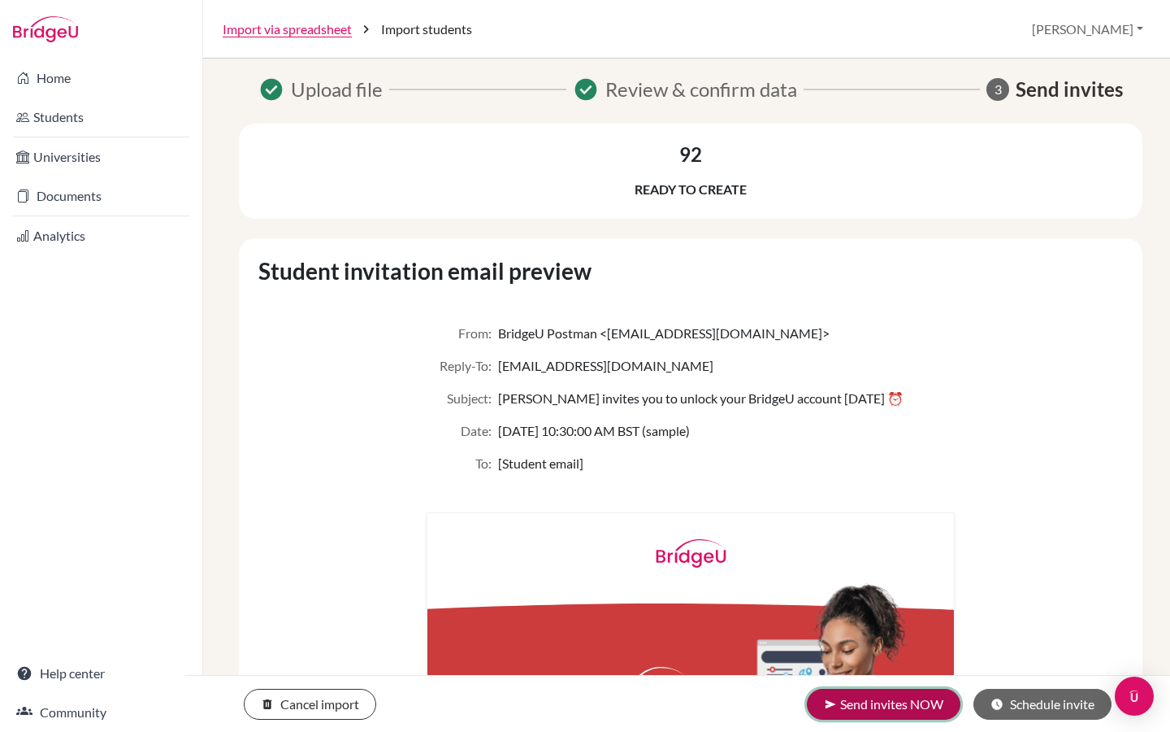
click at [868, 699] on button "send Send invites NOW" at bounding box center [884, 703] width 154 height 31
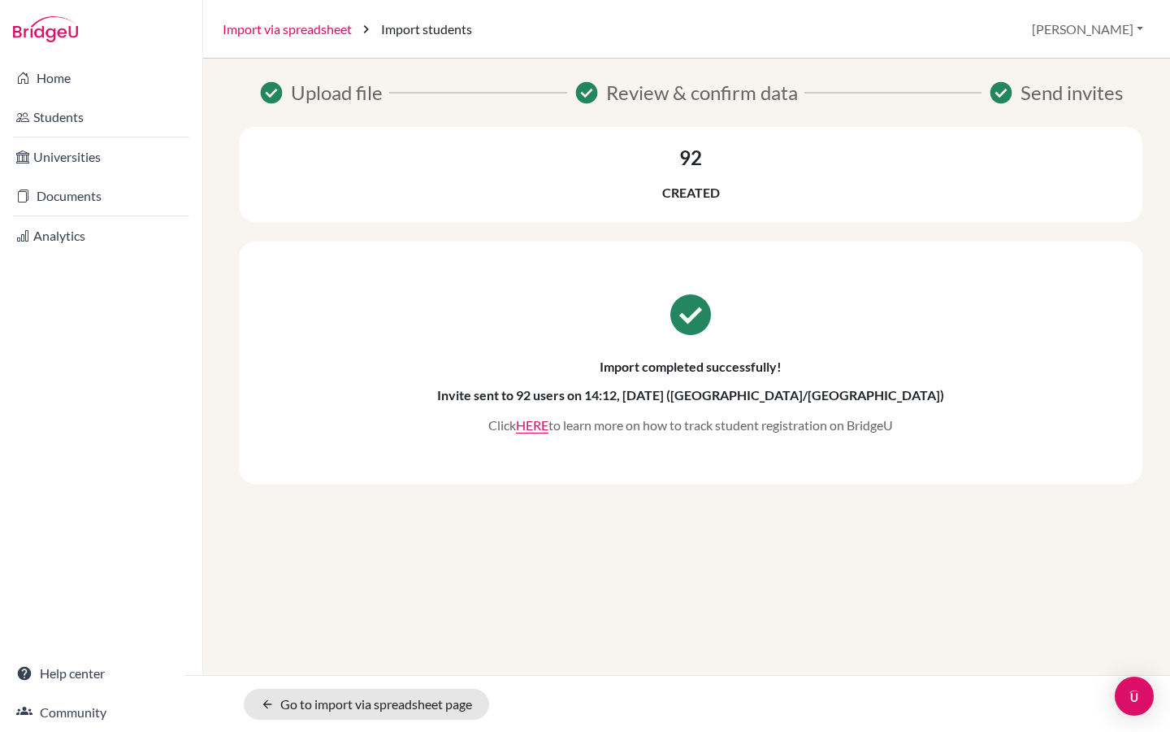
click at [326, 28] on link "Import via spreadsheet" at bounding box center [287, 30] width 129 height 20
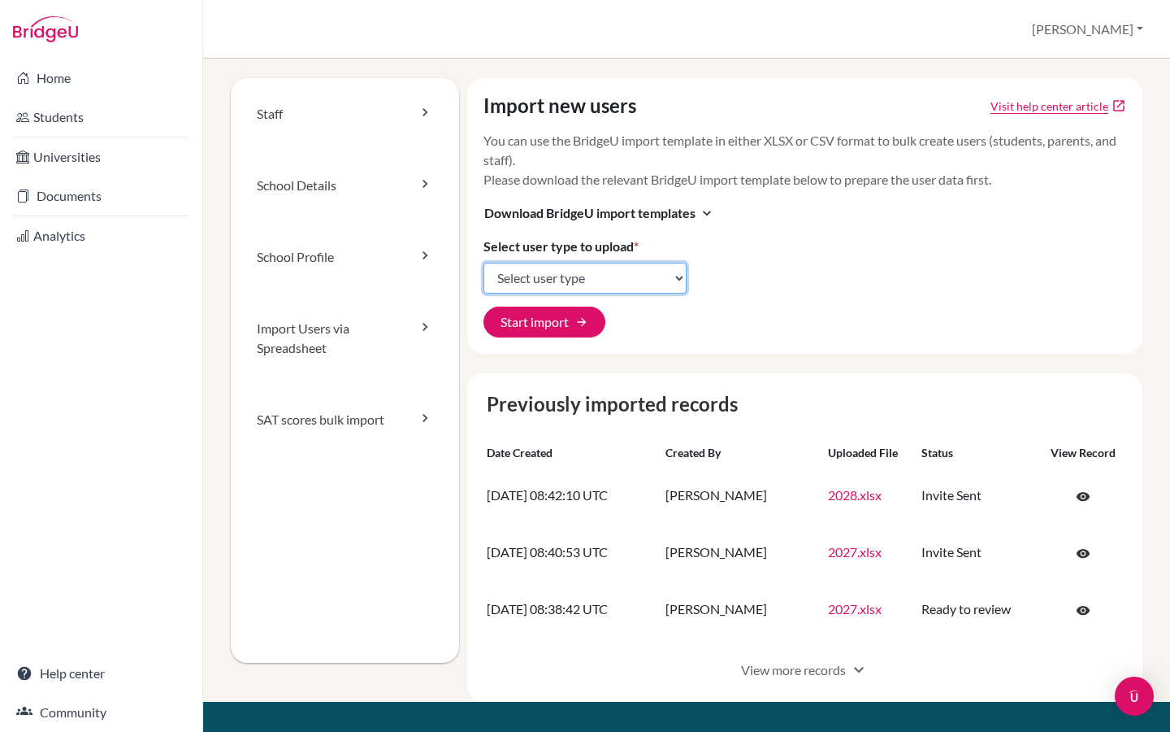
click at [583, 281] on select "Select user type Students Students and parents Parents Advisors Report writers" at bounding box center [585, 278] width 203 height 31
select select "students"
click at [484, 263] on select "Select user type Students Students and parents Parents Advisors Report writers" at bounding box center [585, 278] width 203 height 31
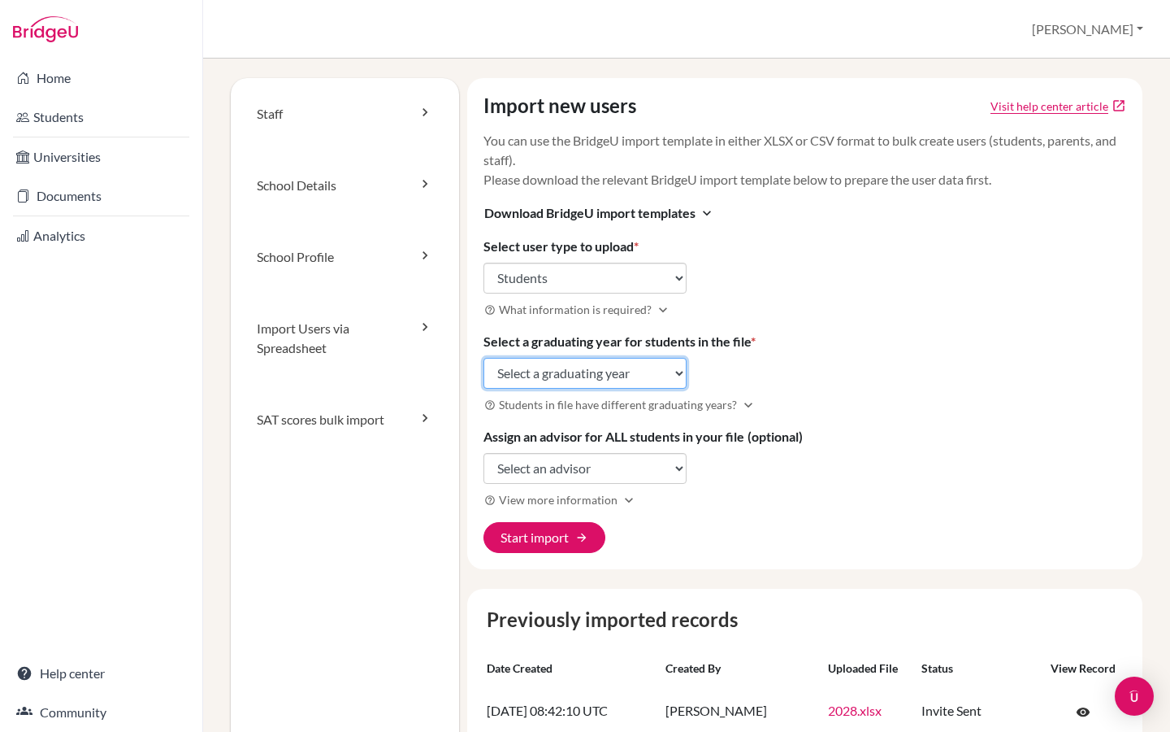
click at [539, 371] on select "Select a graduating year 2024 2025 2026 2027 2028 2029" at bounding box center [585, 373] width 203 height 31
select select "2029"
click at [484, 358] on select "Select a graduating year 2024 2025 2026 2027 2028 2029" at bounding box center [585, 373] width 203 height 31
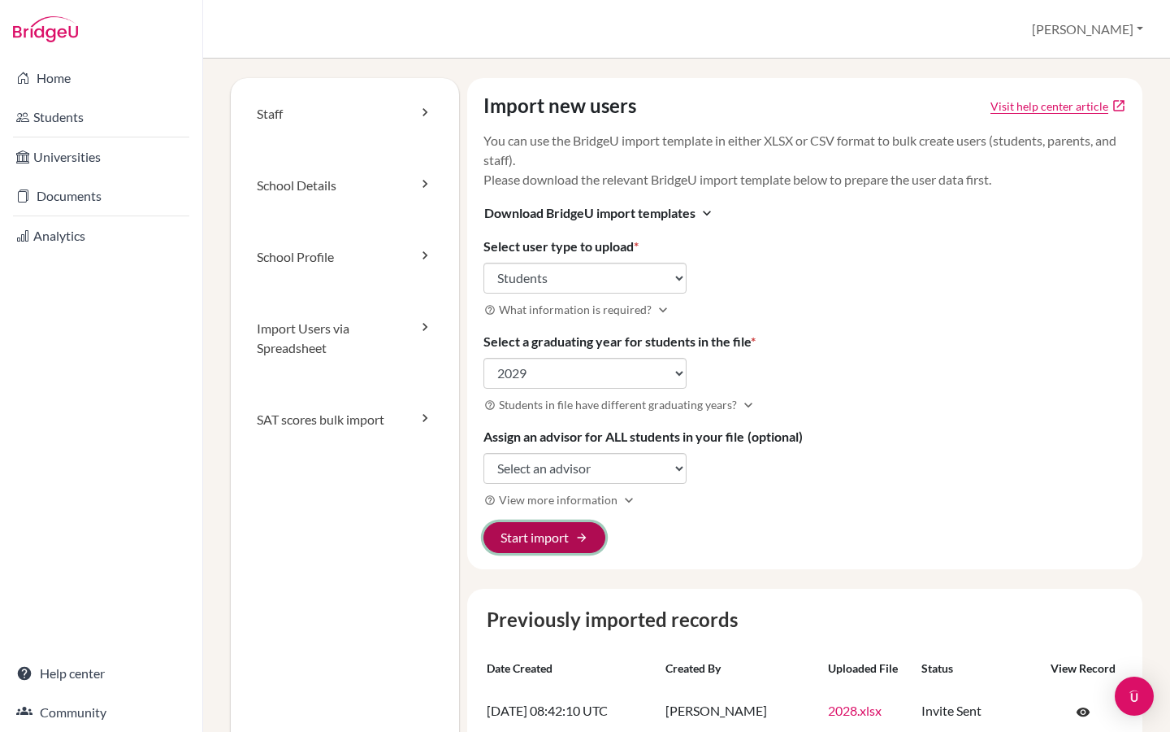
click at [558, 528] on button "Start import arrow_forward" at bounding box center [545, 537] width 122 height 31
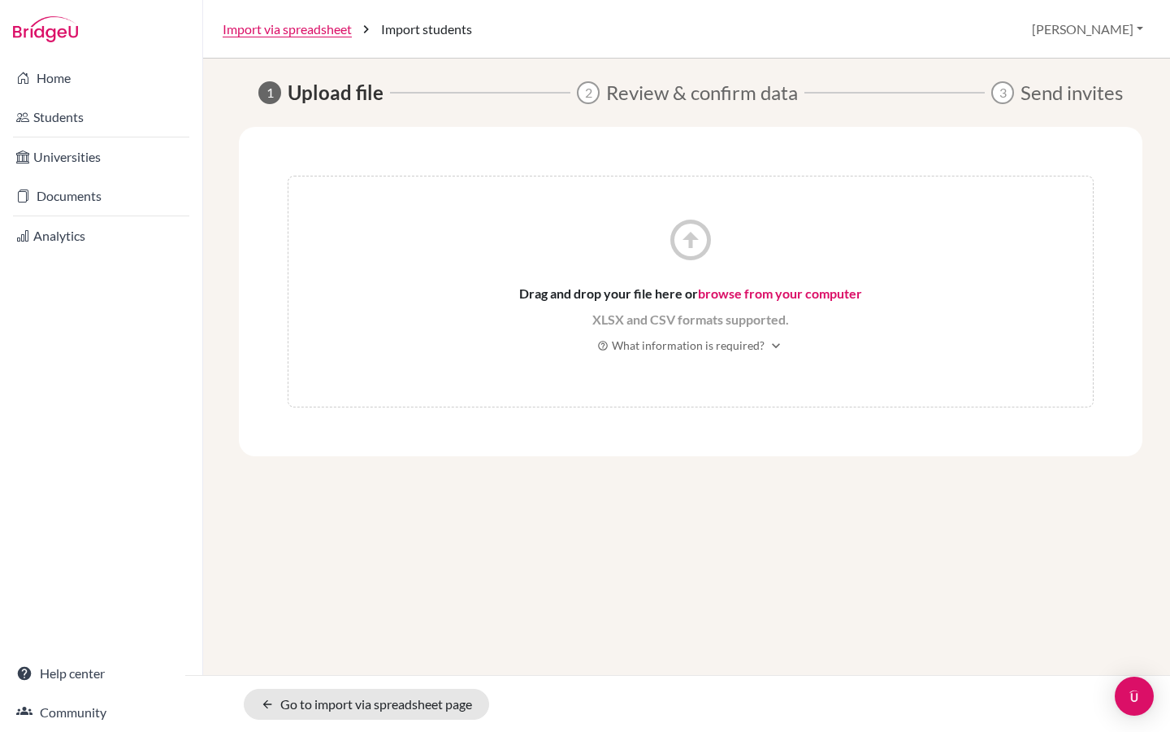
click at [765, 287] on link "browse from your computer" at bounding box center [780, 292] width 164 height 15
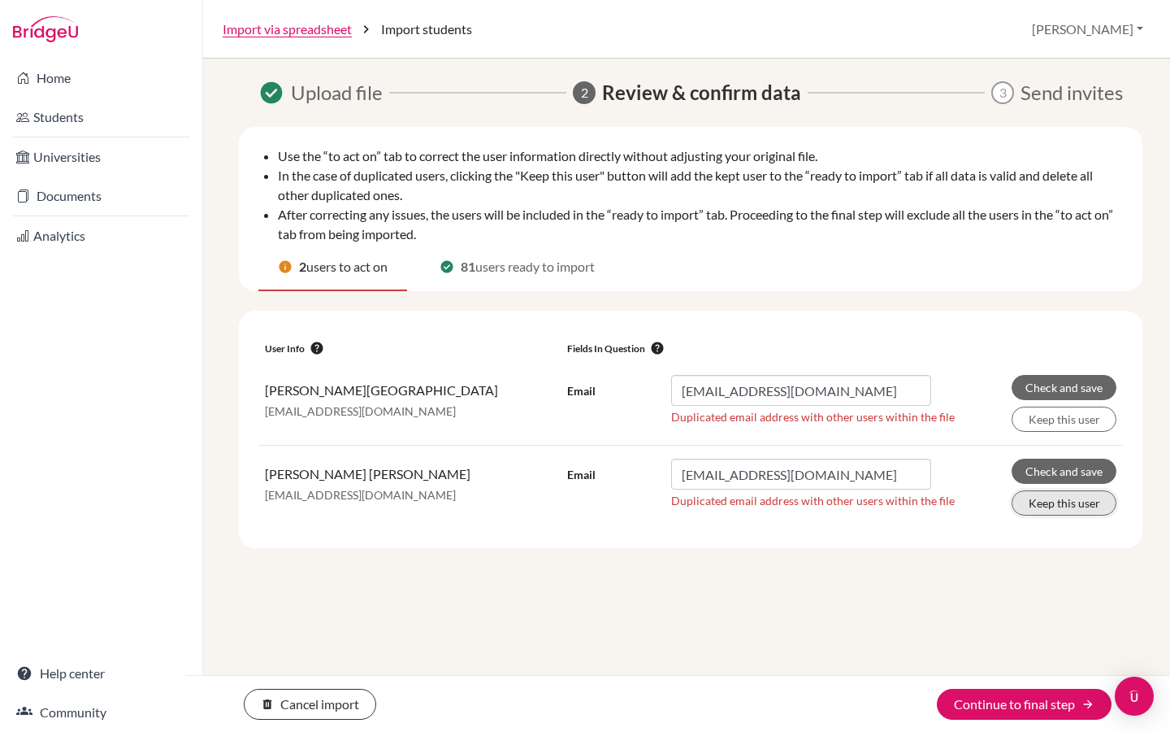
click at [1074, 505] on button "Keep this user" at bounding box center [1064, 502] width 105 height 25
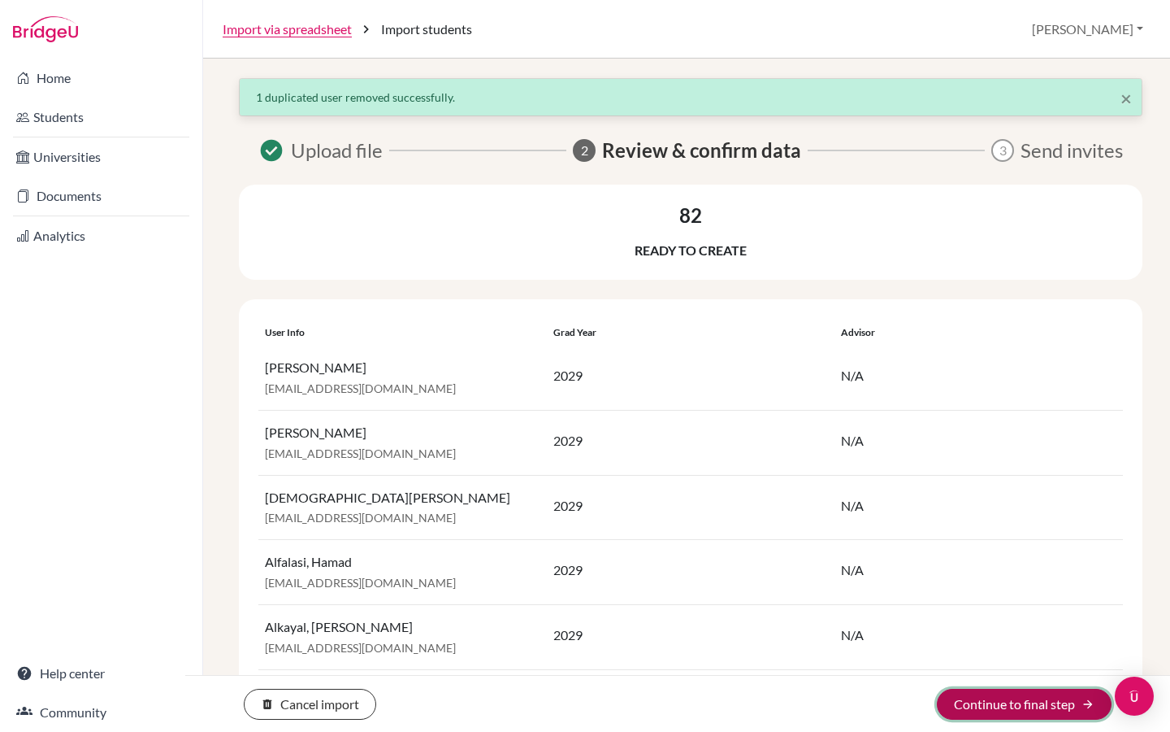
click at [1022, 709] on button "Continue to final step arrow_forward" at bounding box center [1024, 703] width 175 height 31
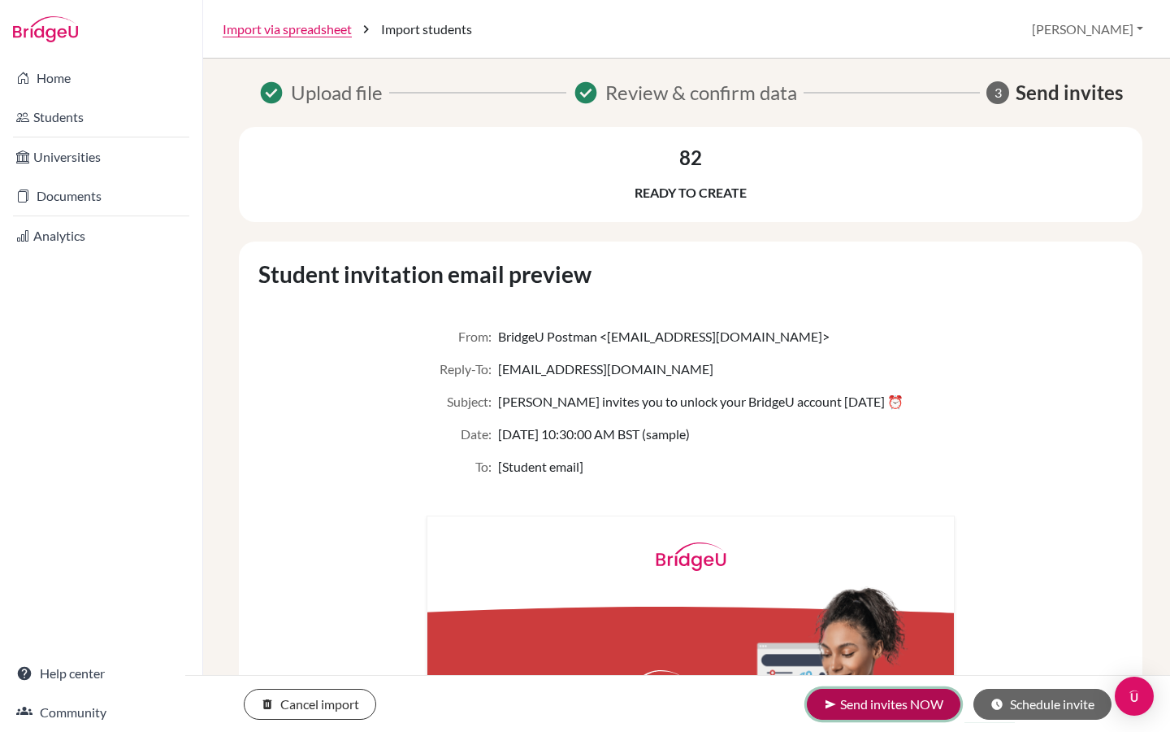
click at [893, 710] on button "send Send invites NOW" at bounding box center [884, 703] width 154 height 31
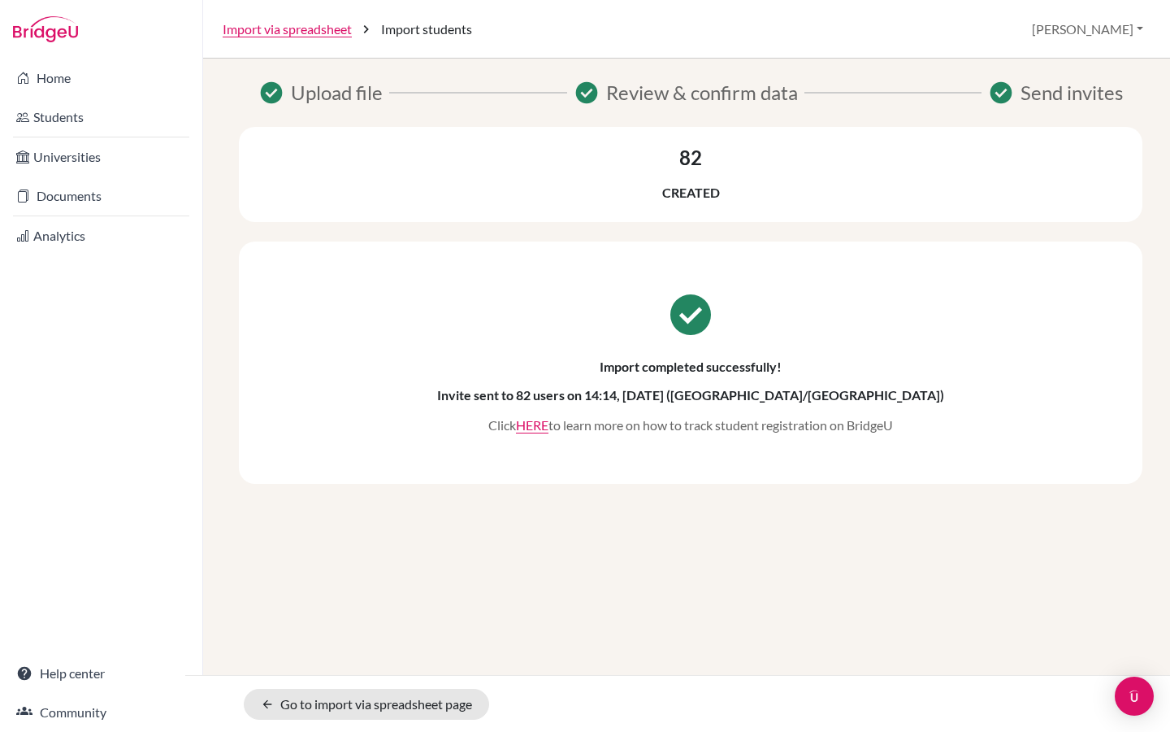
click at [1136, 668] on div "check_circle Upload file check_circle Review & confirm data check_circle Send i…" at bounding box center [686, 395] width 967 height 673
click at [310, 27] on link "Import via spreadsheet" at bounding box center [287, 30] width 129 height 20
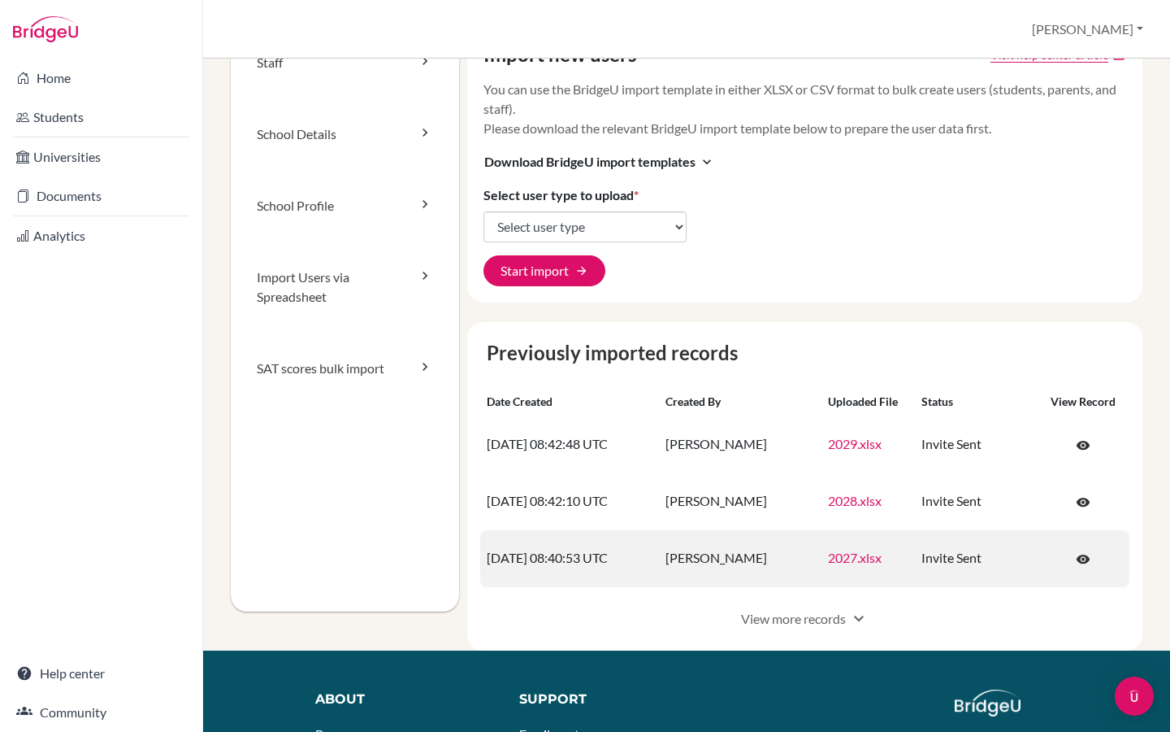
scroll to position [52, 0]
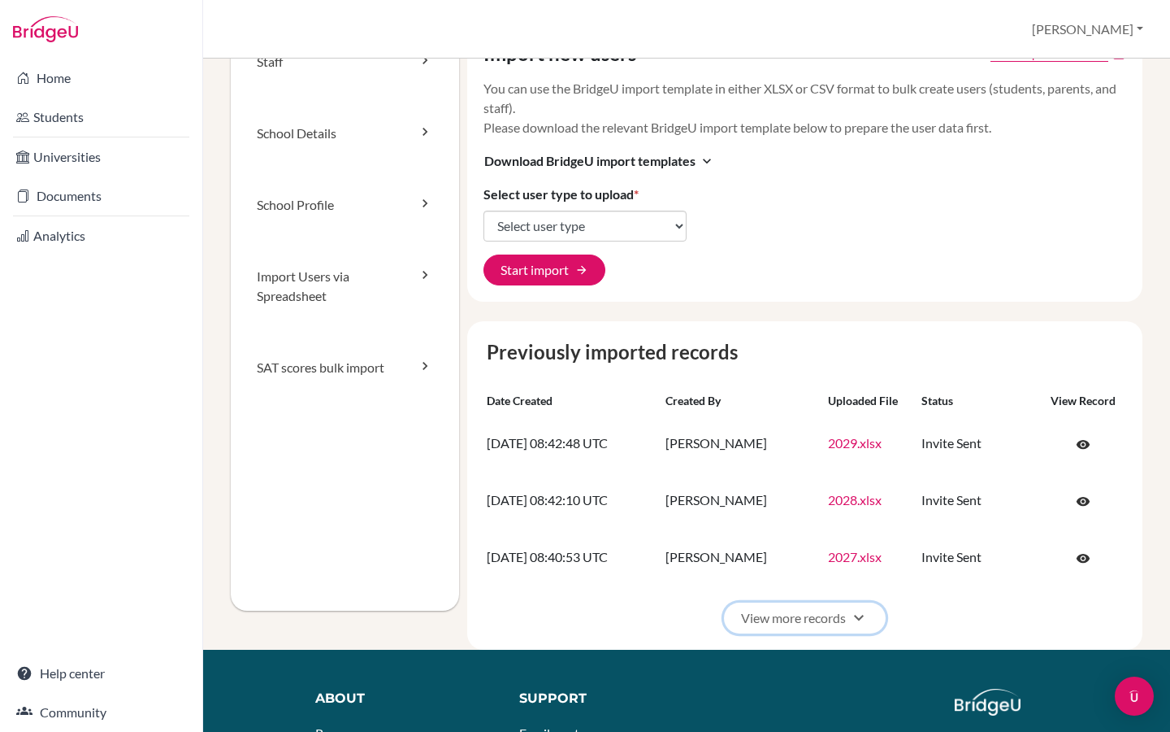
click at [820, 618] on button "View more records expand_more" at bounding box center [805, 617] width 162 height 31
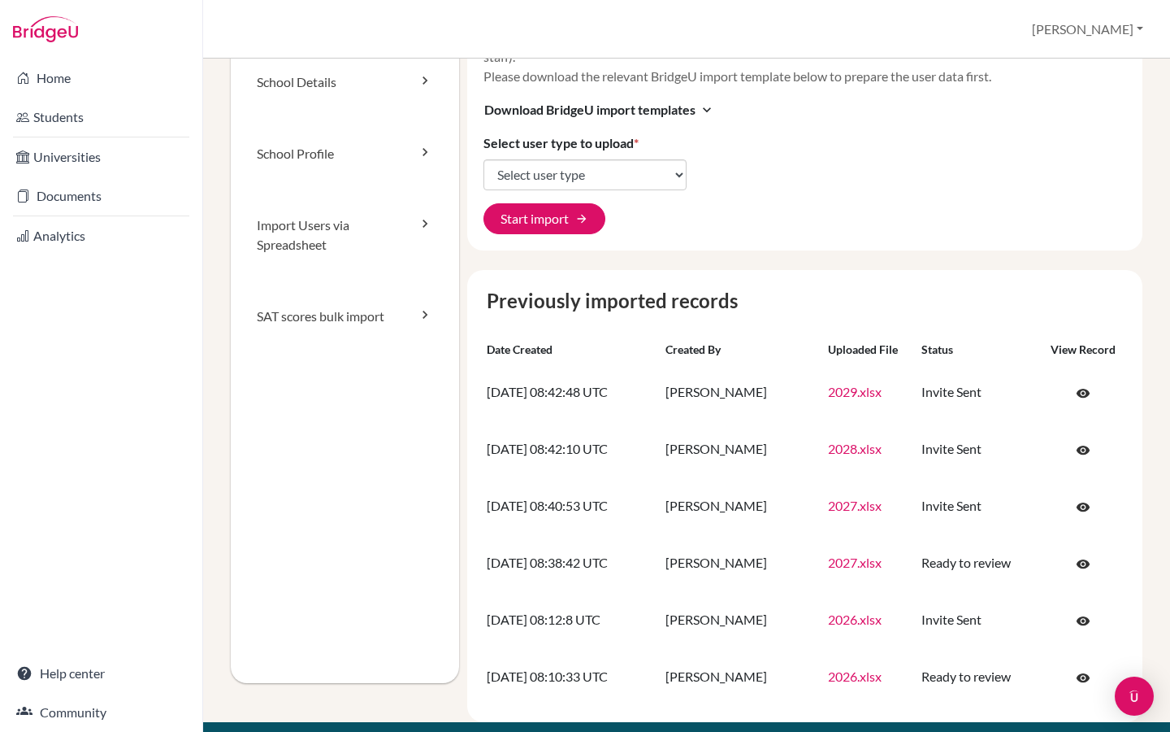
scroll to position [106, 0]
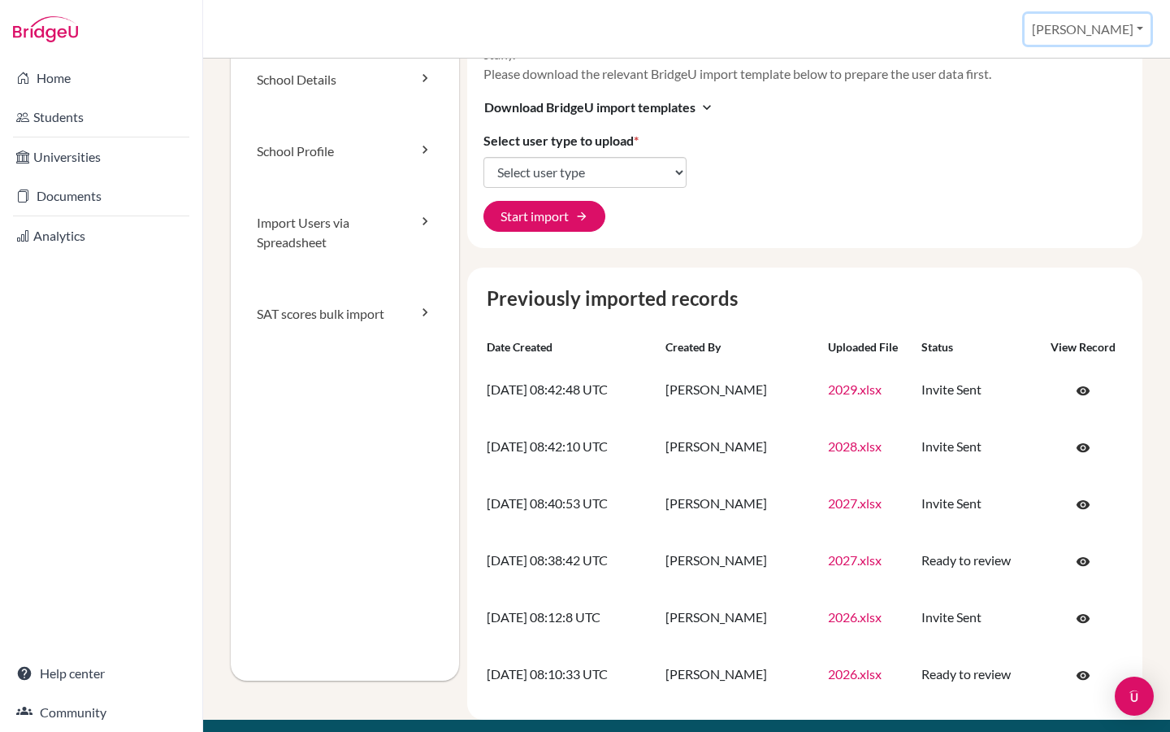
click at [1136, 33] on button "[PERSON_NAME]" at bounding box center [1088, 29] width 126 height 31
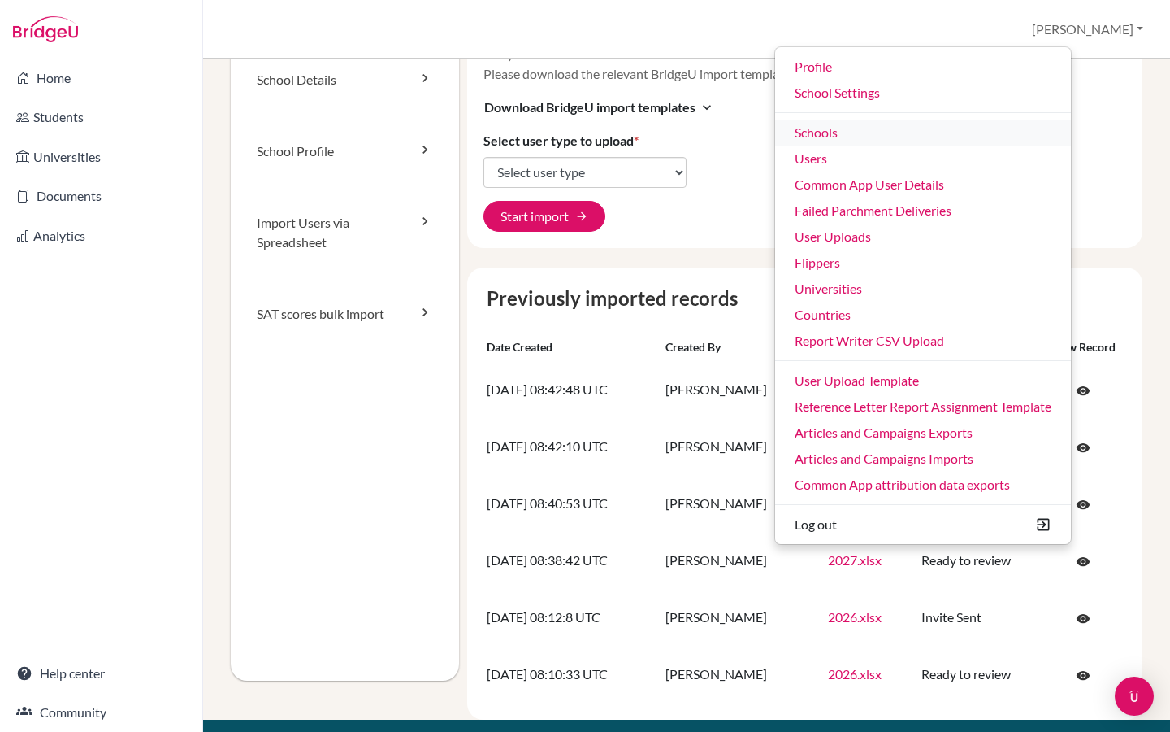
click at [923, 142] on link "Schools" at bounding box center [923, 132] width 296 height 26
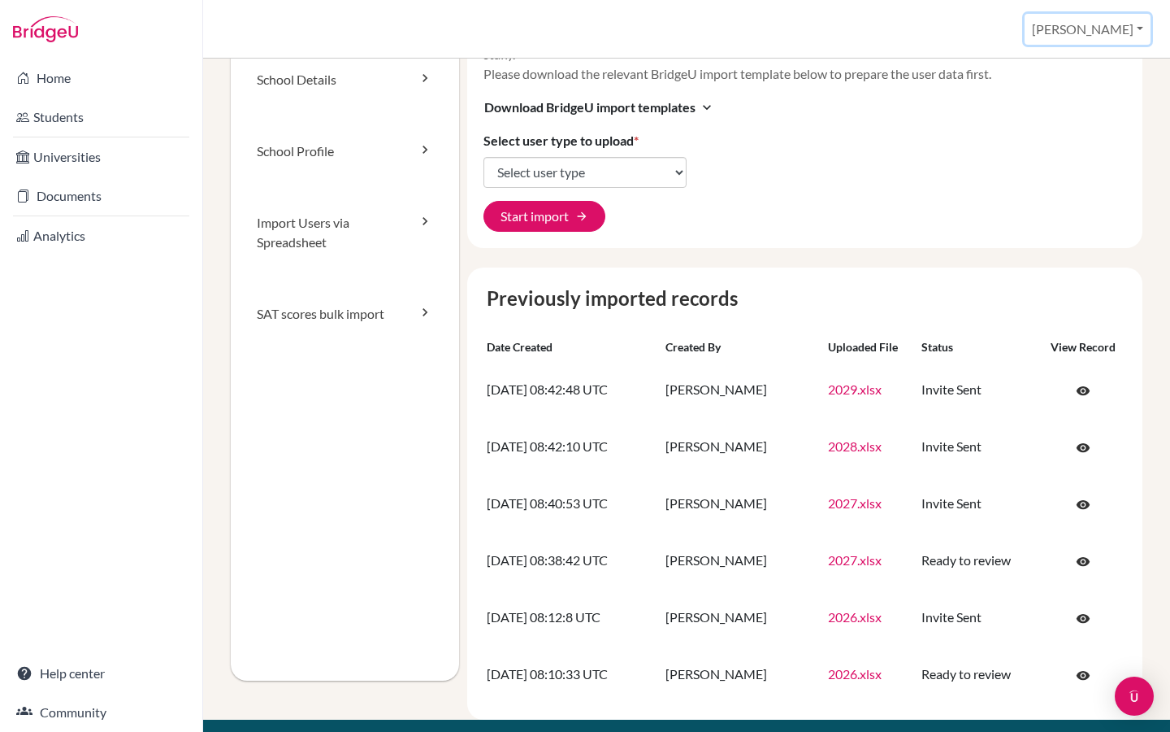
click at [1137, 28] on button "[PERSON_NAME]" at bounding box center [1088, 29] width 126 height 31
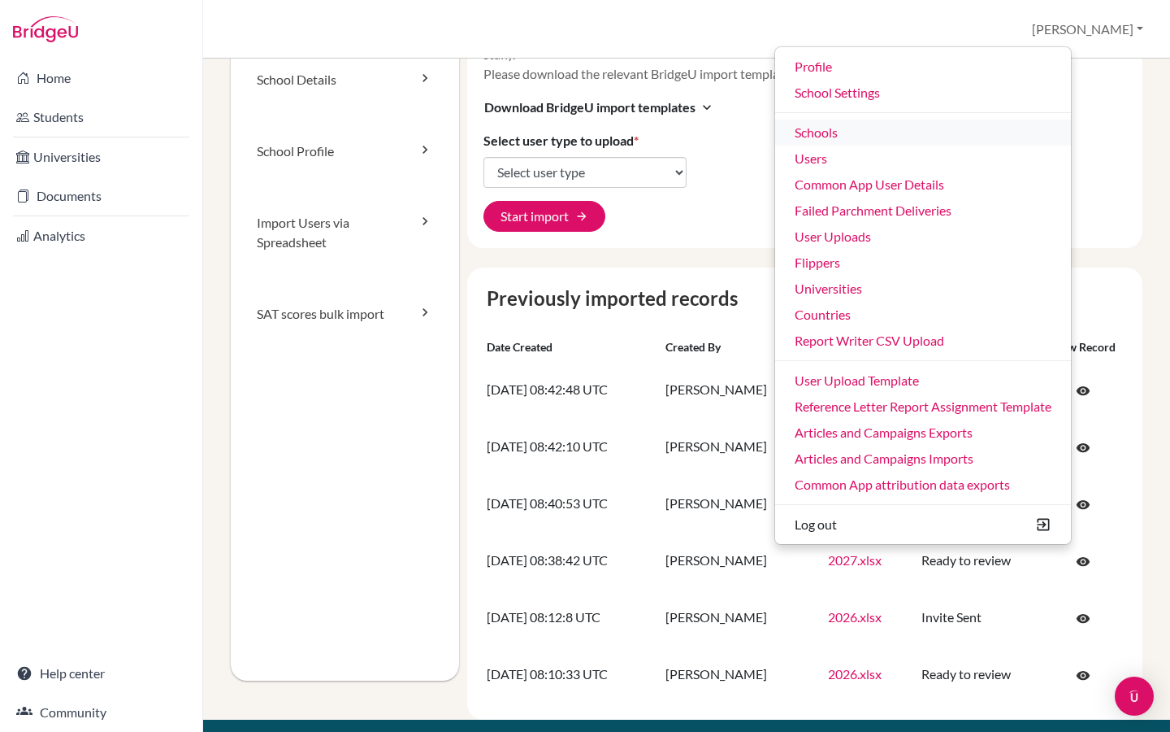
click at [929, 137] on link "Schools" at bounding box center [923, 132] width 296 height 26
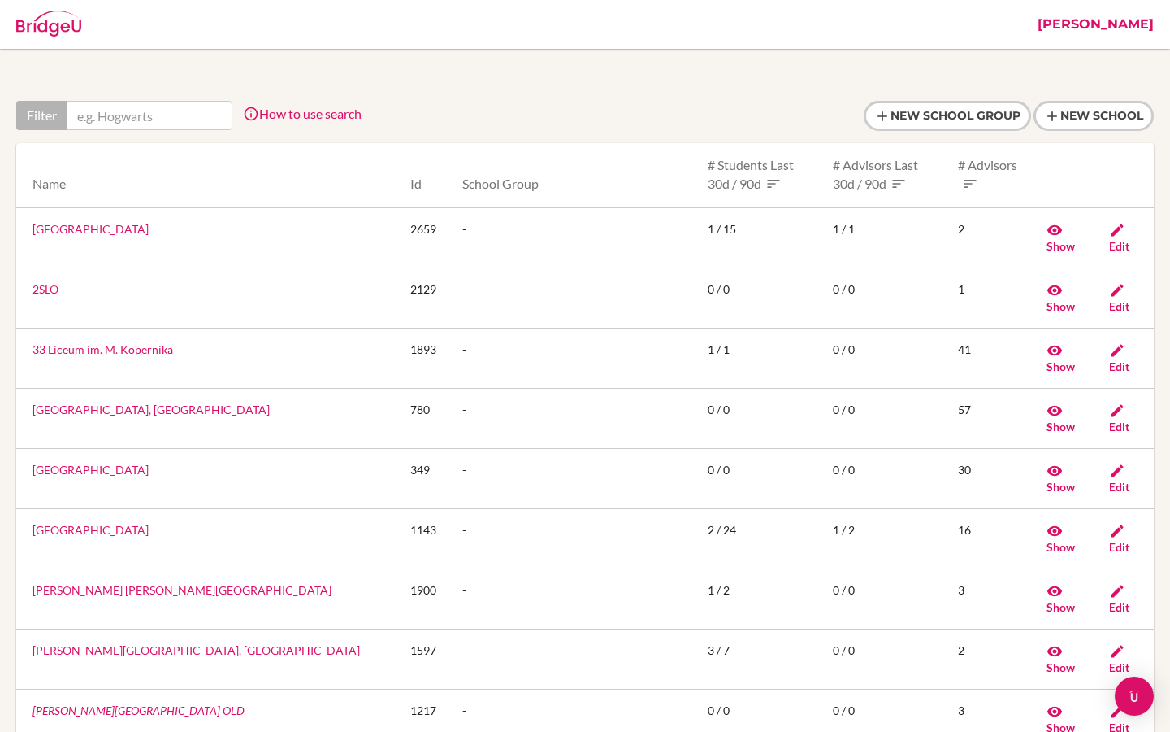
click at [134, 132] on div "Filter How to use search Filter by school name, accessible country (e.g. United…" at bounding box center [585, 122] width 1138 height 42
click at [132, 124] on input "text" at bounding box center [150, 115] width 166 height 29
paste input "Meenakshi"
type input "Meenakshi"
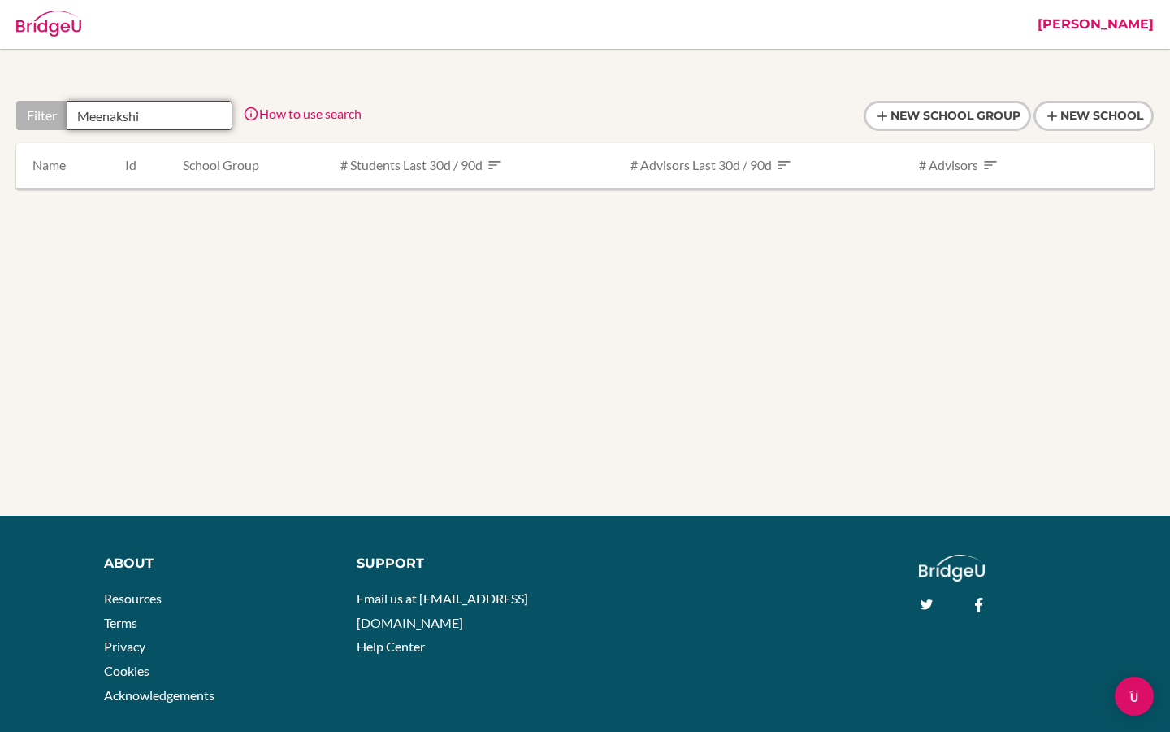
drag, startPoint x: 149, startPoint y: 124, endPoint x: 92, endPoint y: 124, distance: 56.9
click at [92, 124] on input "Meenakshi" at bounding box center [150, 115] width 166 height 29
drag, startPoint x: 149, startPoint y: 115, endPoint x: 42, endPoint y: 115, distance: 106.5
click at [42, 115] on div "Filter Meenakshi" at bounding box center [124, 115] width 216 height 29
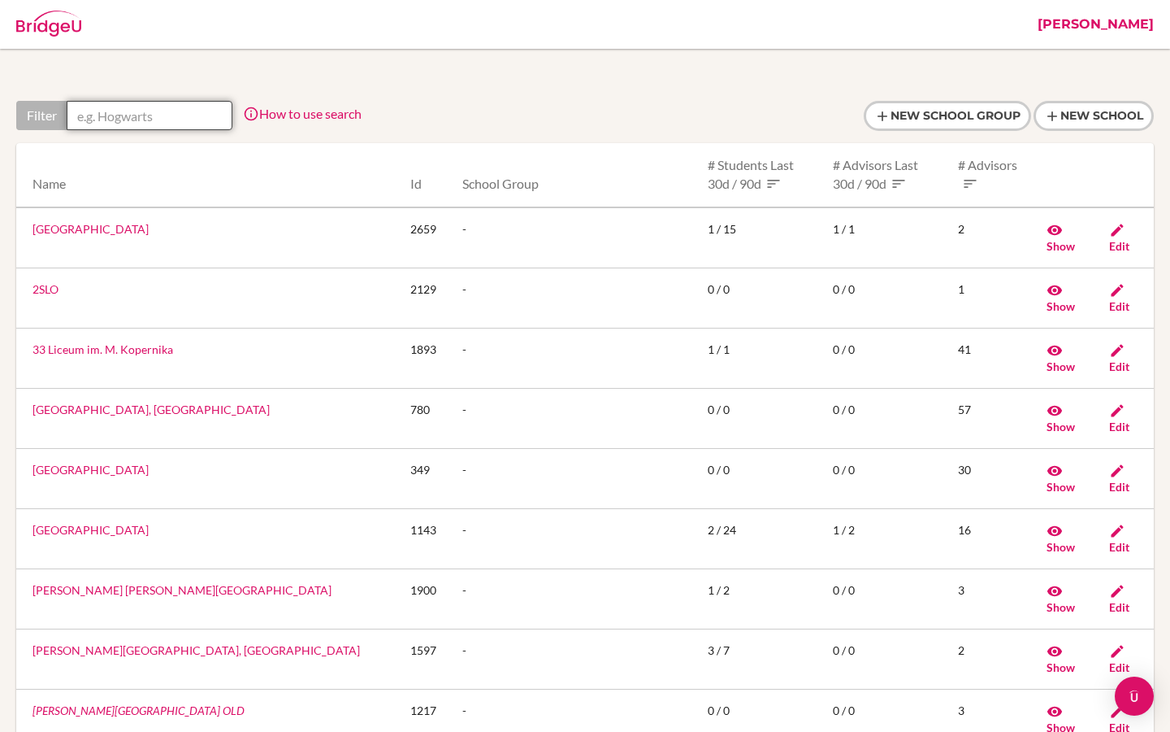
click at [128, 121] on input "text" at bounding box center [150, 115] width 166 height 29
paste input "Xi'an Liangjiatan International school"
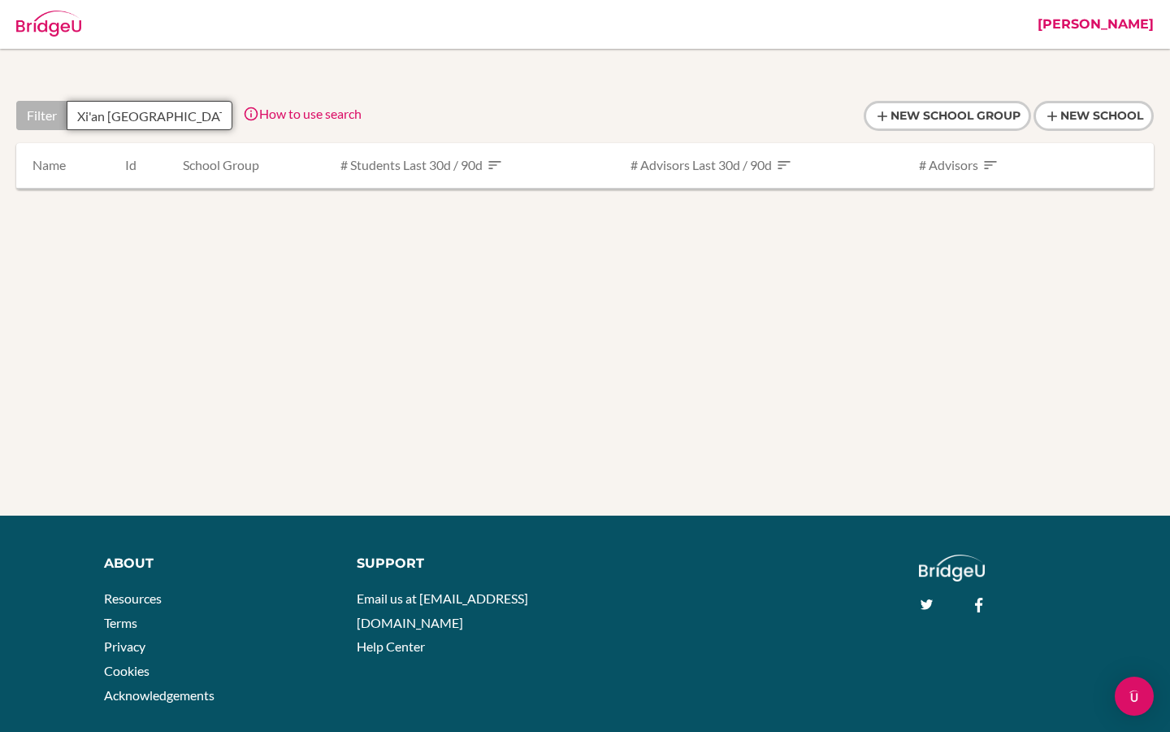
scroll to position [0, 72]
drag, startPoint x: 177, startPoint y: 114, endPoint x: 262, endPoint y: 114, distance: 84.5
click at [262, 114] on div "Filter Xi'an Liangjiatan International school How to use search Filter by schoo…" at bounding box center [188, 115] width 345 height 29
click at [96, 119] on input "Xi'an Liangjiatan" at bounding box center [150, 115] width 166 height 29
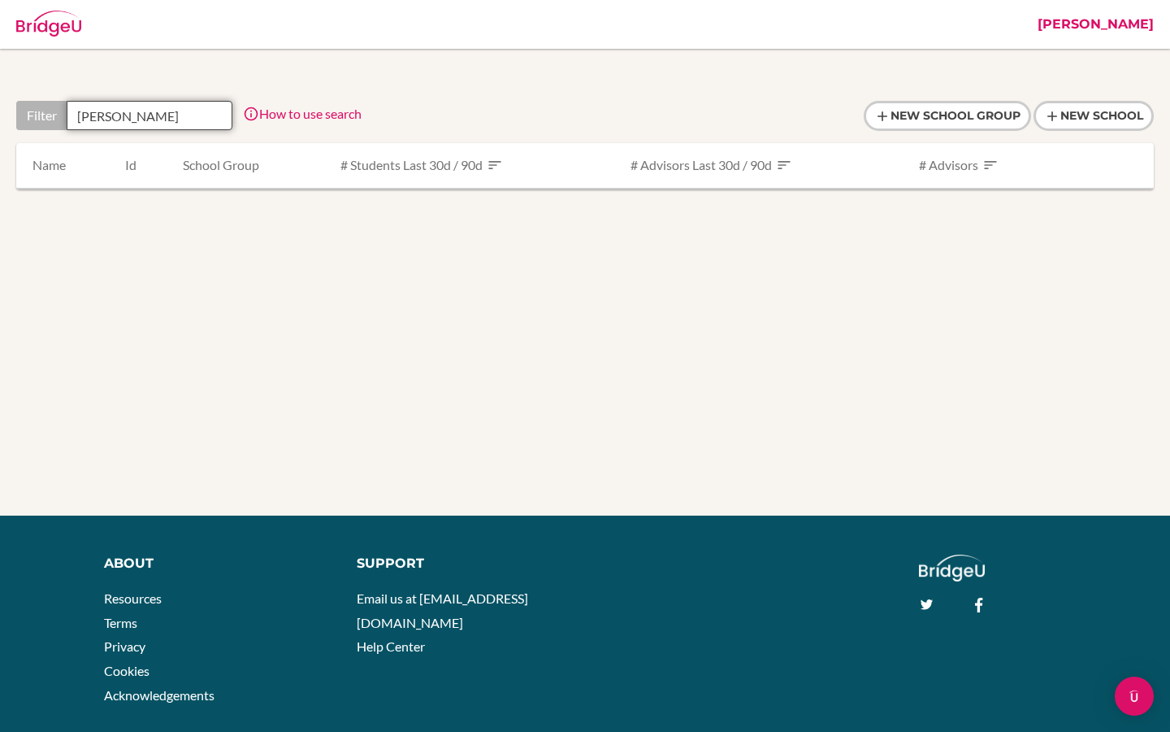
click at [163, 111] on input "Xian Liangjiatan" at bounding box center [150, 115] width 166 height 29
drag, startPoint x: 106, startPoint y: 116, endPoint x: 30, endPoint y: 116, distance: 75.6
click at [30, 116] on div "Filter Xian Liangjiatan" at bounding box center [124, 115] width 216 height 29
type input "Liangjiatan"
drag, startPoint x: 157, startPoint y: 116, endPoint x: 53, endPoint y: 116, distance: 104.0
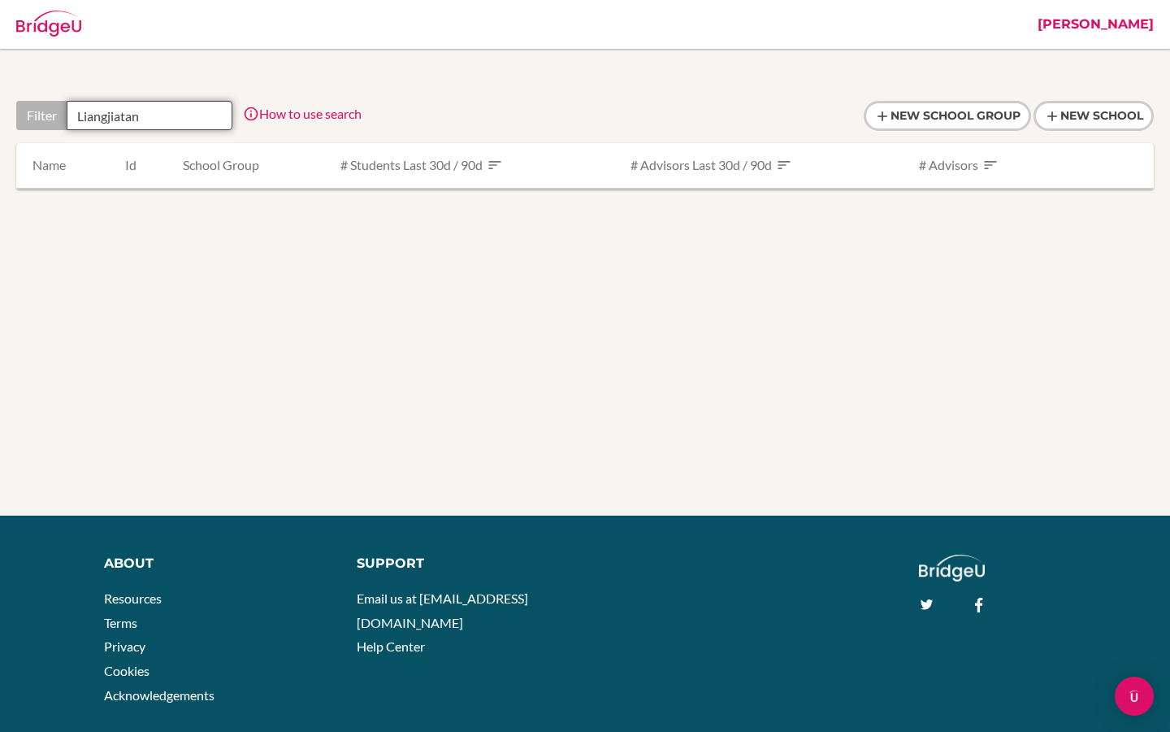
click at [53, 116] on div "Filter Liangjiatan" at bounding box center [124, 115] width 216 height 29
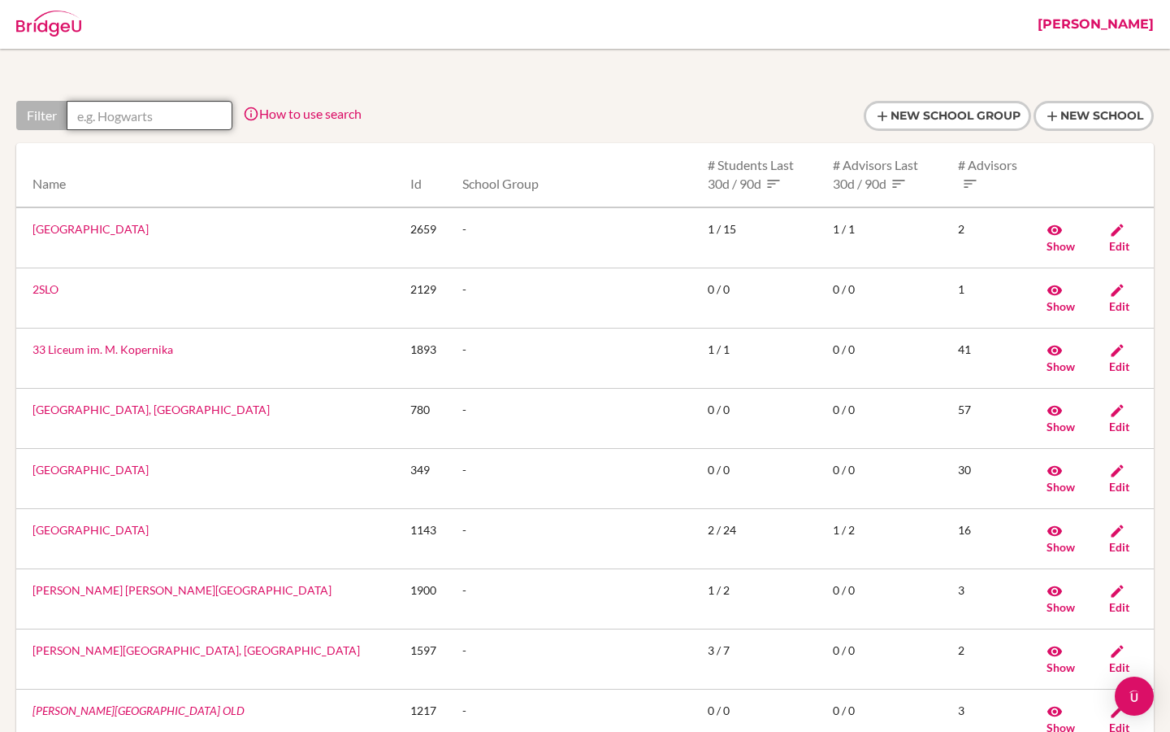
paste input "Liangjiatan"
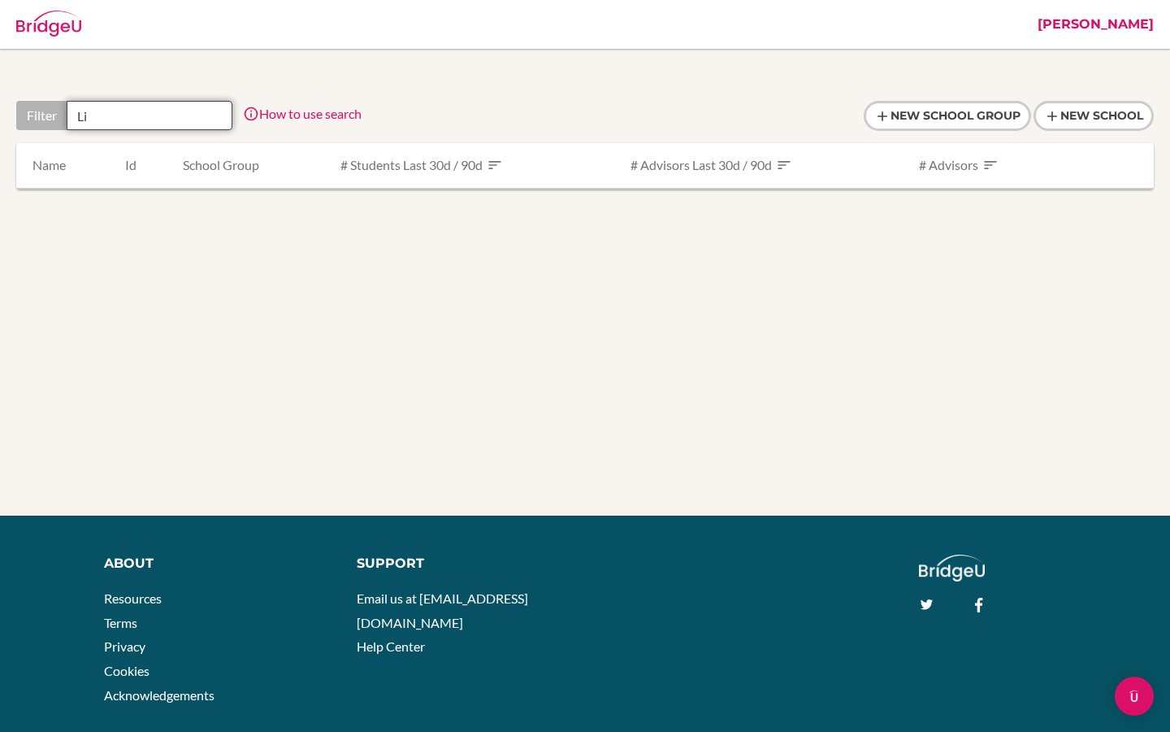
type input "L"
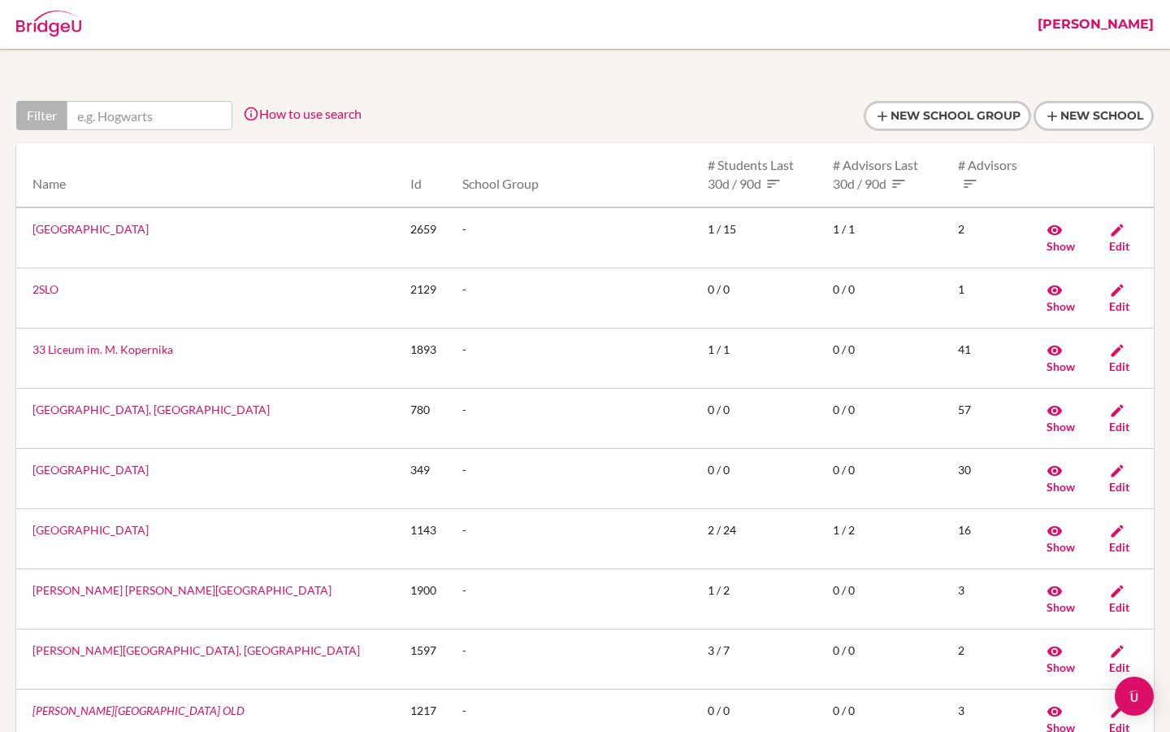
click at [1122, 32] on link "[PERSON_NAME]" at bounding box center [1096, 24] width 132 height 49
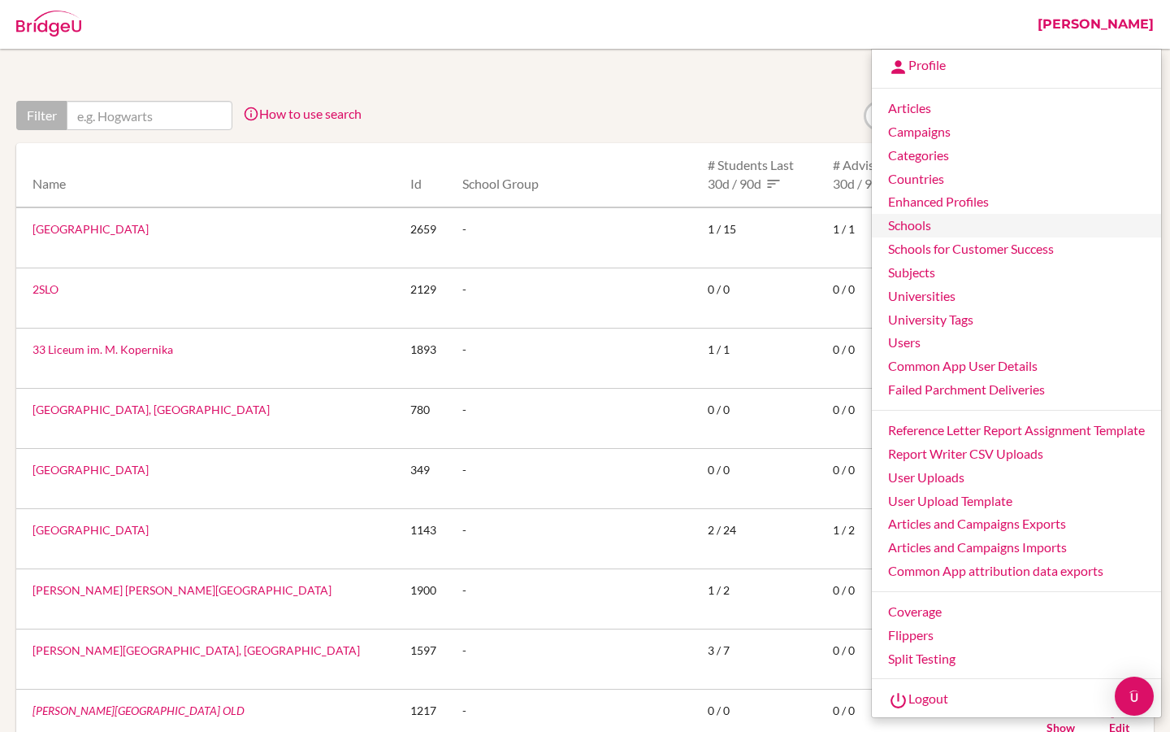
click at [914, 225] on link "Schools" at bounding box center [1016, 226] width 289 height 24
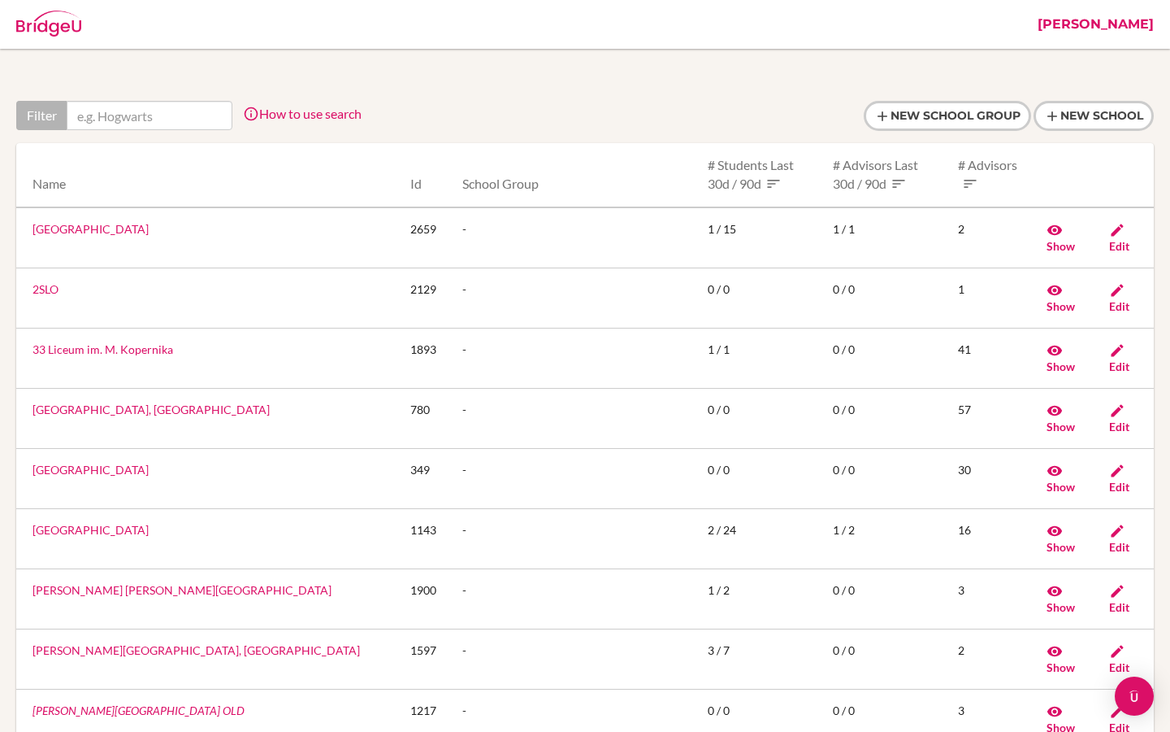
click at [1139, 28] on link "[PERSON_NAME]" at bounding box center [1096, 24] width 132 height 49
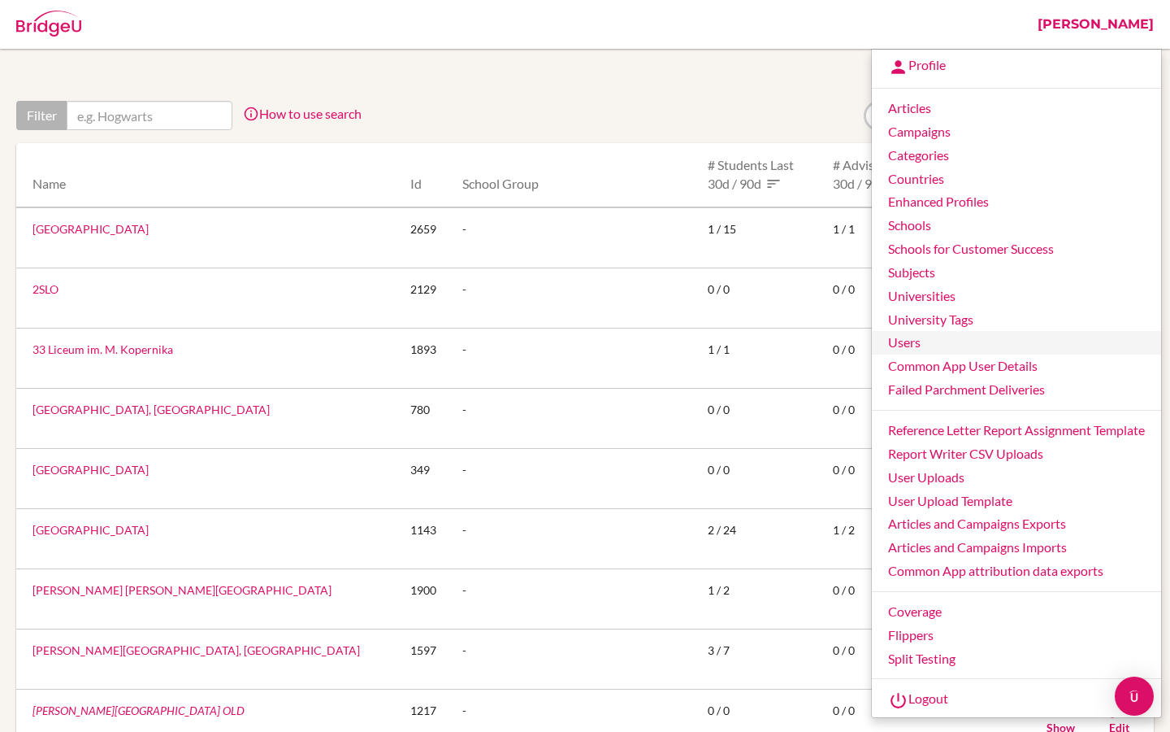
click at [913, 343] on link "Users" at bounding box center [1016, 343] width 289 height 24
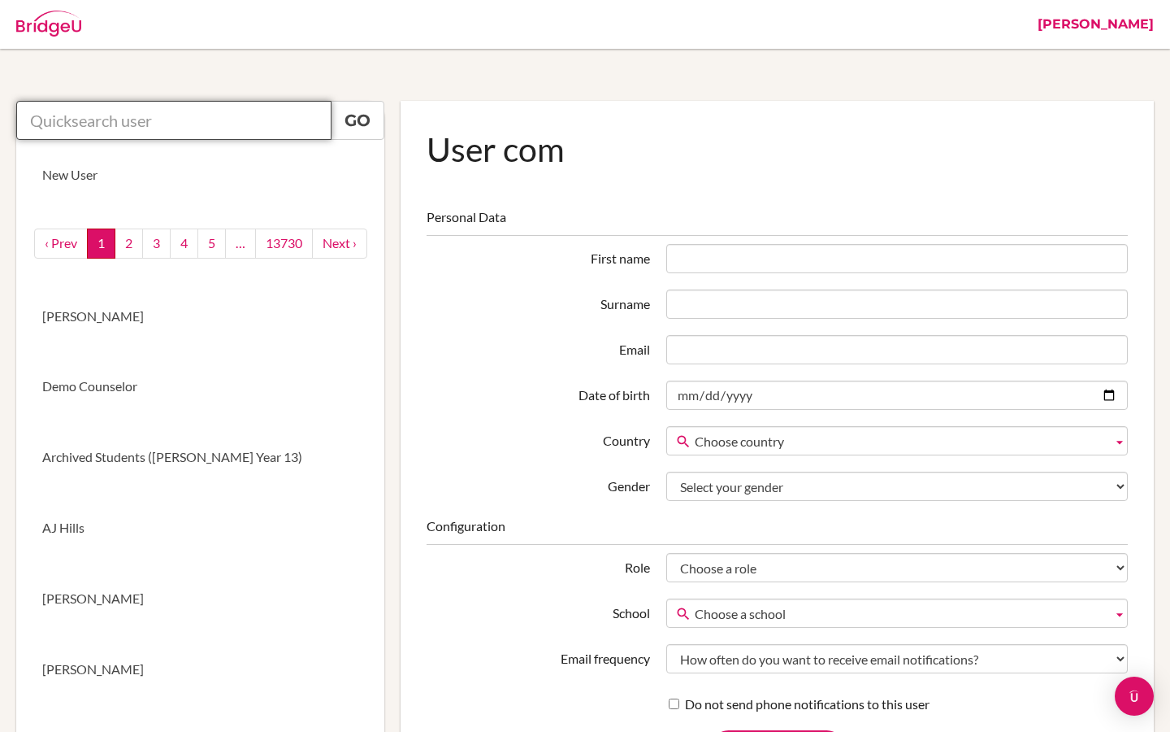
click at [163, 132] on input "text" at bounding box center [173, 120] width 315 height 39
paste input "yigao@students.bbis.de"
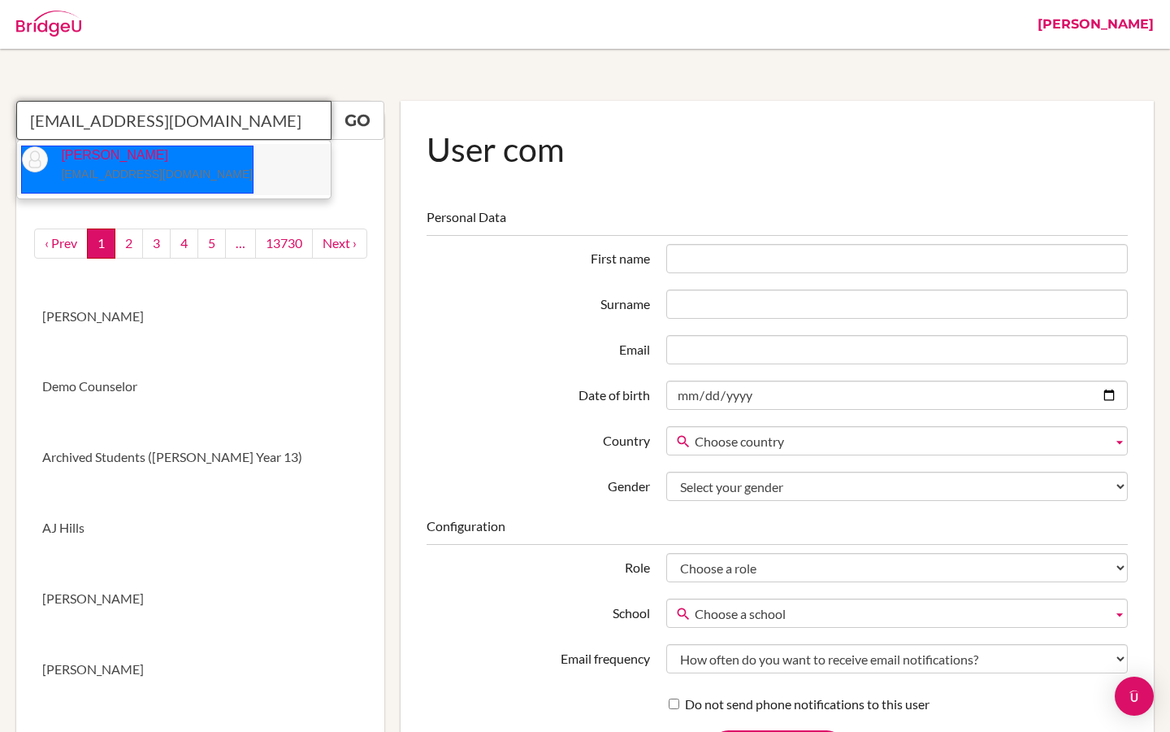
click at [226, 172] on li "Yixin Gao yigao@students.bbis.de" at bounding box center [174, 169] width 314 height 51
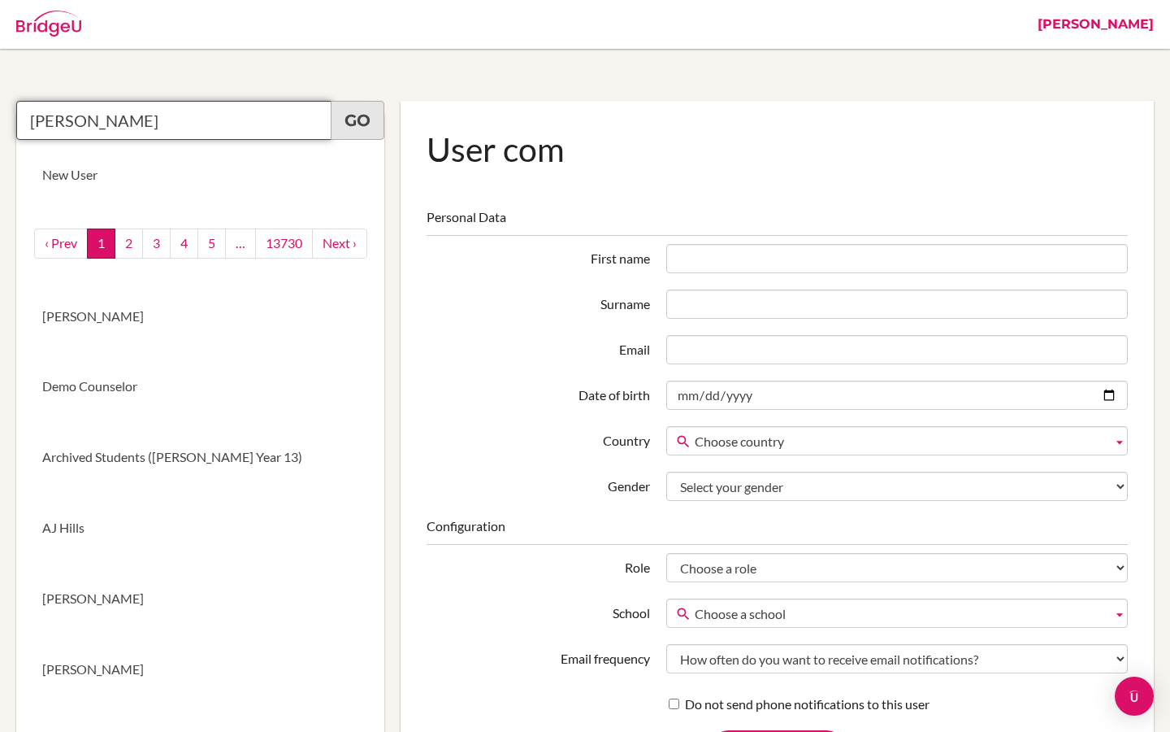
type input "Yixin Gao"
click at [357, 131] on link "Go" at bounding box center [358, 120] width 54 height 39
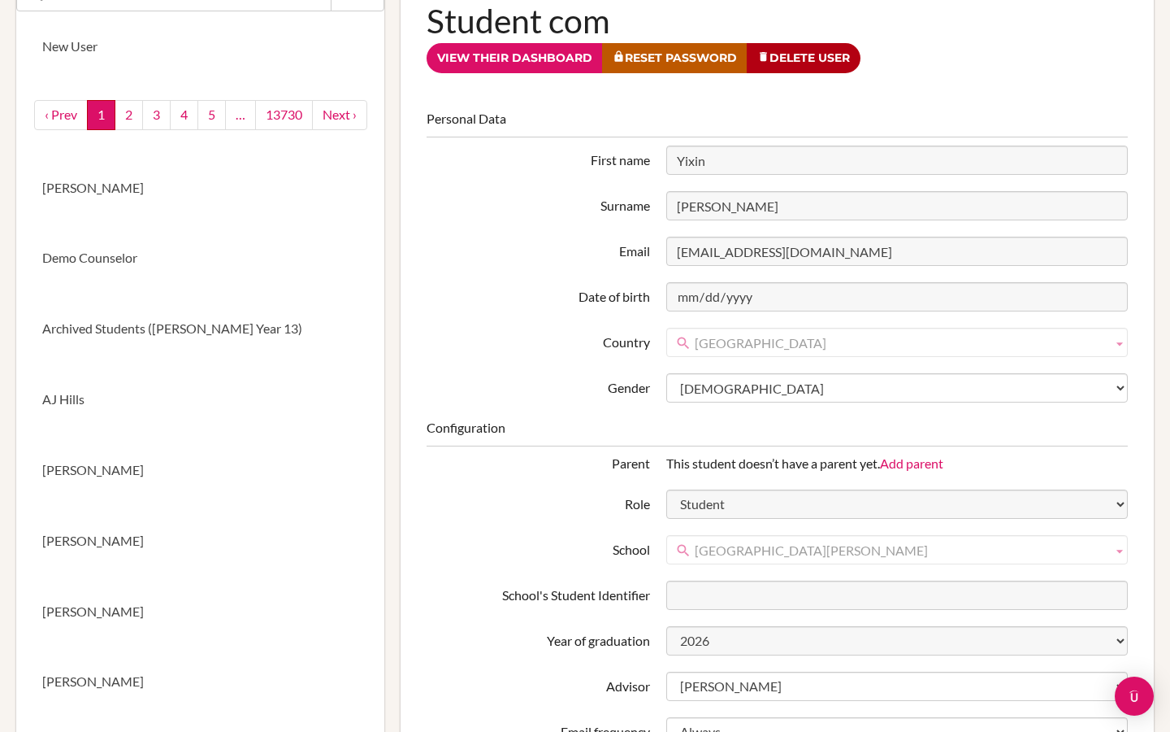
scroll to position [148, 0]
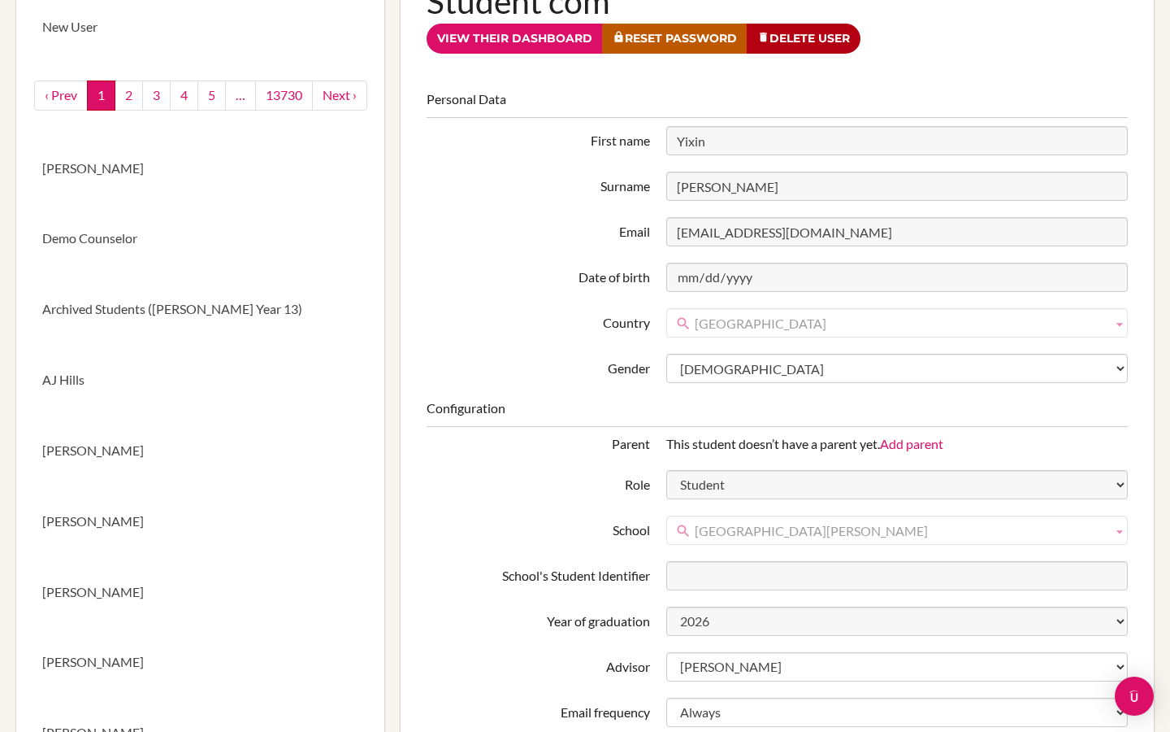
drag, startPoint x: 938, startPoint y: 536, endPoint x: 694, endPoint y: 531, distance: 243.9
click at [695, 531] on span "[GEOGRAPHIC_DATA][PERSON_NAME]" at bounding box center [900, 530] width 411 height 29
drag, startPoint x: 694, startPoint y: 531, endPoint x: 901, endPoint y: 533, distance: 207.3
click at [901, 533] on span "[GEOGRAPHIC_DATA][PERSON_NAME]" at bounding box center [900, 530] width 411 height 29
drag, startPoint x: 923, startPoint y: 530, endPoint x: 697, endPoint y: 536, distance: 225.2
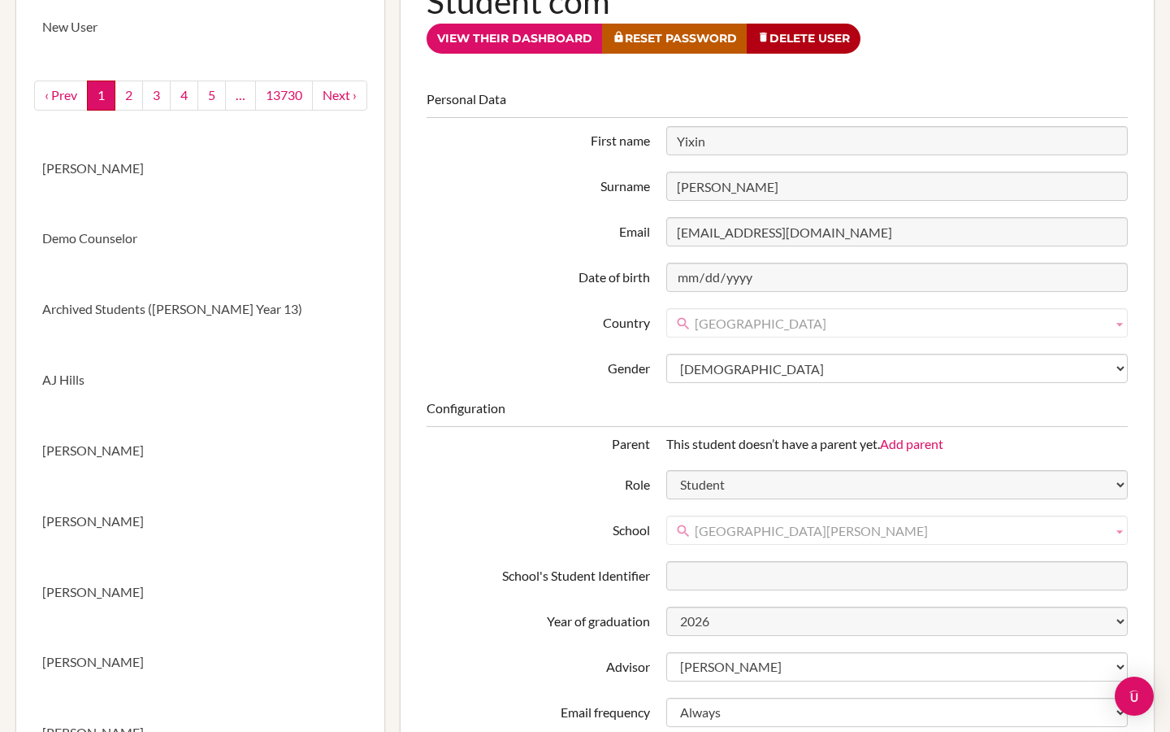
click at [697, 536] on span "[GEOGRAPHIC_DATA][PERSON_NAME]" at bounding box center [900, 530] width 411 height 29
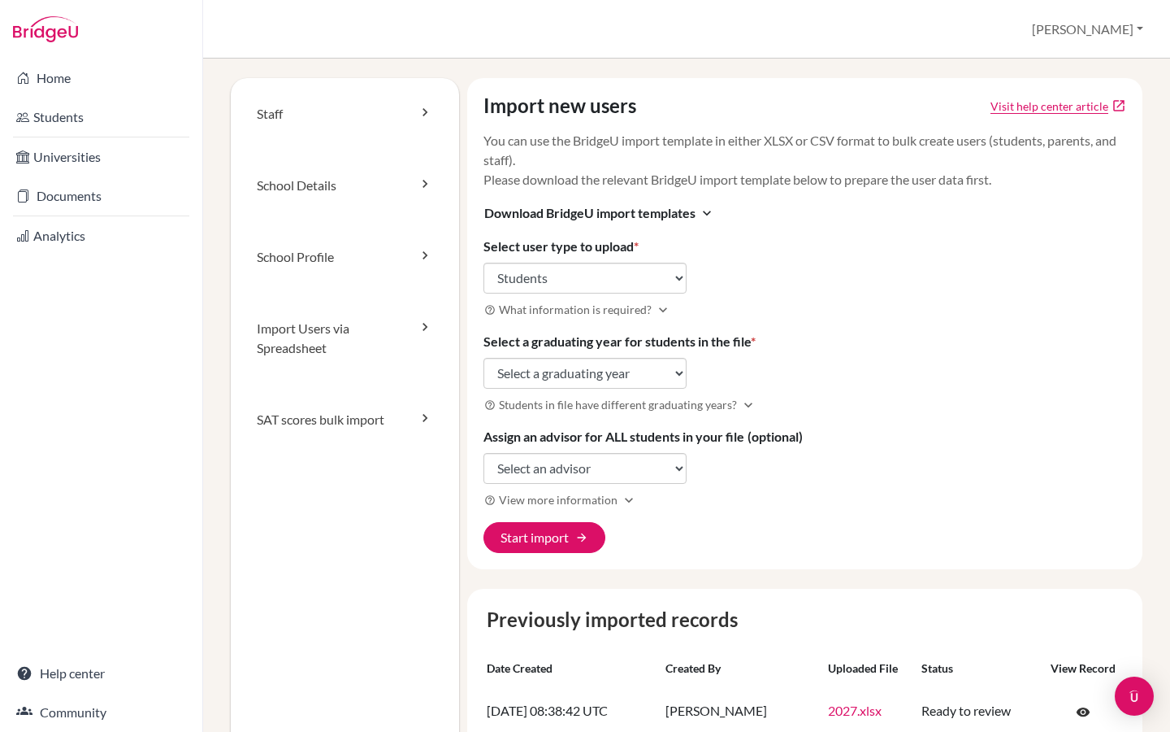
select select "students"
click at [1122, 33] on button "[PERSON_NAME]" at bounding box center [1088, 29] width 126 height 31
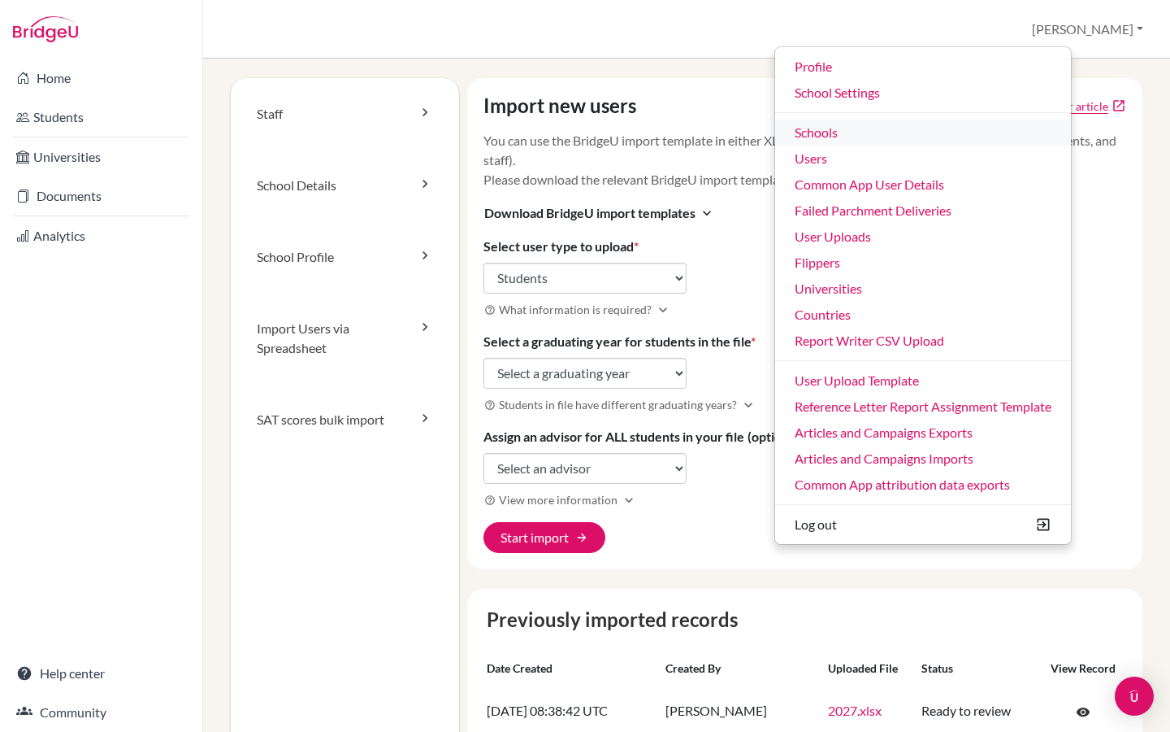
click at [928, 139] on link "Schools" at bounding box center [923, 132] width 296 height 26
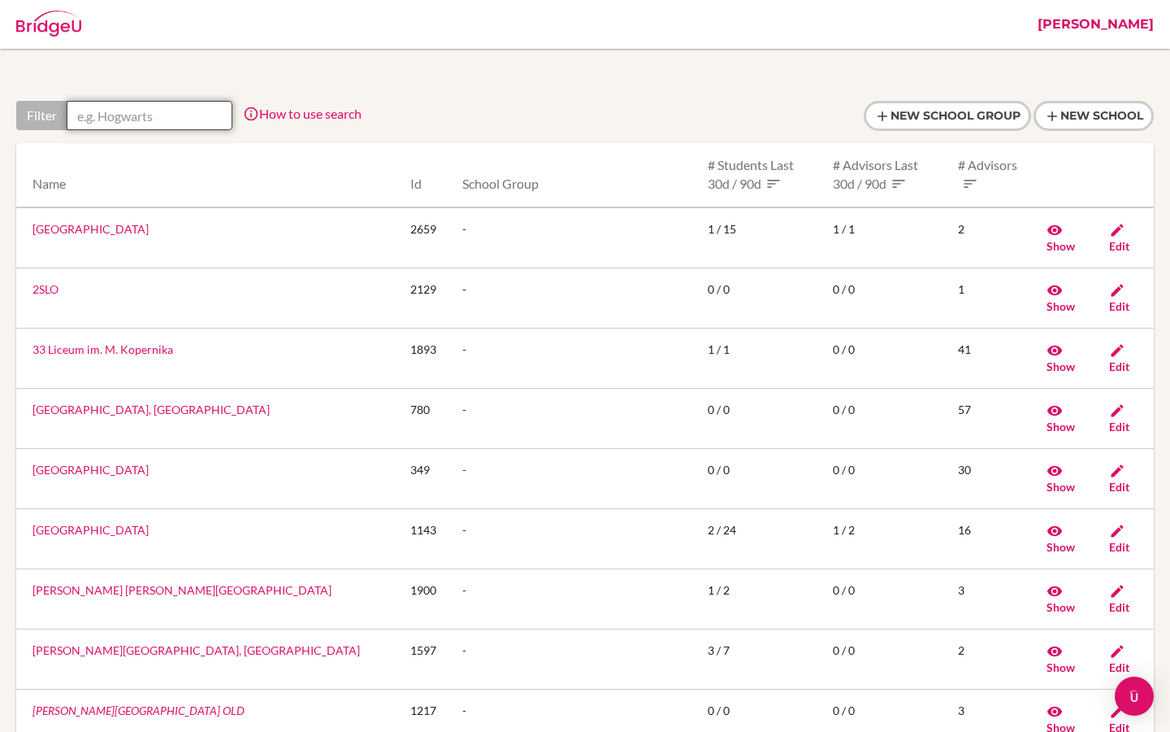
click at [158, 119] on input "text" at bounding box center [150, 115] width 166 height 29
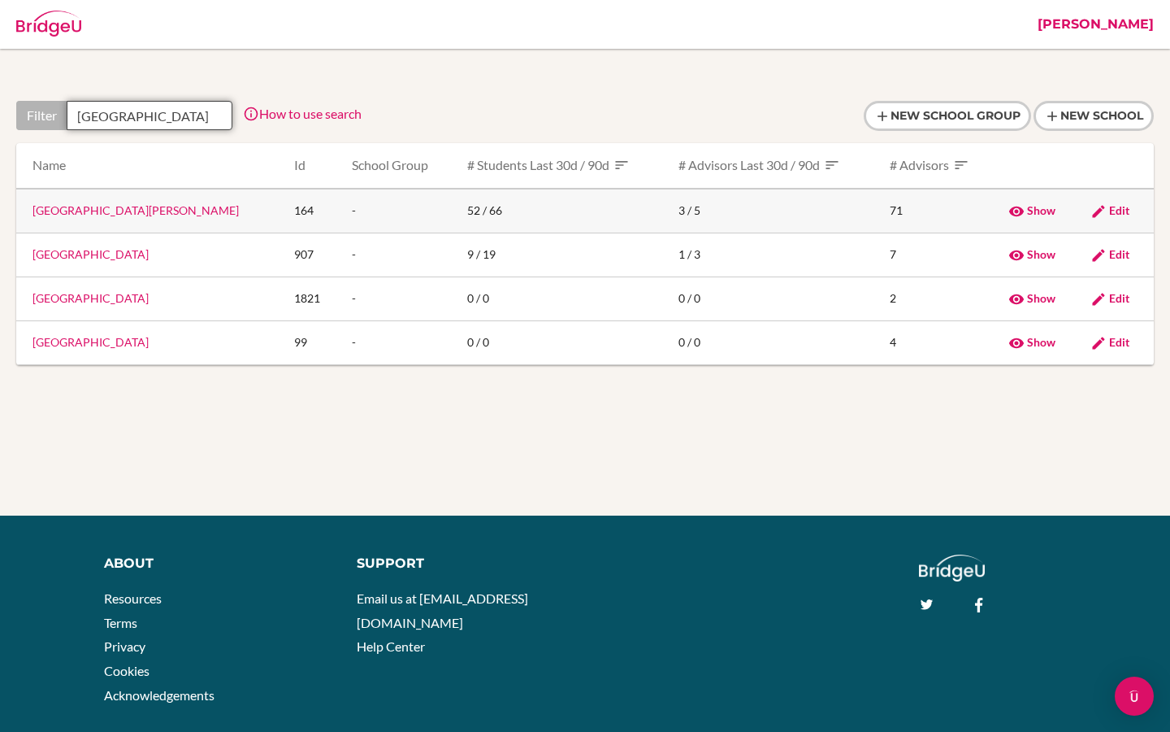
type input "[GEOGRAPHIC_DATA]"
click at [100, 216] on link "[GEOGRAPHIC_DATA][PERSON_NAME]" at bounding box center [136, 210] width 206 height 14
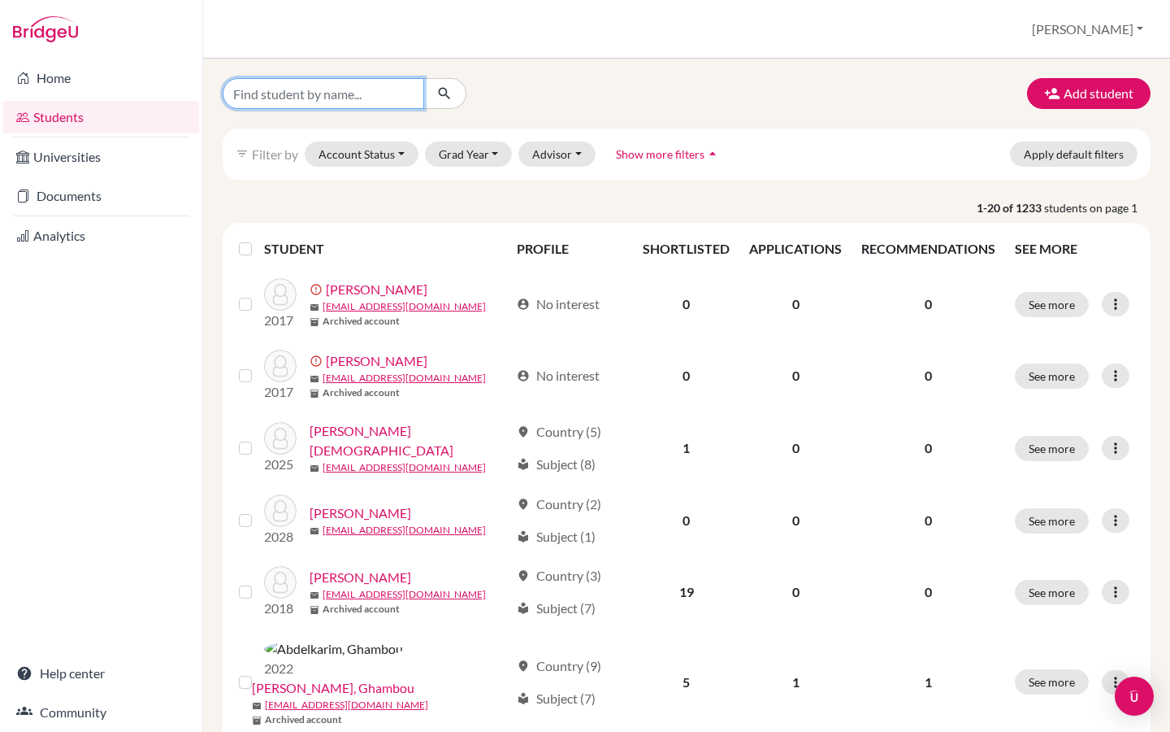
click at [379, 94] on input "Find student by name..." at bounding box center [324, 93] width 202 height 31
paste input "yigao@students.bbis.de"
type input "yigao@students.bbis.de"
click at [453, 87] on button "submit" at bounding box center [444, 93] width 43 height 31
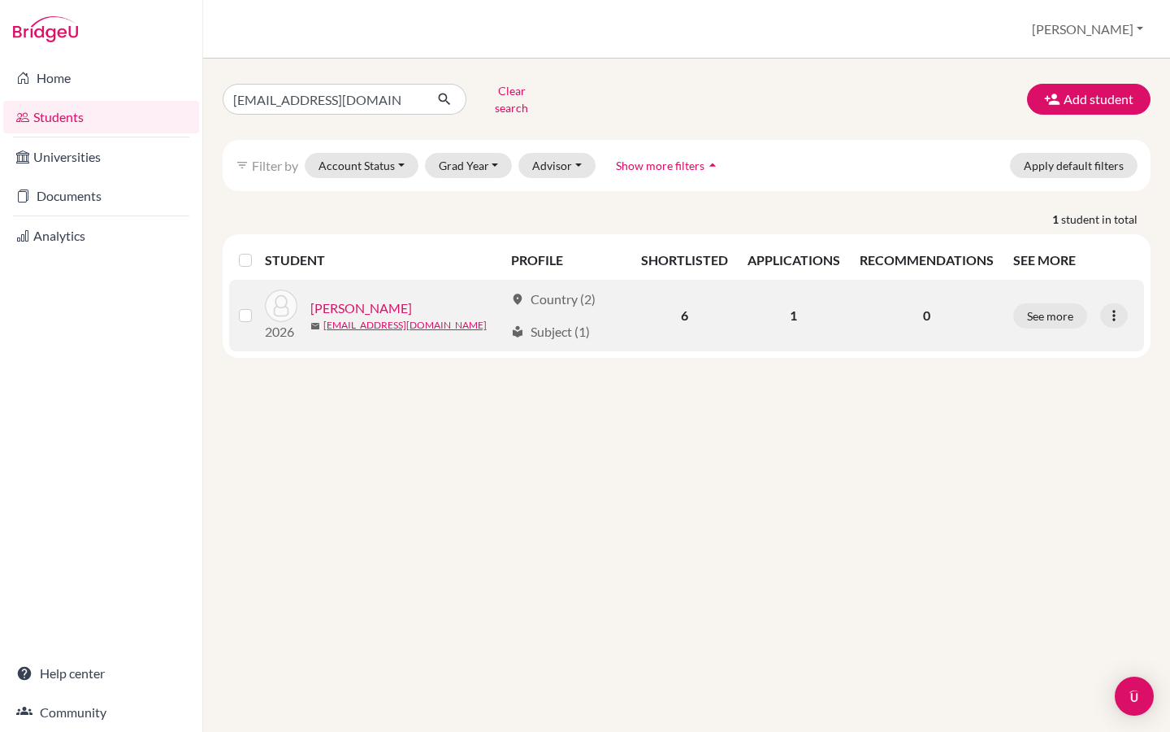
click at [354, 298] on link "Gao, Yixin" at bounding box center [361, 308] width 102 height 20
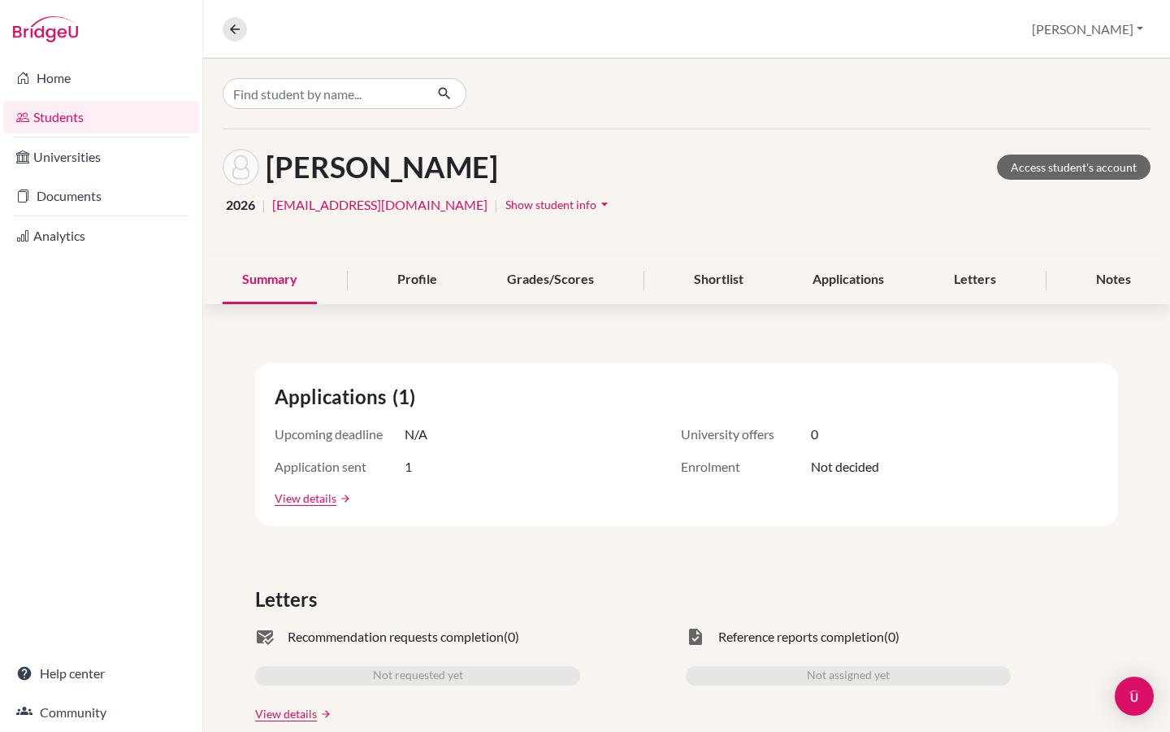
click at [1075, 180] on div "Gao, Yixin Access student's account" at bounding box center [687, 167] width 928 height 37
click at [1078, 159] on link "Access student's account" at bounding box center [1074, 166] width 154 height 25
